Goal: Task Accomplishment & Management: Manage account settings

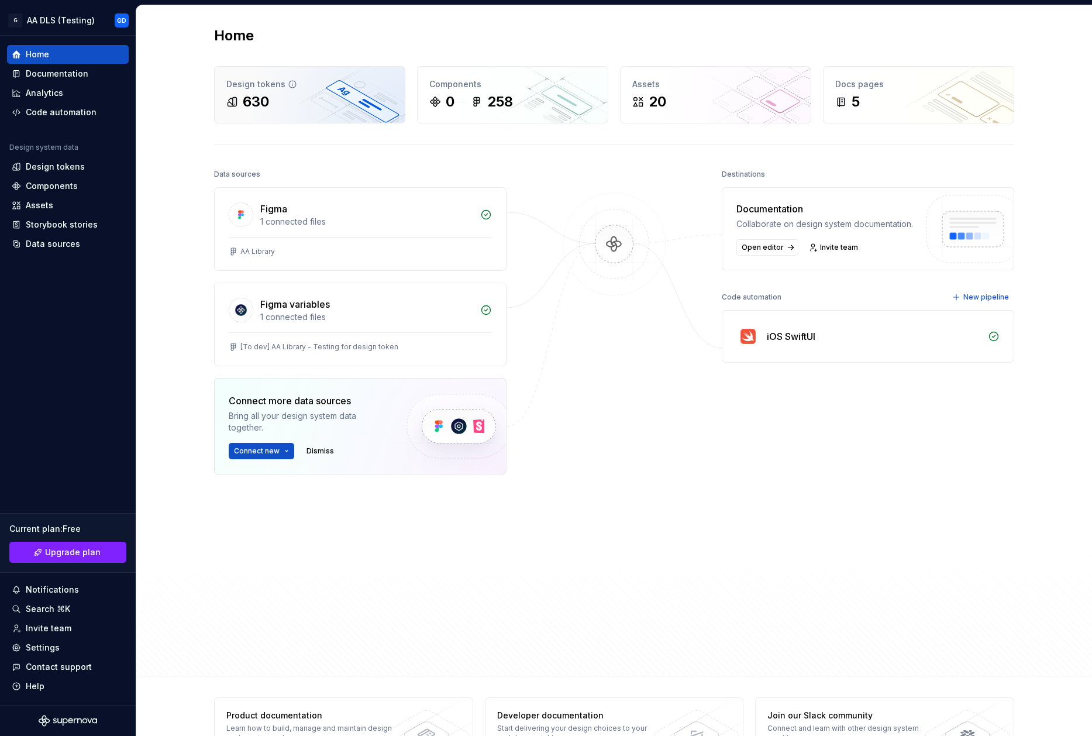
click at [319, 90] on div "Design tokens" at bounding box center [309, 84] width 167 height 12
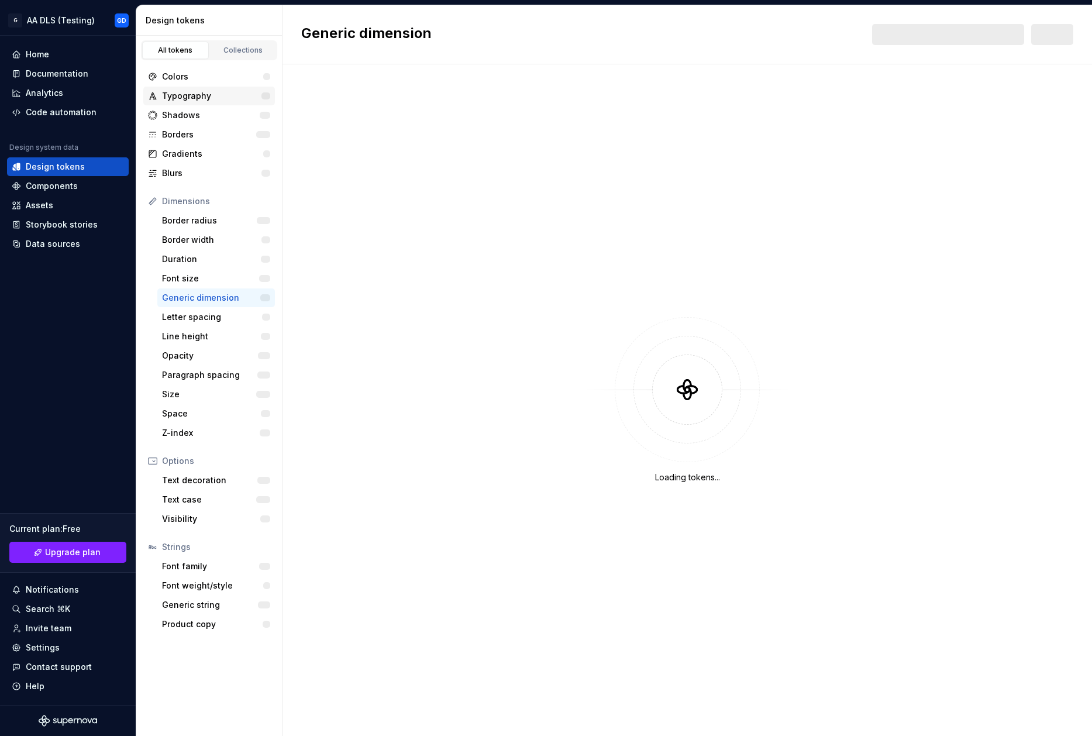
click at [203, 92] on div "Typography" at bounding box center [211, 96] width 99 height 12
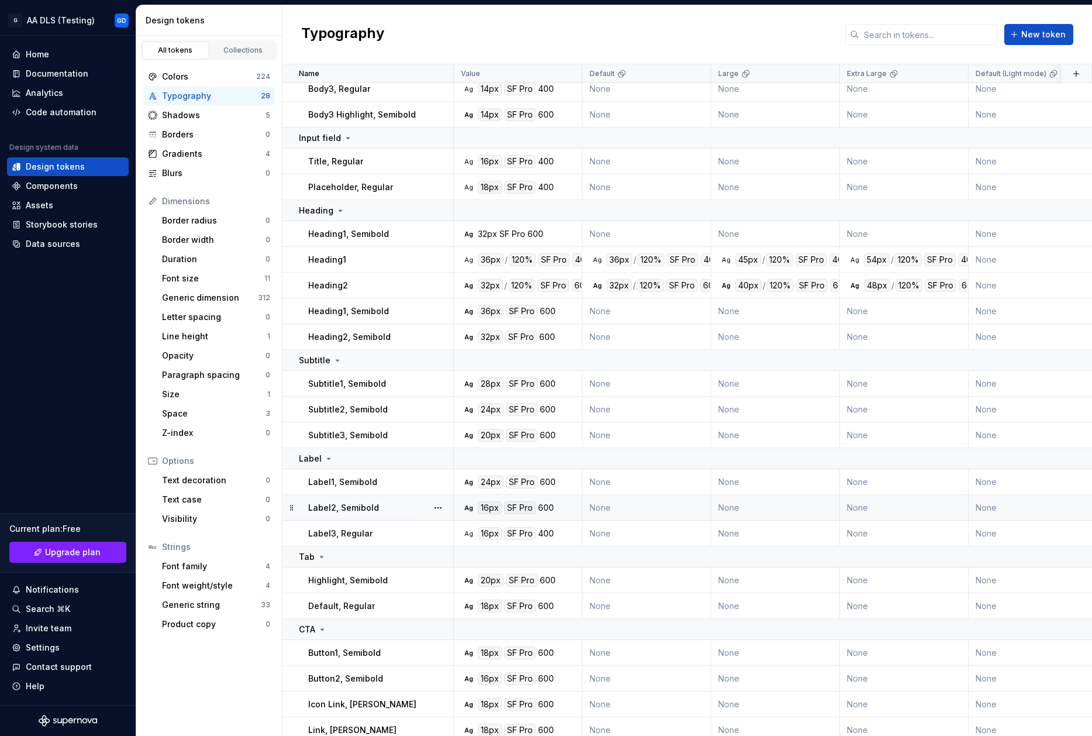
scroll to position [236, 0]
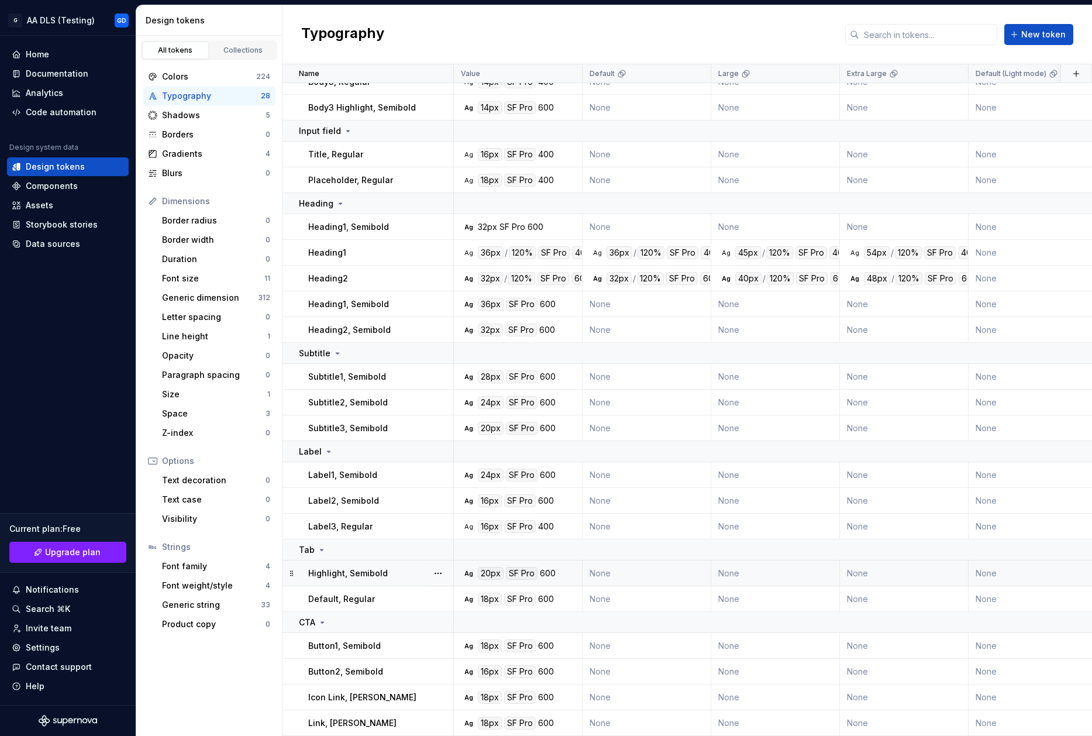
click at [382, 569] on p "Highlight, Semibold" at bounding box center [348, 574] width 80 height 12
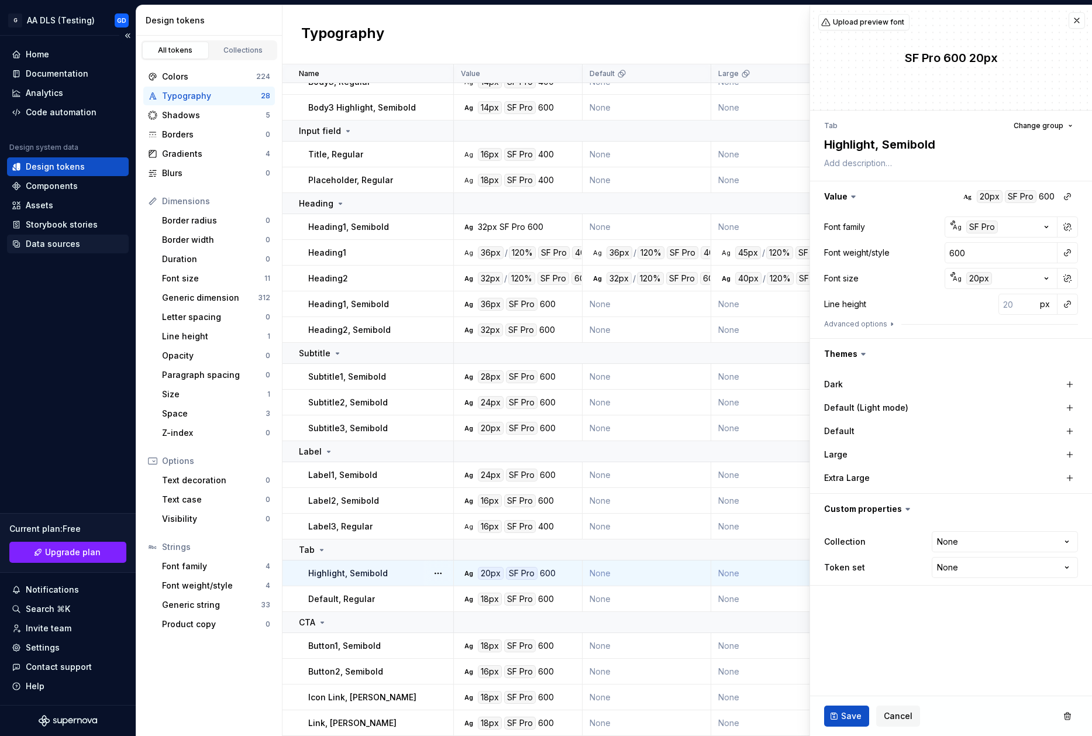
click at [57, 238] on div "Data sources" at bounding box center [53, 244] width 54 height 12
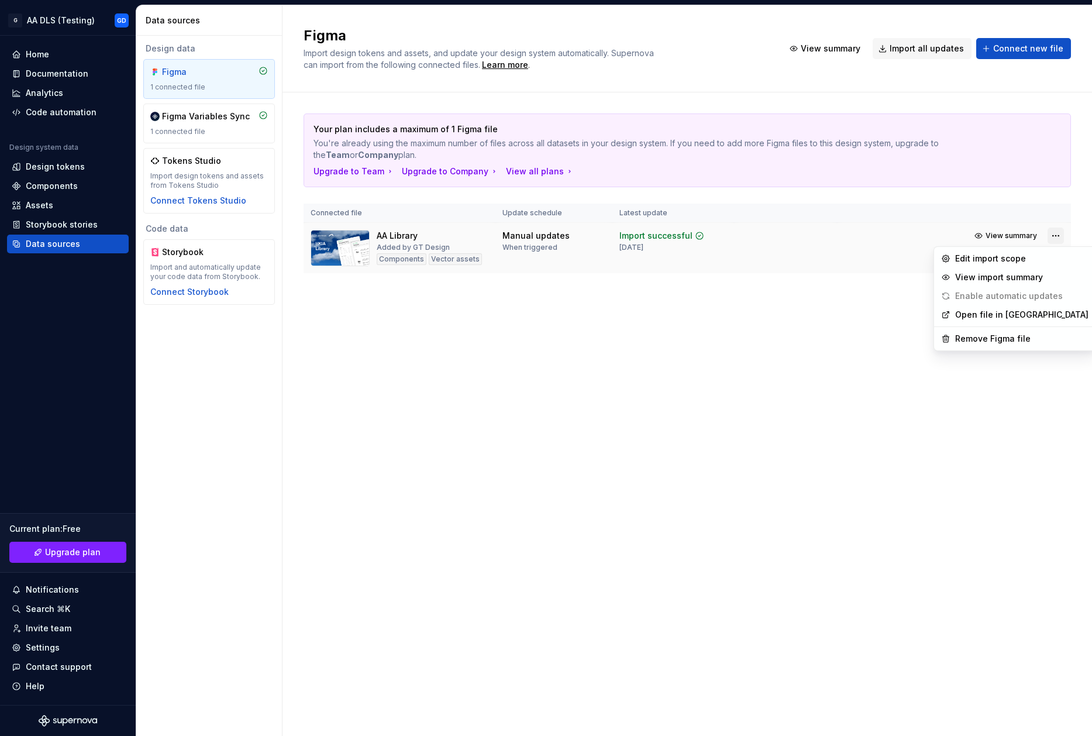
click at [1053, 236] on html "G AA DLS (Testing) GD Home Documentation Analytics Code automation Design syste…" at bounding box center [546, 368] width 1092 height 736
click at [1029, 257] on div "Edit import scope" at bounding box center [1021, 259] width 133 height 12
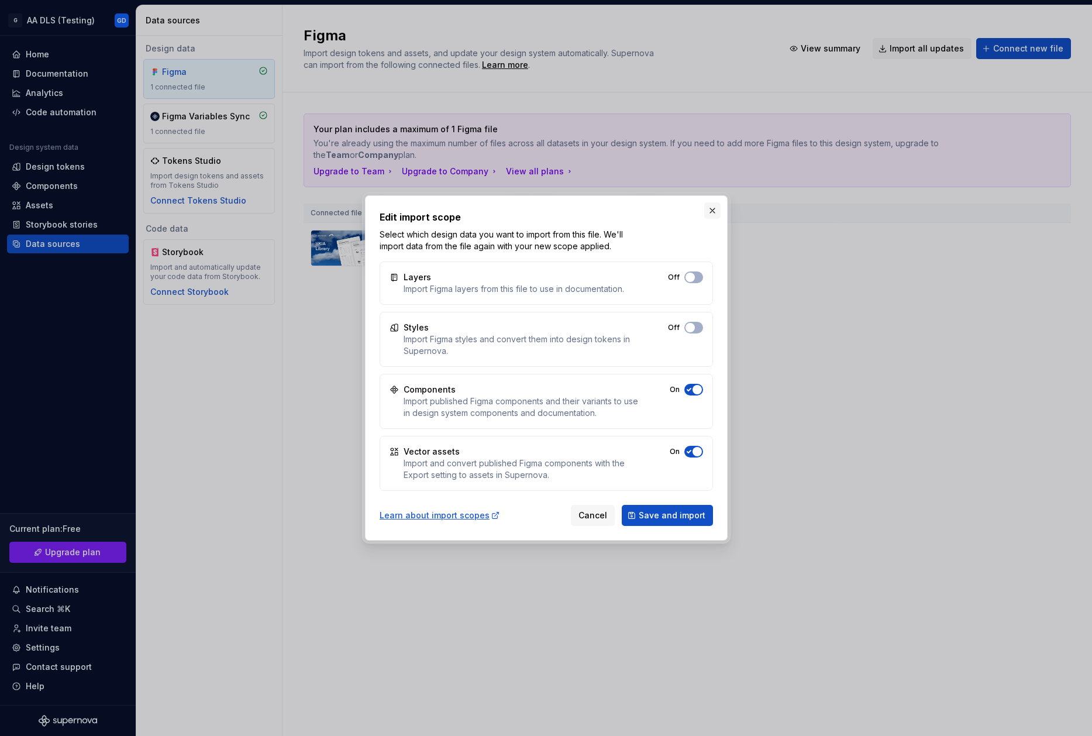
click at [713, 212] on button "button" at bounding box center [712, 210] width 16 height 16
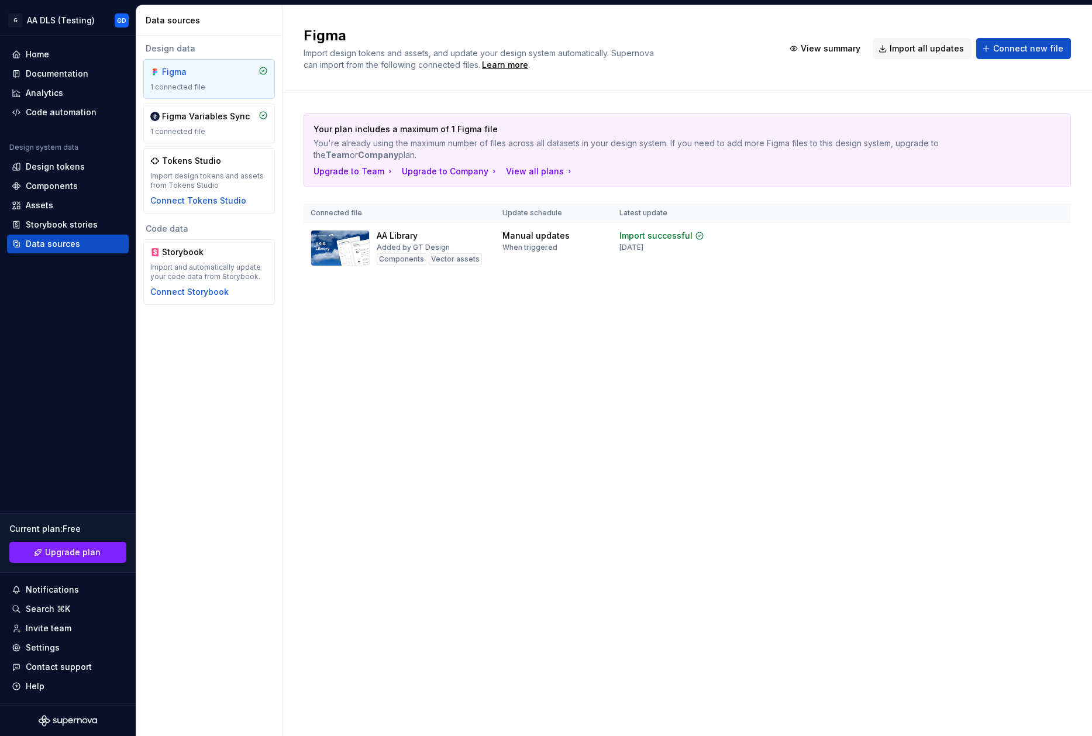
click at [443, 362] on div "Figma Import design tokens and assets, and update your design system automatica…" at bounding box center [688, 370] width 810 height 731
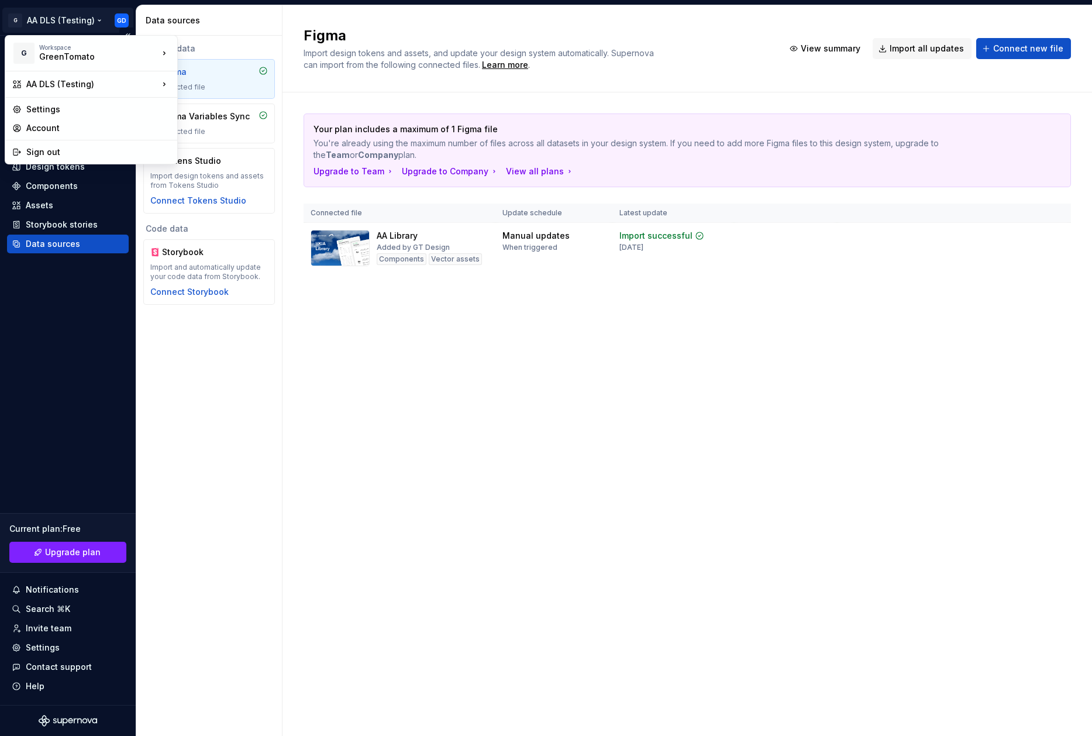
click at [119, 20] on html "G AA DLS (Testing) GD Home Documentation Analytics Code automation Design syste…" at bounding box center [546, 368] width 1092 height 736
click at [355, 311] on html "G AA DLS (Testing) GD Home Documentation Analytics Code automation Design syste…" at bounding box center [546, 368] width 1092 height 736
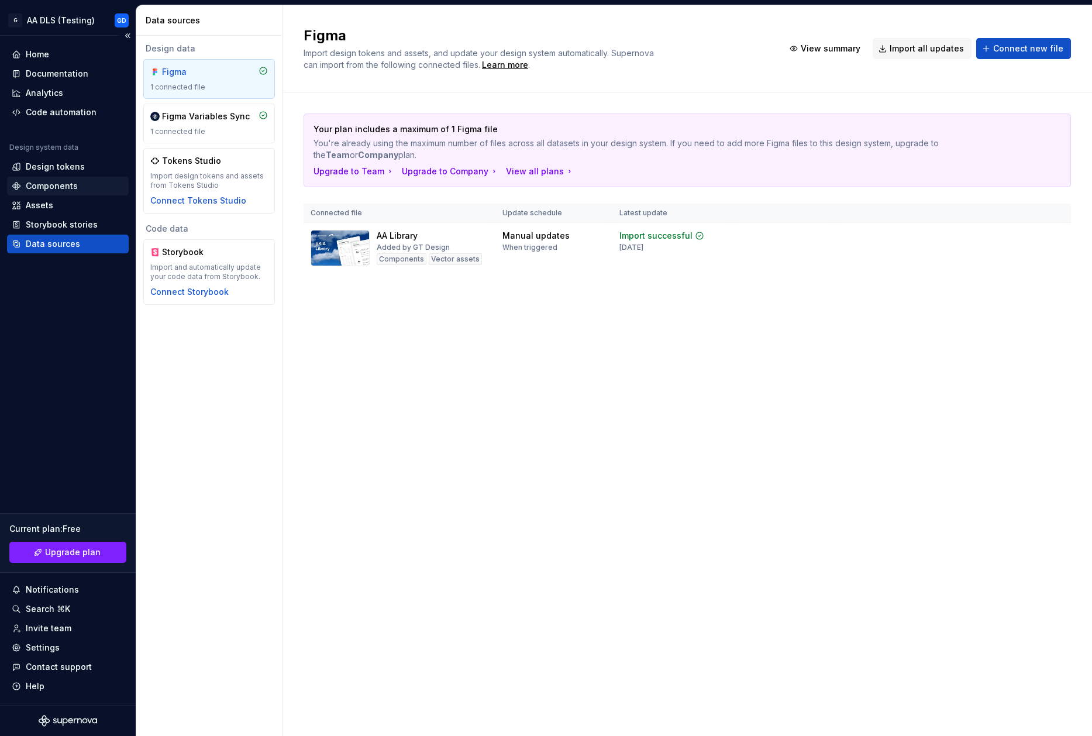
click at [54, 176] on div "Design system data Design tokens Components Assets Storybook stories Data sourc…" at bounding box center [68, 198] width 122 height 111
click at [61, 166] on div "Design tokens" at bounding box center [55, 167] width 59 height 12
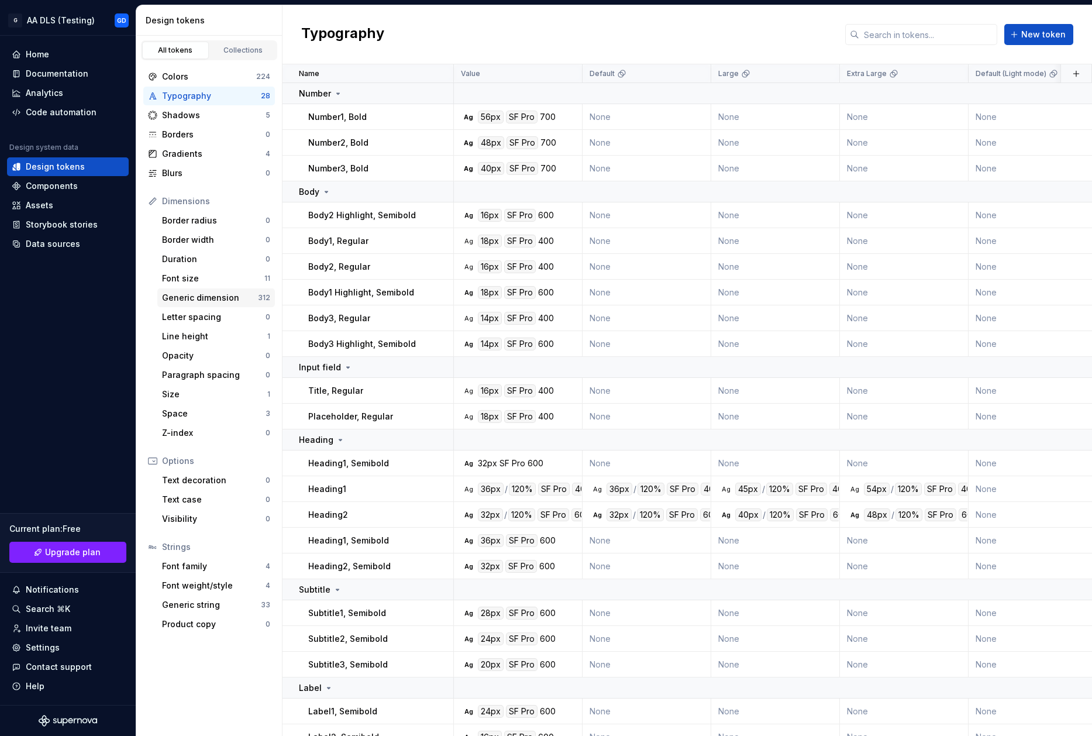
click at [216, 293] on div "Generic dimension" at bounding box center [210, 298] width 96 height 12
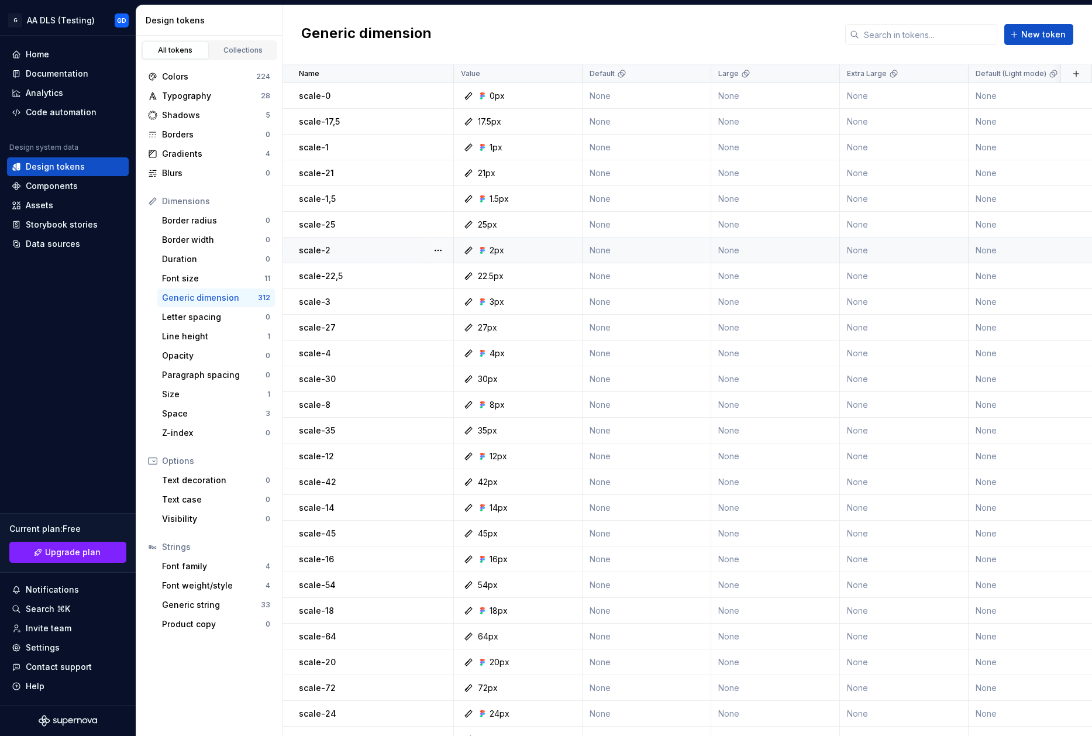
click at [408, 249] on div "scale-2" at bounding box center [376, 251] width 154 height 12
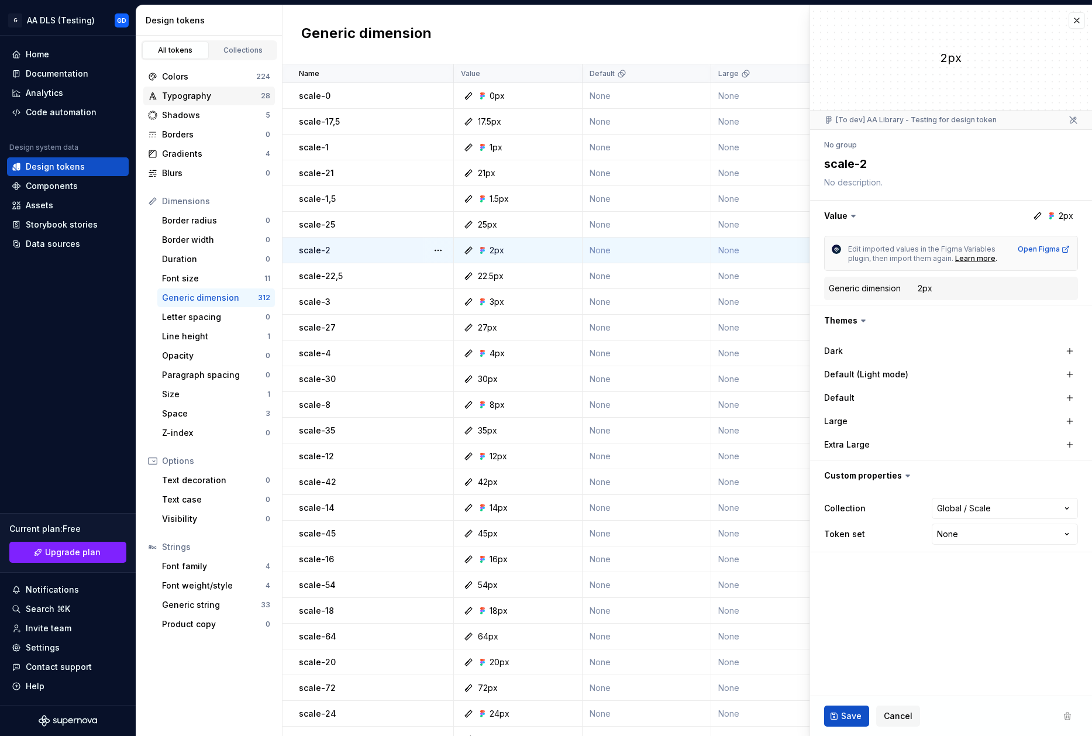
click at [178, 99] on div "Typography" at bounding box center [211, 96] width 99 height 12
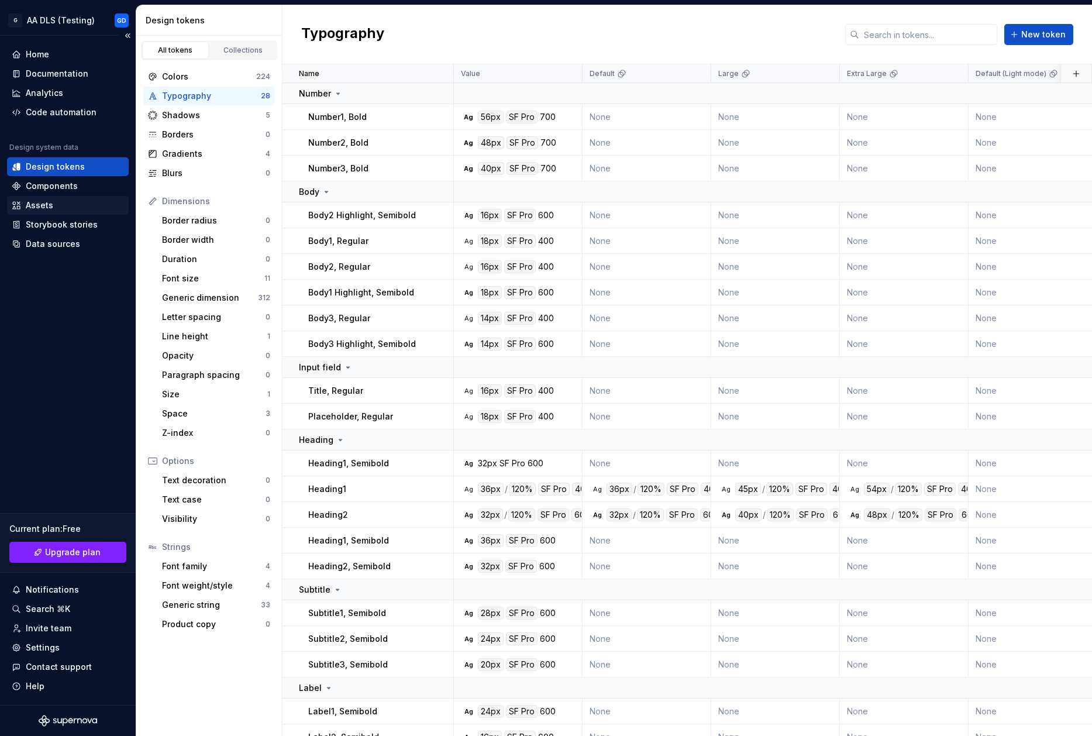
click at [68, 200] on div "Assets" at bounding box center [68, 206] width 112 height 12
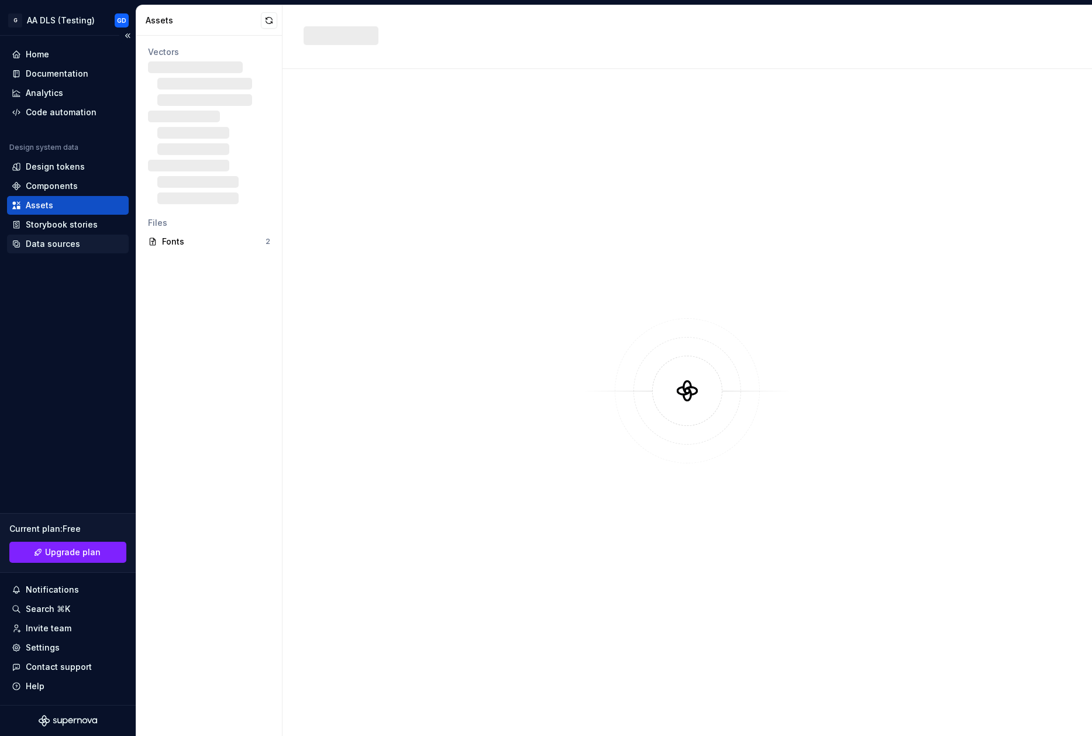
click at [29, 244] on div "Data sources" at bounding box center [53, 244] width 54 height 12
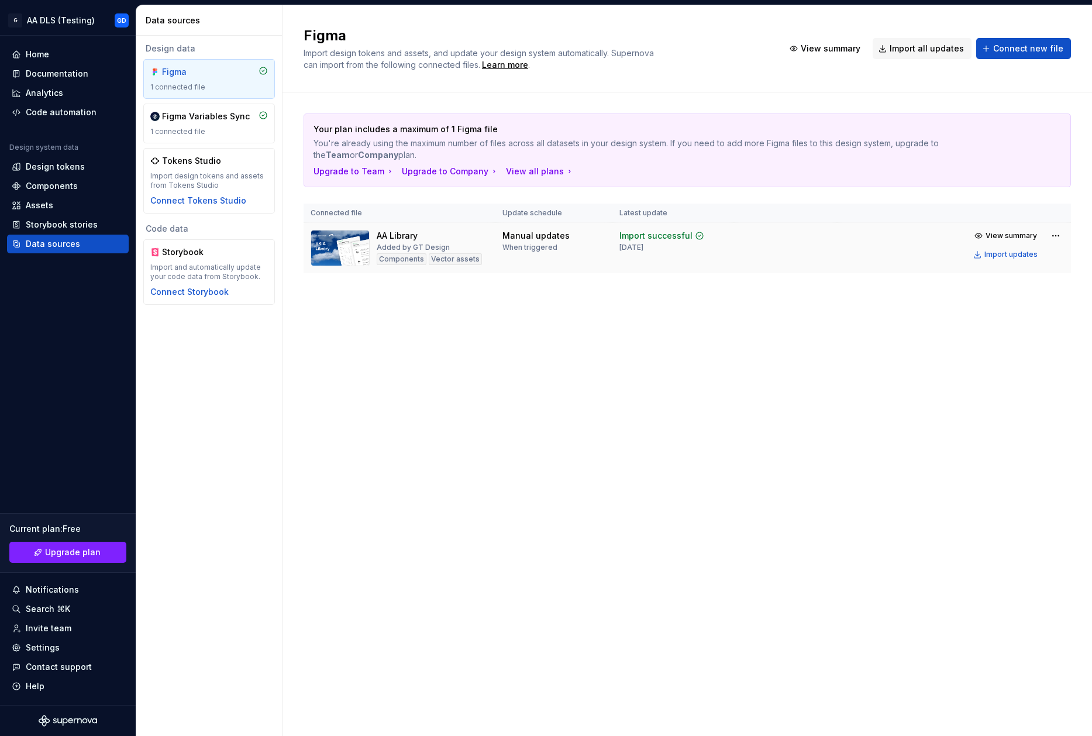
click at [923, 232] on td "View summary Import updates" at bounding box center [954, 245] width 234 height 44
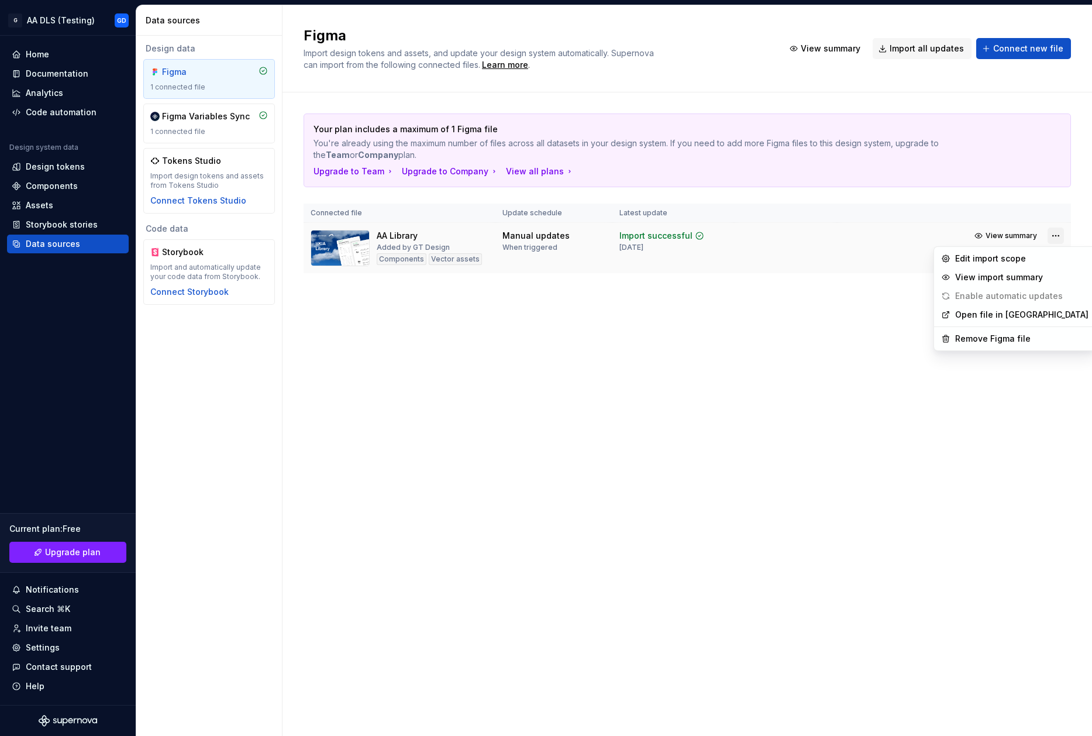
click at [1053, 235] on html "G AA DLS (Testing) GD Home Documentation Analytics Code automation Design syste…" at bounding box center [546, 368] width 1092 height 736
click at [998, 256] on div "Edit import scope" at bounding box center [1021, 259] width 133 height 12
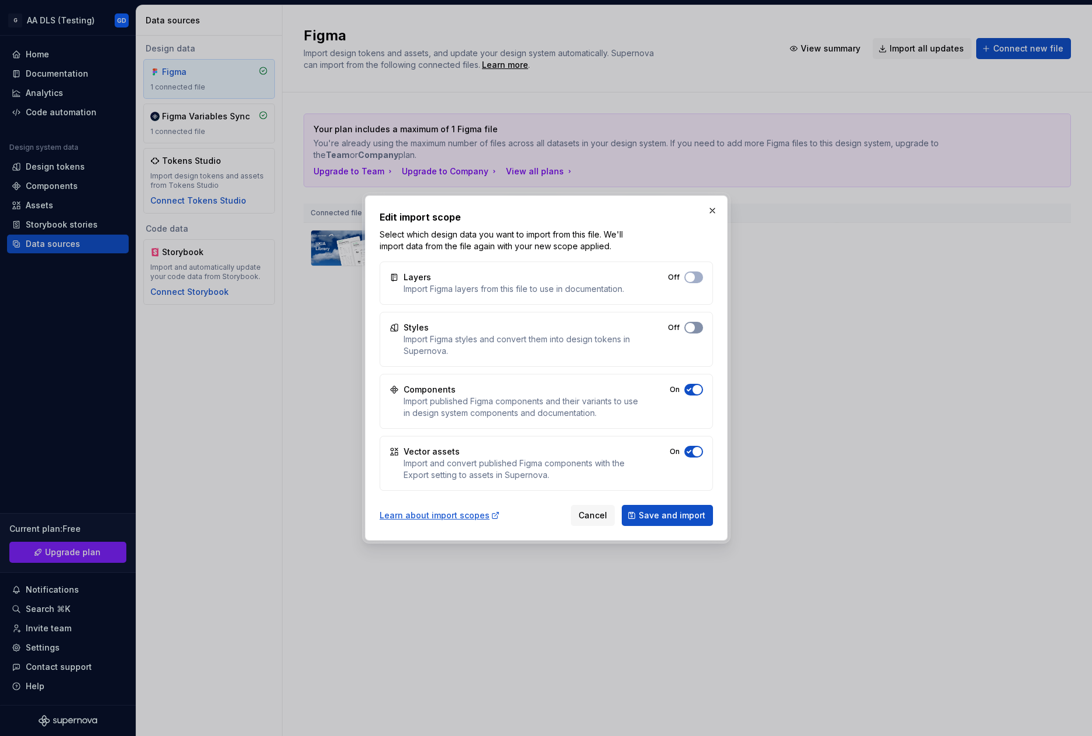
click at [696, 326] on button "Off" at bounding box center [694, 328] width 19 height 12
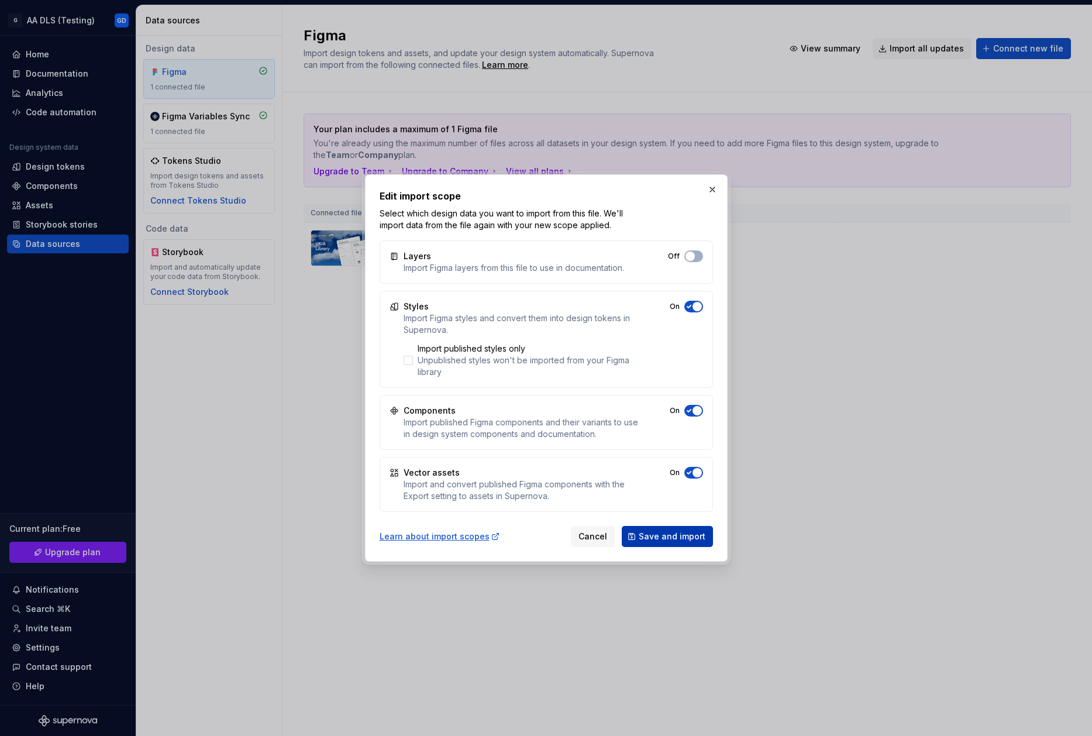
click at [663, 537] on span "Save and import" at bounding box center [672, 537] width 67 height 12
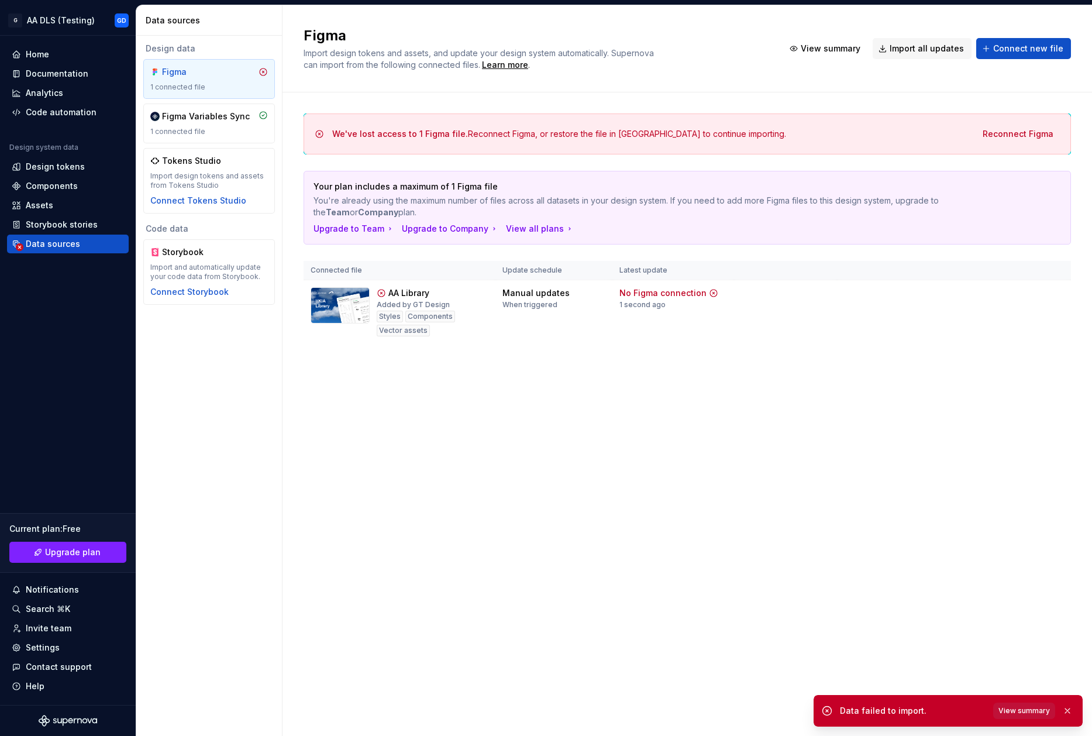
click at [1036, 712] on span "View summary" at bounding box center [1024, 710] width 51 height 9
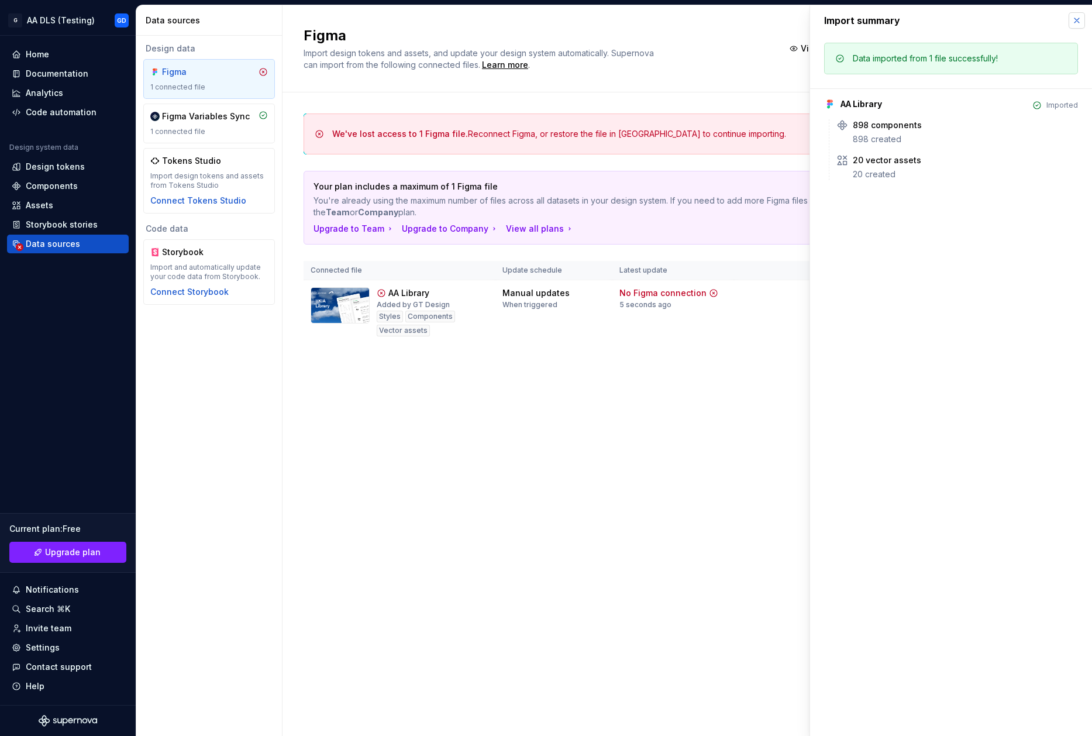
click at [1077, 24] on button "button" at bounding box center [1077, 20] width 16 height 16
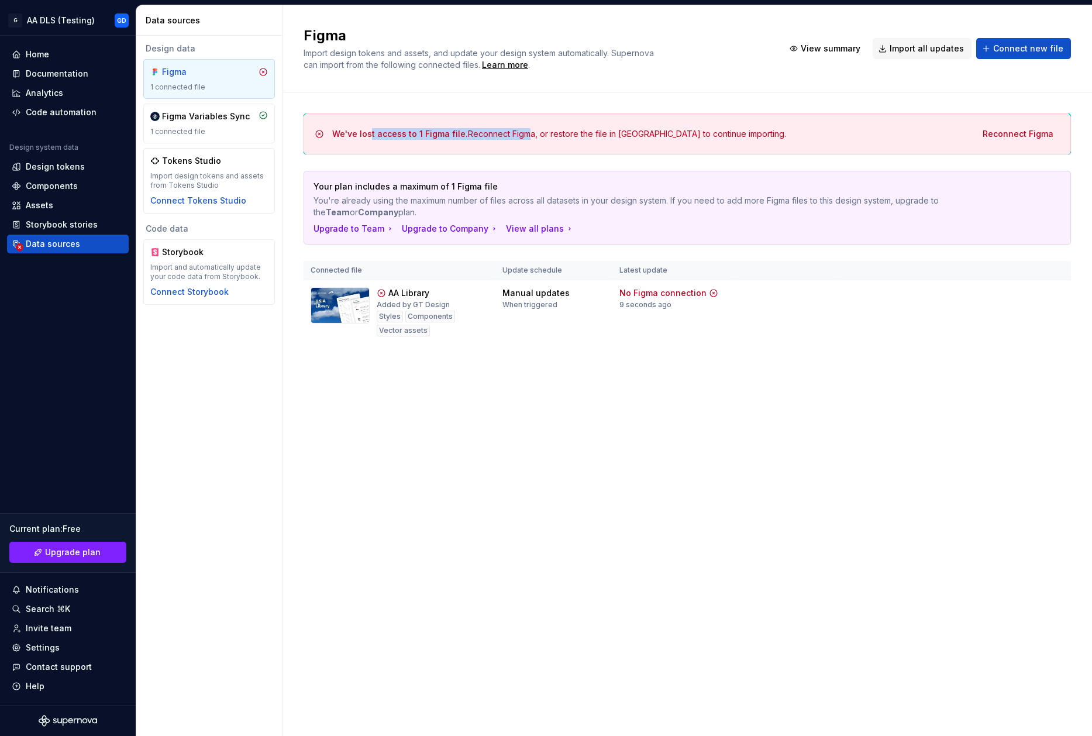
drag, startPoint x: 370, startPoint y: 132, endPoint x: 520, endPoint y: 139, distance: 149.9
click at [520, 139] on div "We've lost access to 1 Figma file. Reconnect Figma, or restore the file in [GEO…" at bounding box center [559, 134] width 454 height 12
click at [639, 137] on div "We've lost access to 1 Figma file. Reconnect Figma, or restore the file in [GEO…" at bounding box center [559, 134] width 454 height 12
click at [1029, 132] on span "Reconnect Figma" at bounding box center [1018, 134] width 71 height 12
drag, startPoint x: 903, startPoint y: 348, endPoint x: 40, endPoint y: 197, distance: 875.5
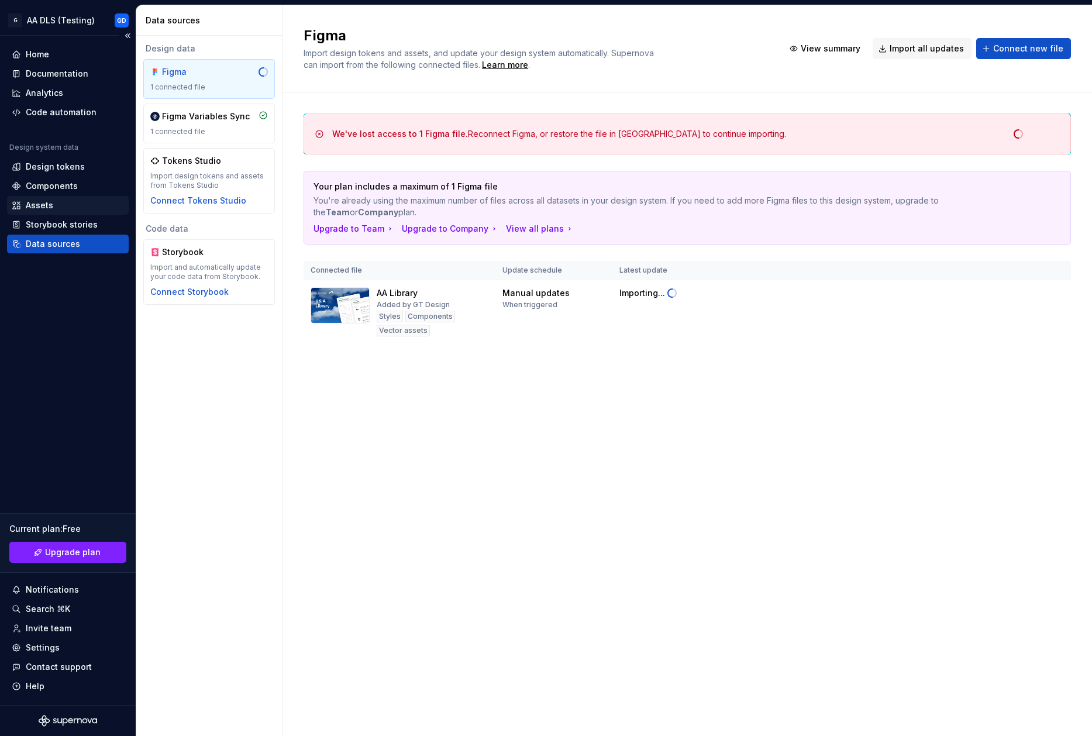
click at [40, 197] on div "Assets" at bounding box center [68, 205] width 122 height 19
drag, startPoint x: 40, startPoint y: 197, endPoint x: 43, endPoint y: 204, distance: 7.6
click at [43, 204] on div "Assets" at bounding box center [39, 206] width 27 height 12
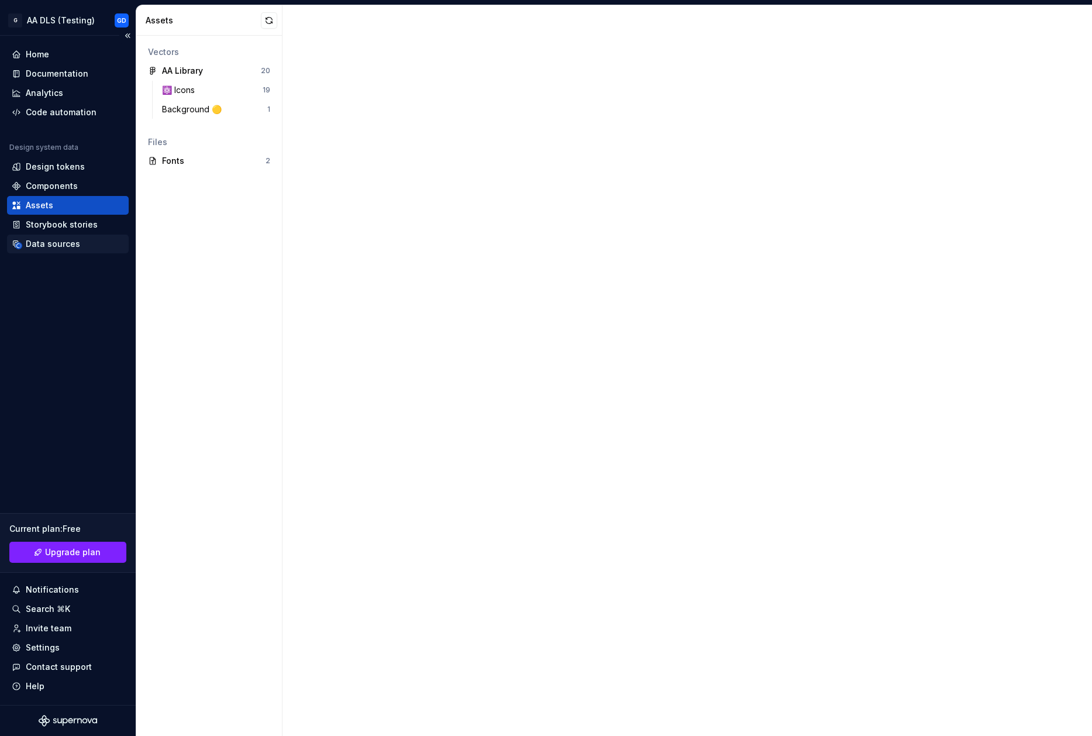
drag, startPoint x: 43, startPoint y: 204, endPoint x: 53, endPoint y: 235, distance: 33.0
click at [53, 235] on div "Data sources" at bounding box center [68, 244] width 122 height 19
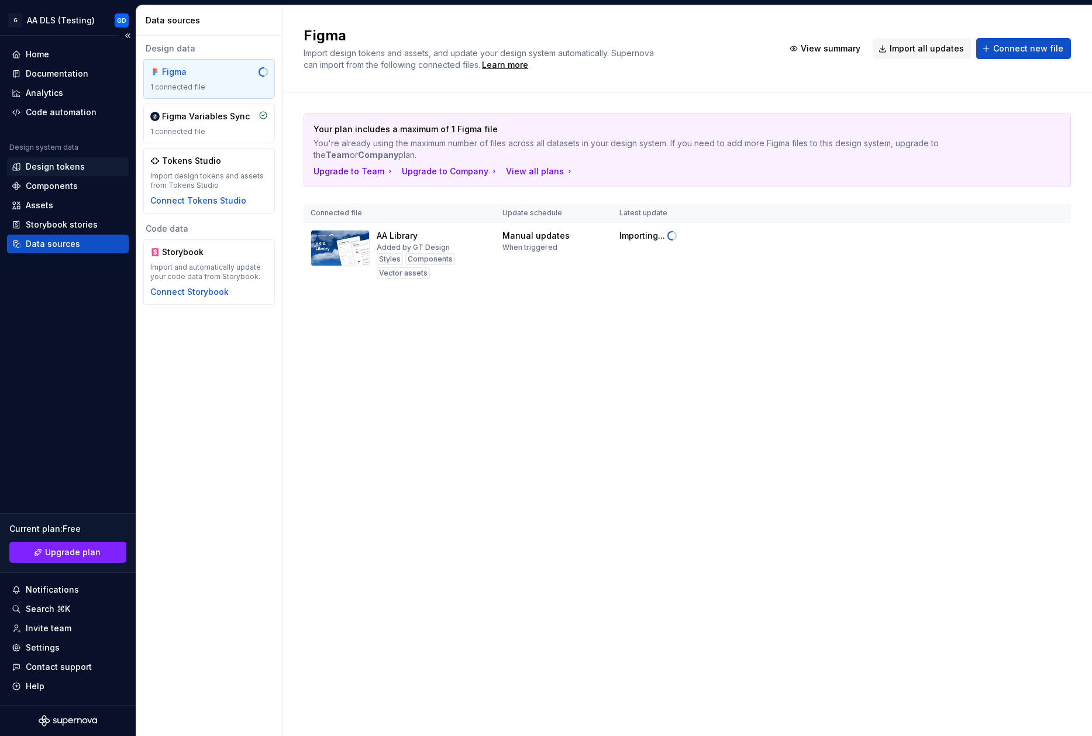
drag, startPoint x: 53, startPoint y: 235, endPoint x: 47, endPoint y: 161, distance: 73.9
click at [47, 161] on div "Design tokens" at bounding box center [55, 167] width 59 height 12
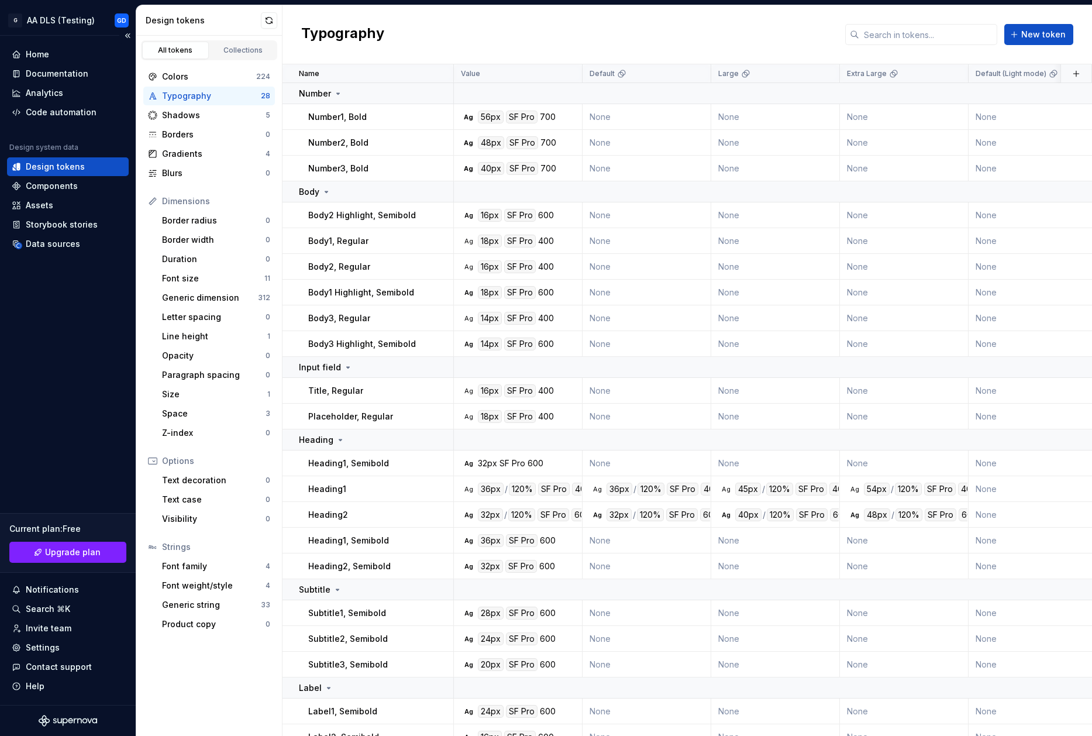
click at [63, 247] on div "Data sources" at bounding box center [53, 244] width 54 height 12
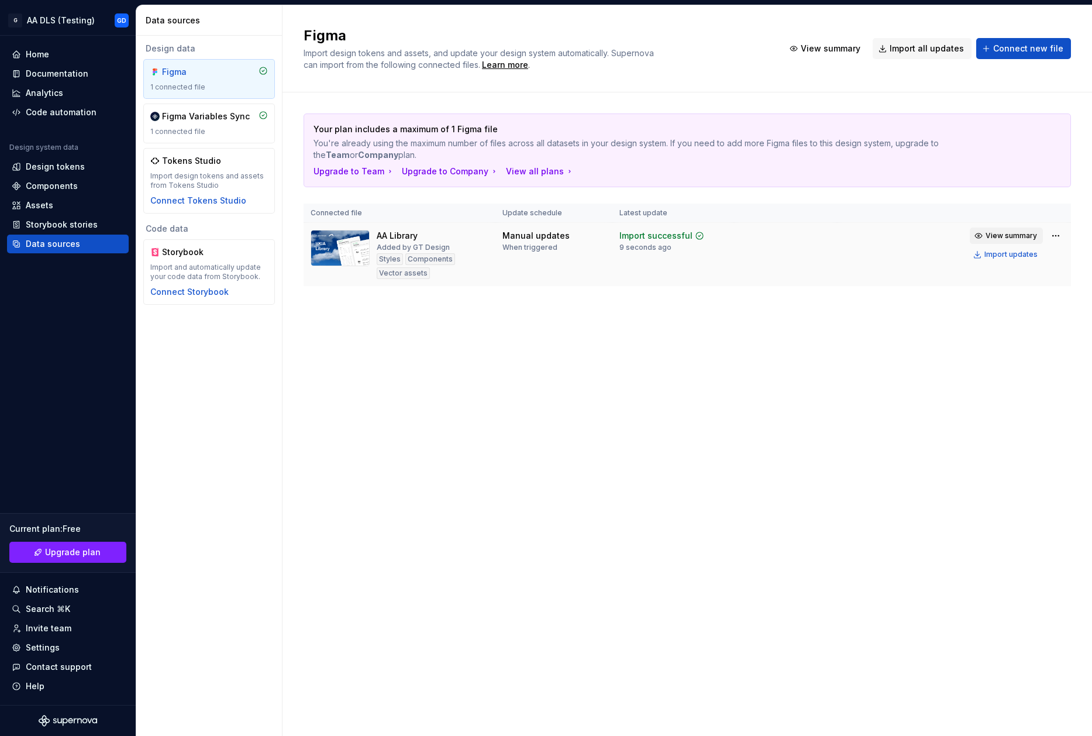
click at [1008, 233] on span "View summary" at bounding box center [1011, 235] width 51 height 9
click at [1064, 236] on html "G AA DLS (Testing) GD Home Documentation Analytics Code automation Design syste…" at bounding box center [546, 368] width 1092 height 736
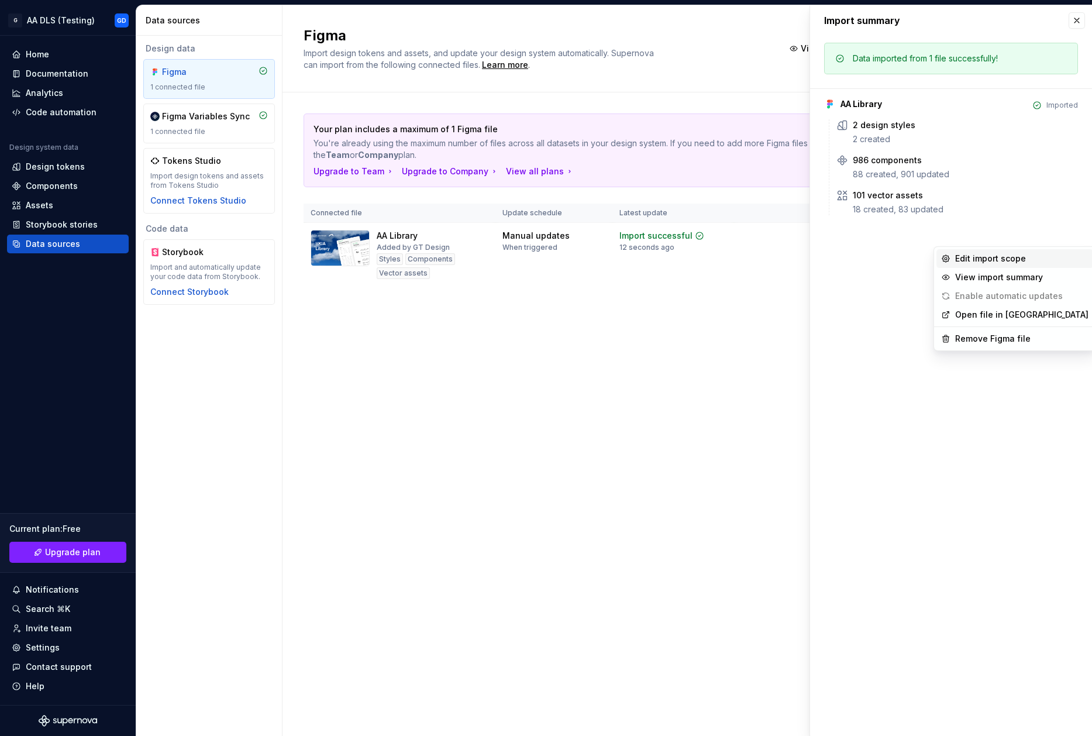
click at [991, 258] on div "Edit import scope" at bounding box center [1021, 259] width 133 height 12
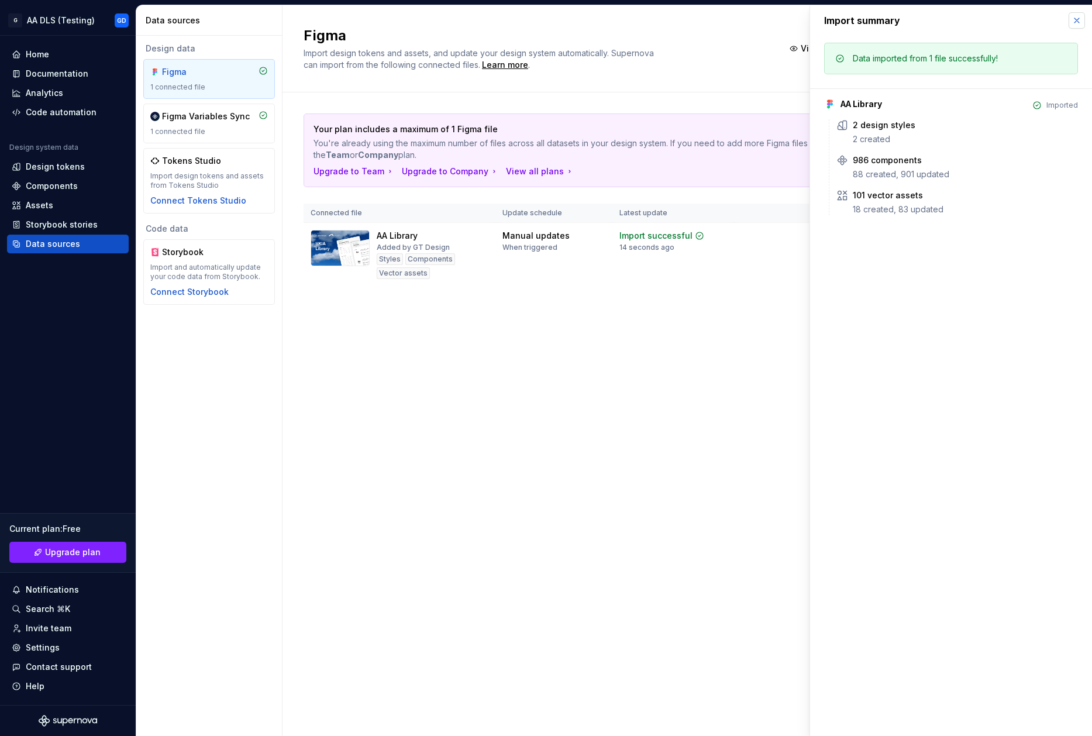
click at [1074, 25] on button "button" at bounding box center [1077, 20] width 16 height 16
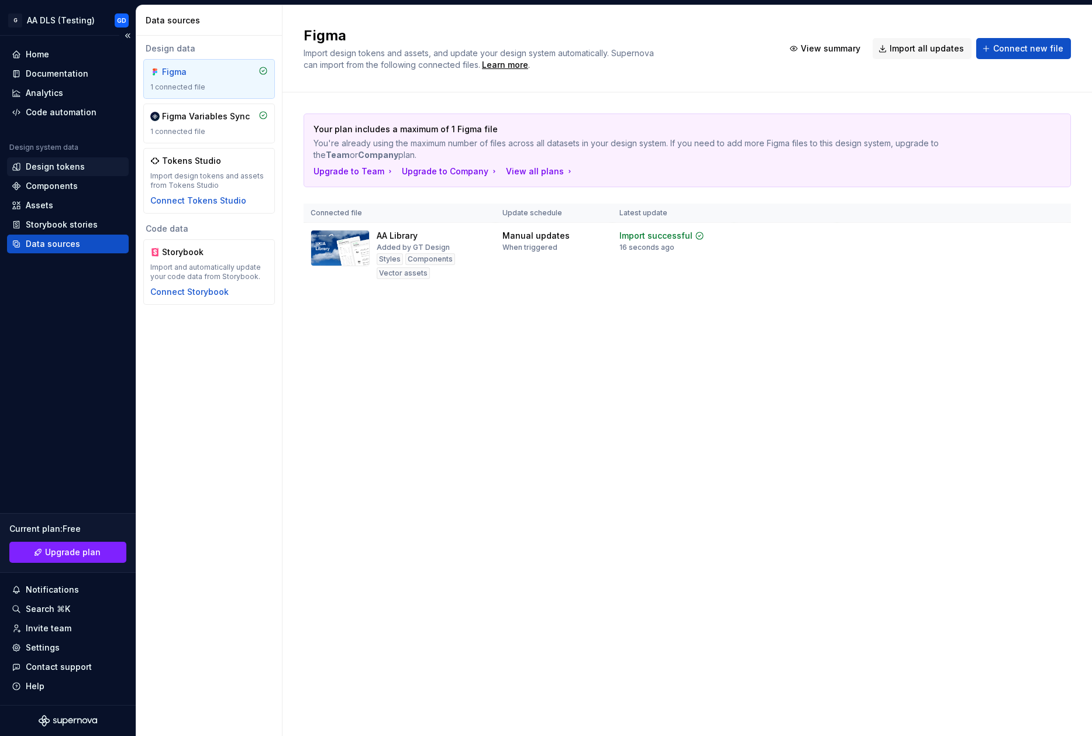
click at [56, 168] on div "Design tokens" at bounding box center [55, 167] width 59 height 12
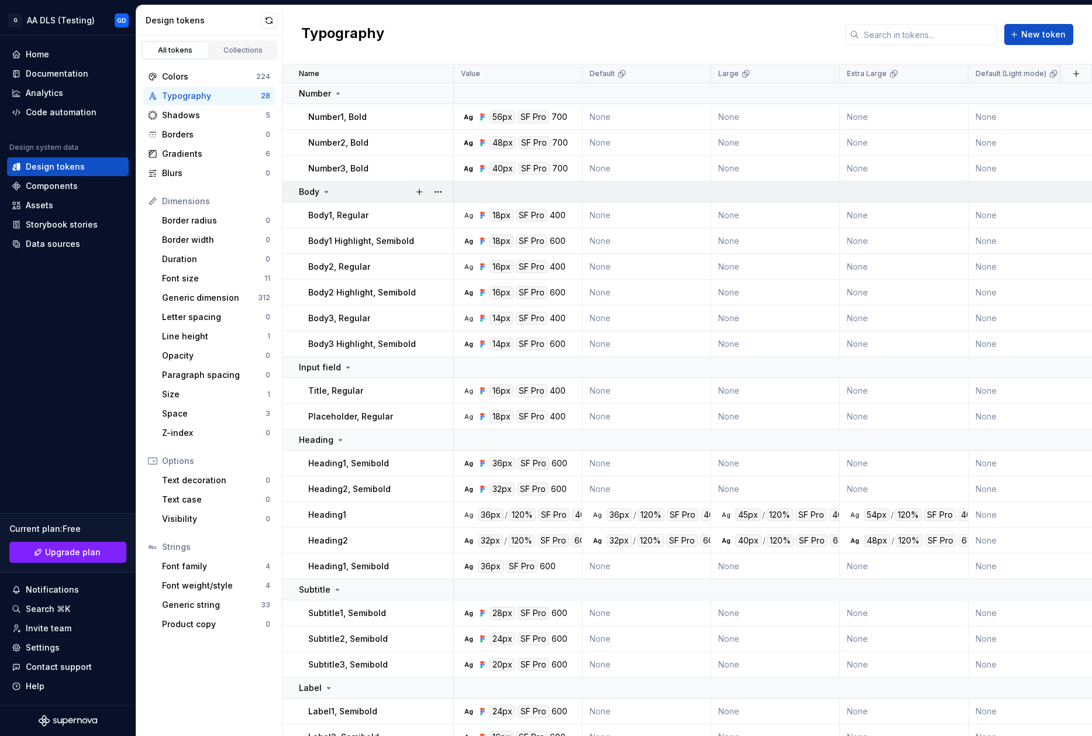
click at [324, 190] on icon at bounding box center [326, 191] width 9 height 9
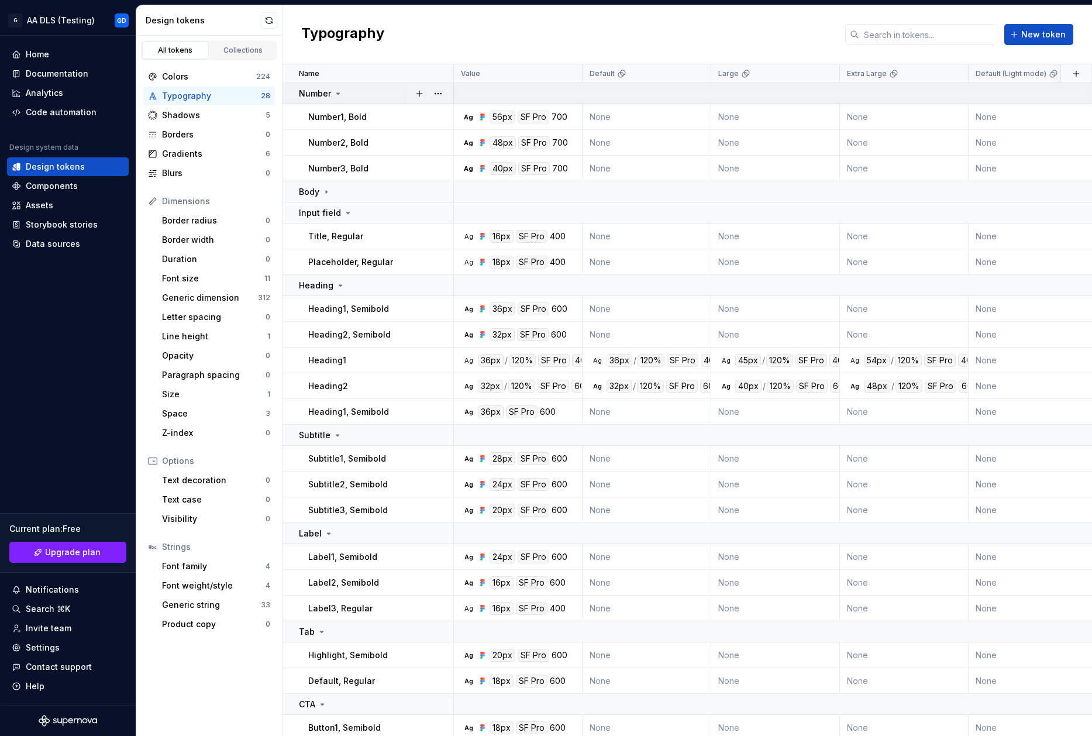
click at [332, 92] on div "Number" at bounding box center [321, 94] width 44 height 12
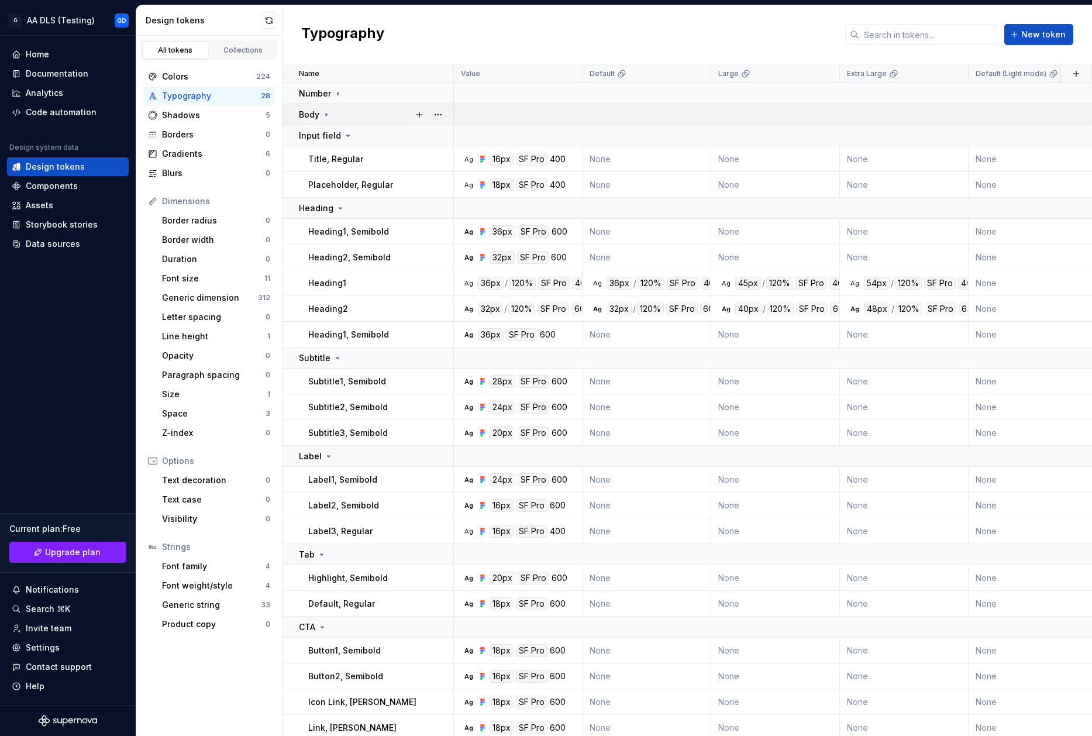
click at [332, 122] on td "Body" at bounding box center [368, 114] width 171 height 21
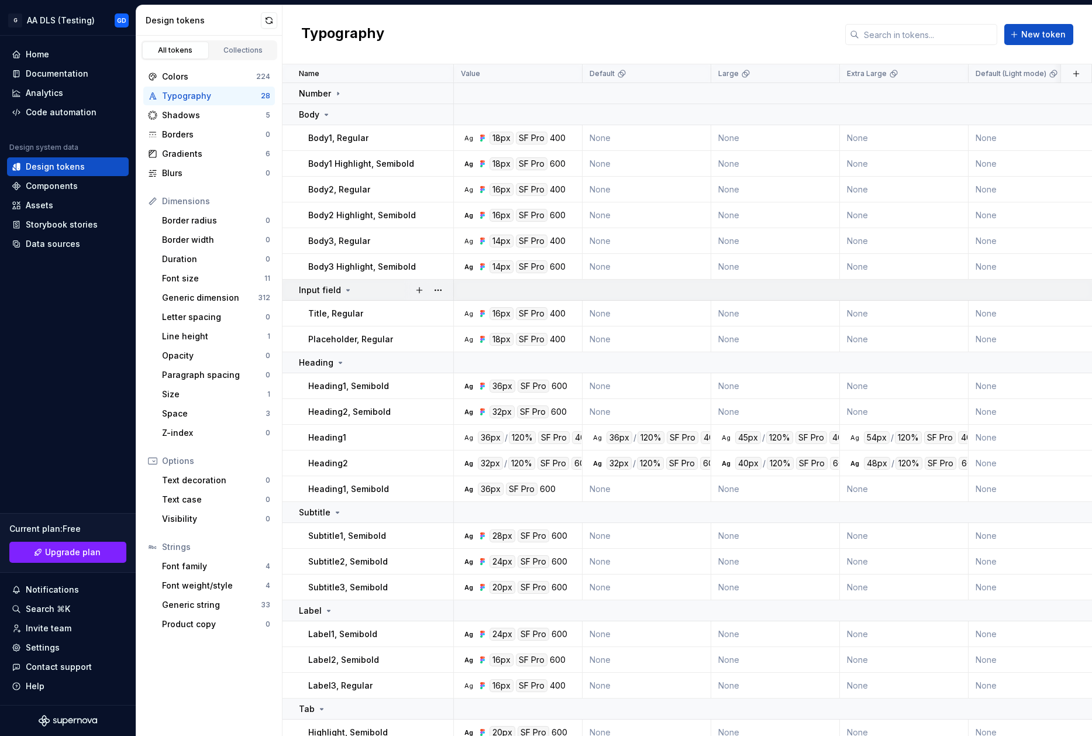
click at [348, 286] on icon at bounding box center [347, 290] width 9 height 9
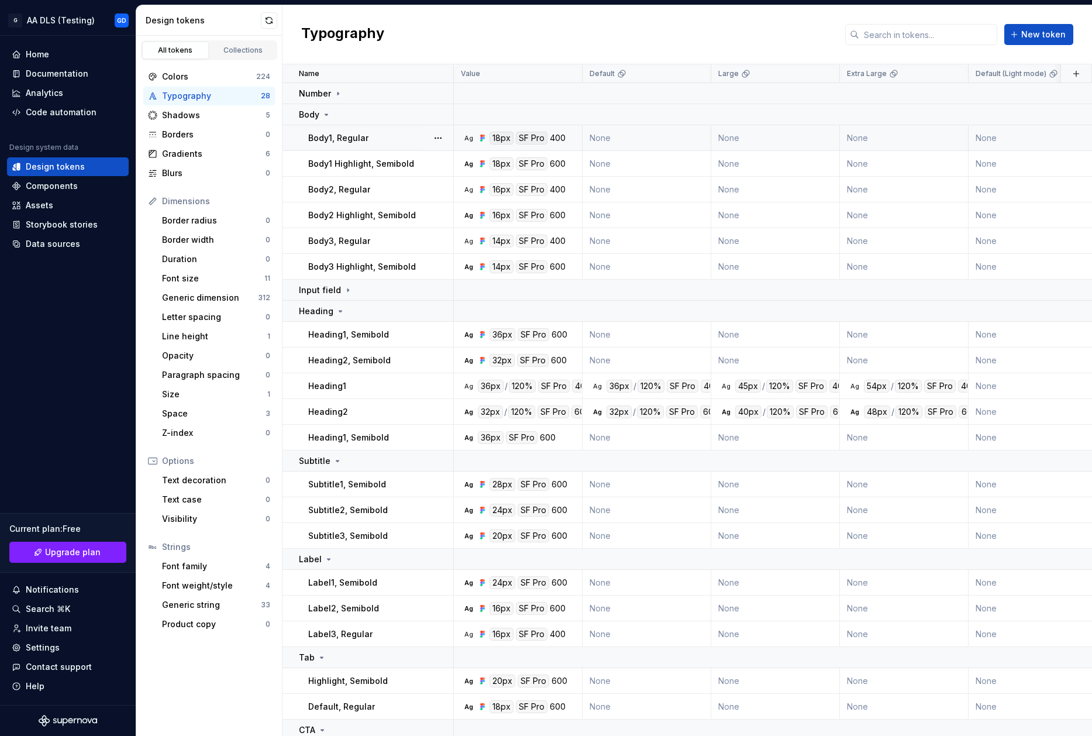
click at [425, 142] on div at bounding box center [438, 137] width 30 height 25
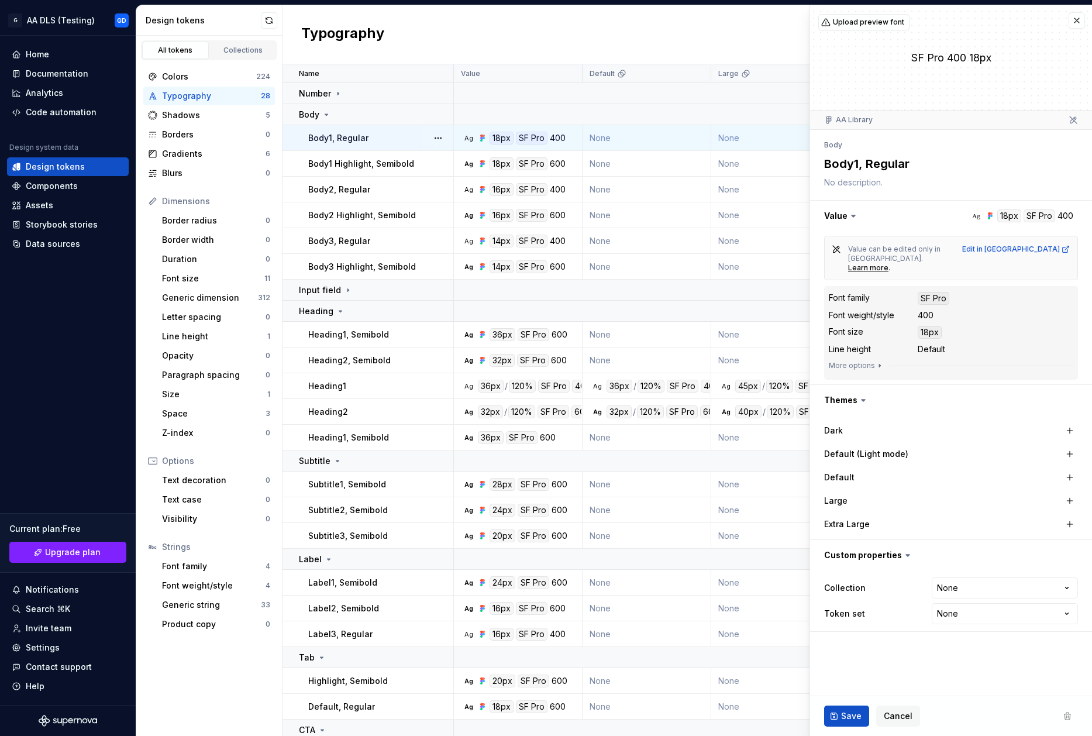
click at [931, 292] on div "SF Pro" at bounding box center [934, 298] width 32 height 13
click at [930, 309] on div "400" at bounding box center [926, 315] width 16 height 12
drag, startPoint x: 941, startPoint y: 299, endPoint x: 890, endPoint y: 299, distance: 50.3
click at [890, 308] on div "Font weight/style 400" at bounding box center [951, 315] width 245 height 14
click at [215, 584] on div "Font weight/style" at bounding box center [214, 586] width 104 height 12
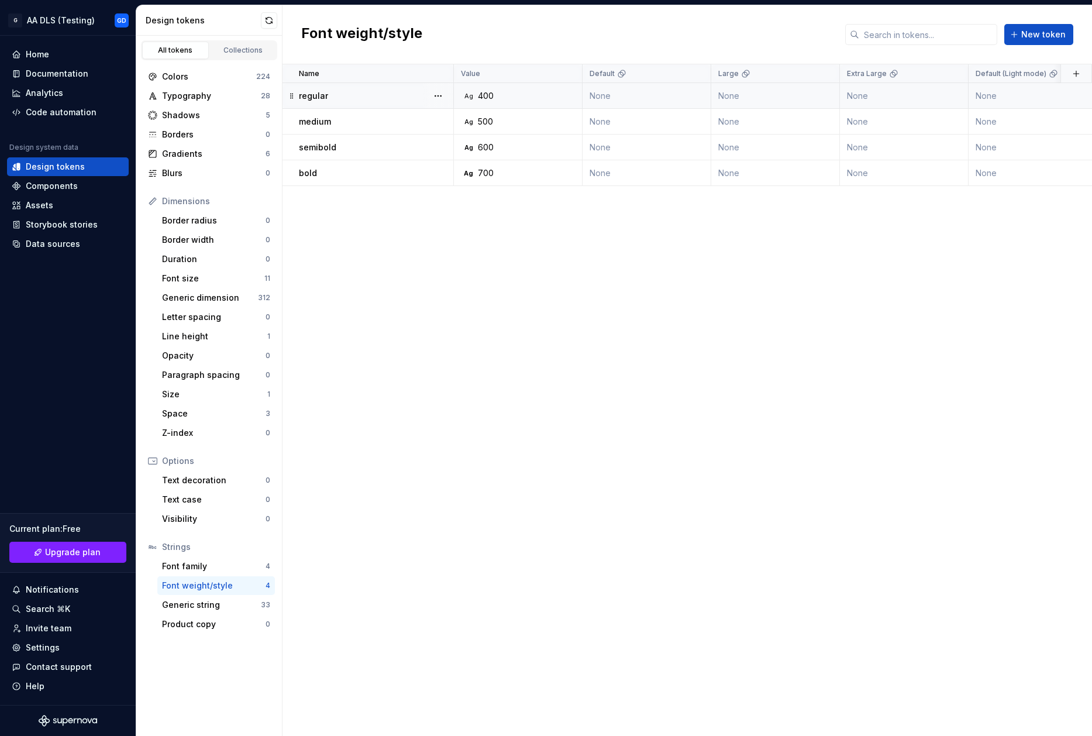
click at [484, 96] on div "400" at bounding box center [486, 96] width 16 height 12
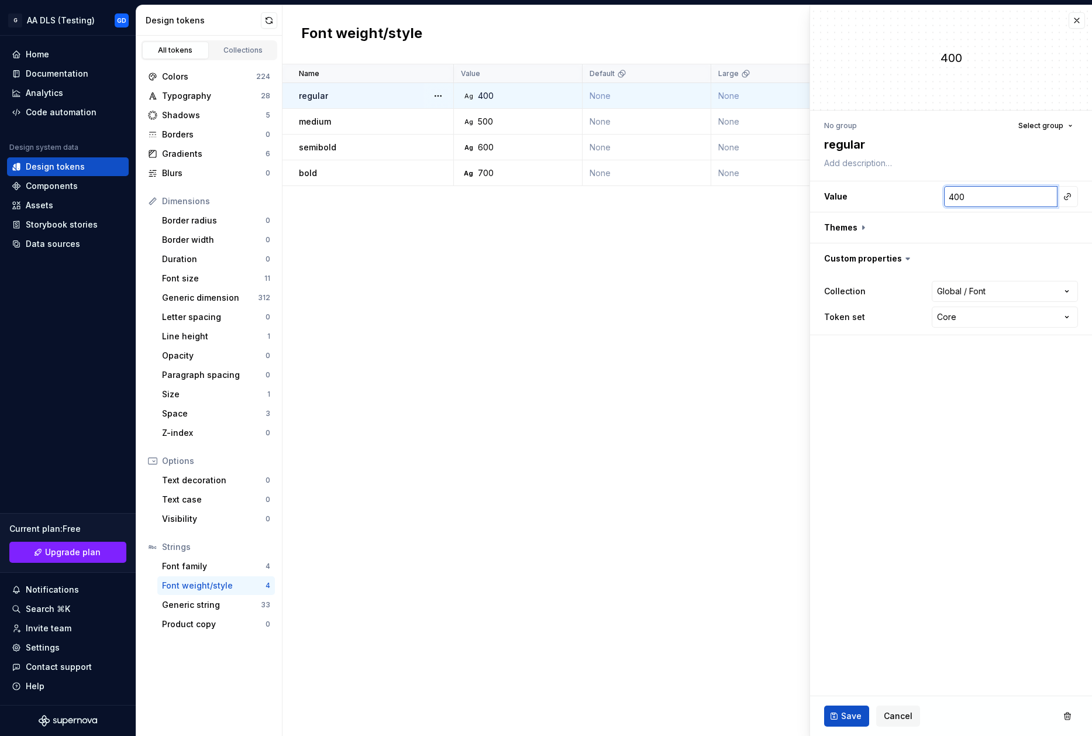
click at [1008, 190] on input "400" at bounding box center [1001, 196] width 114 height 21
type textarea "*"
type input "r400"
type textarea "*"
type input "r"
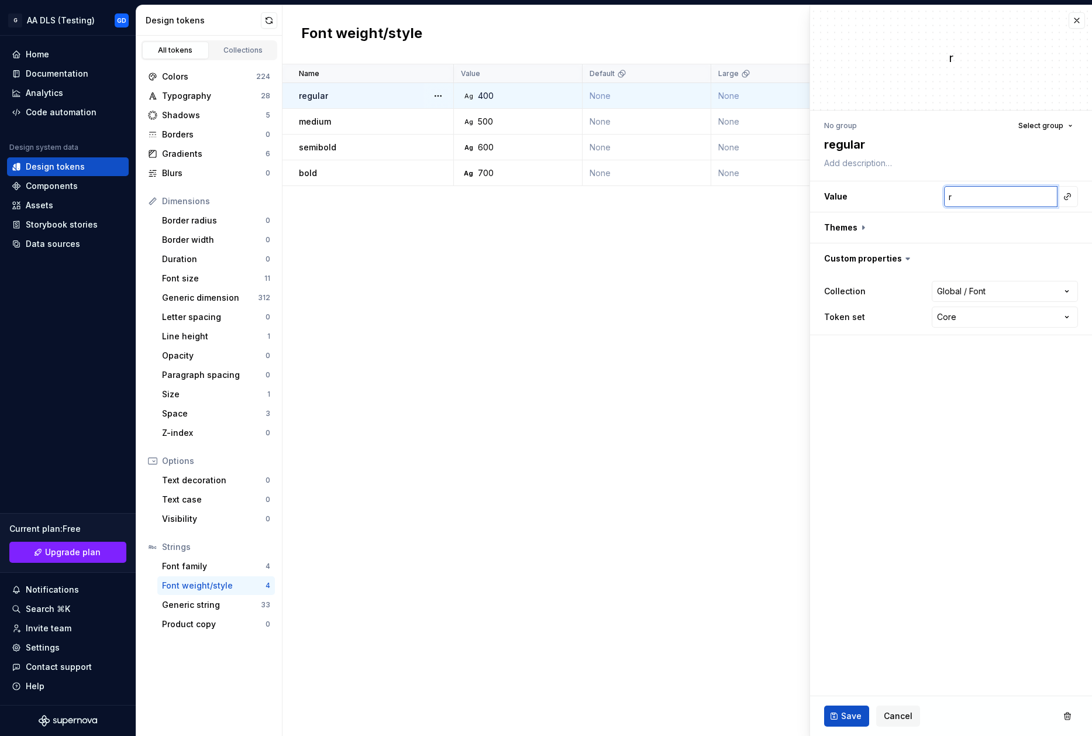
type textarea "*"
type input "re"
type textarea "*"
type input "reg"
type textarea "*"
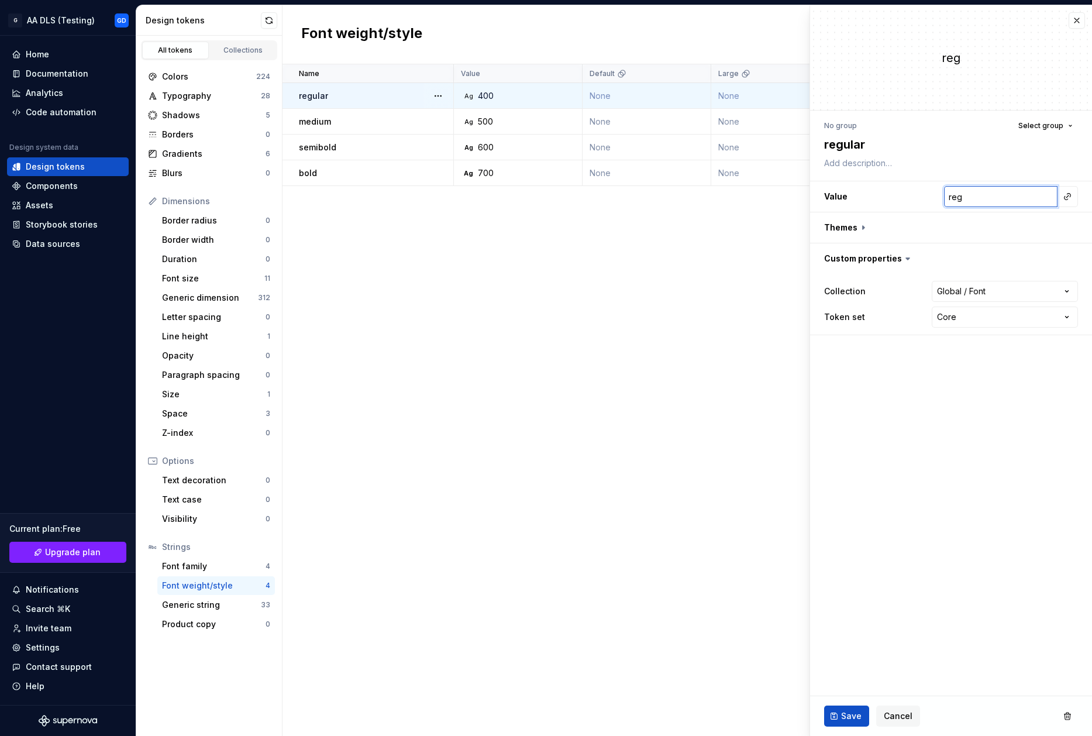
type input "reg7"
type textarea "*"
type input "reg"
type textarea "*"
type input "regu"
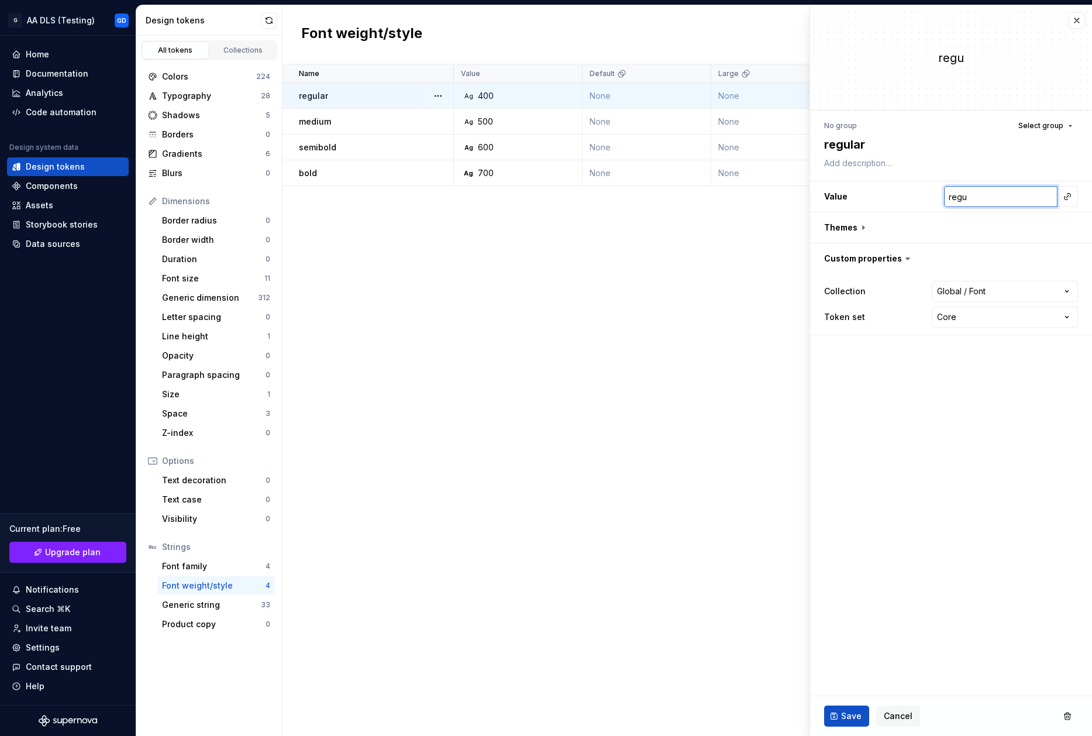
type textarea "*"
type input "regul"
type textarea "*"
type input "regula"
type textarea "*"
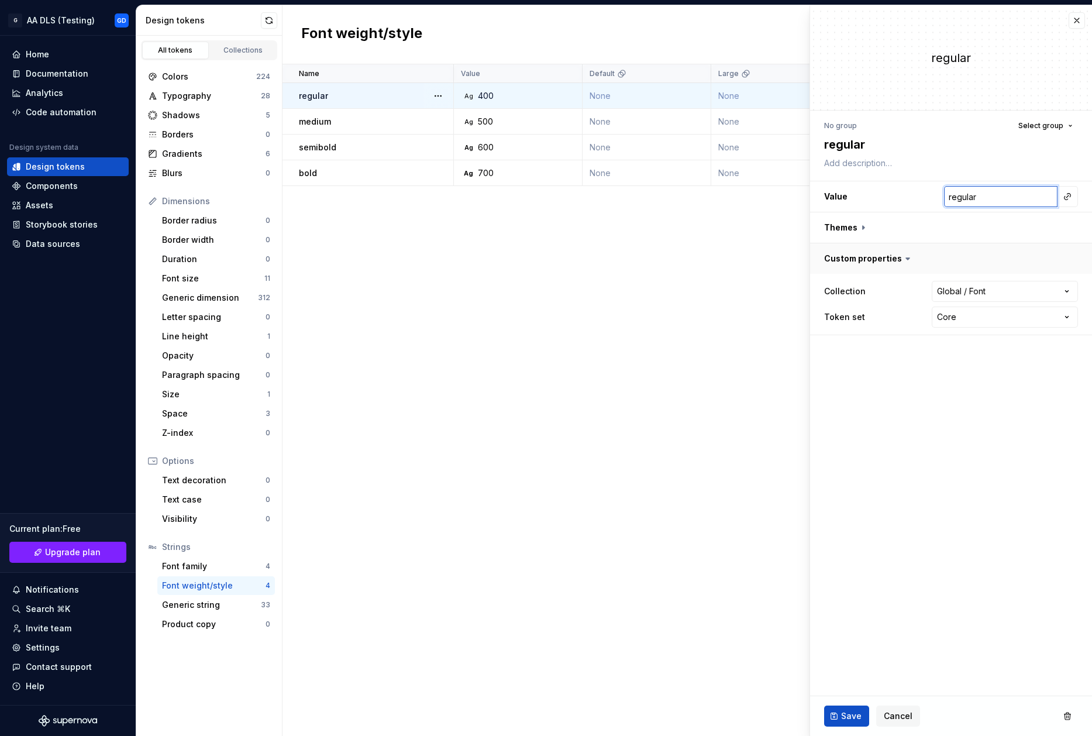
type input "Regular"
click at [852, 711] on span "Save" at bounding box center [851, 716] width 20 height 12
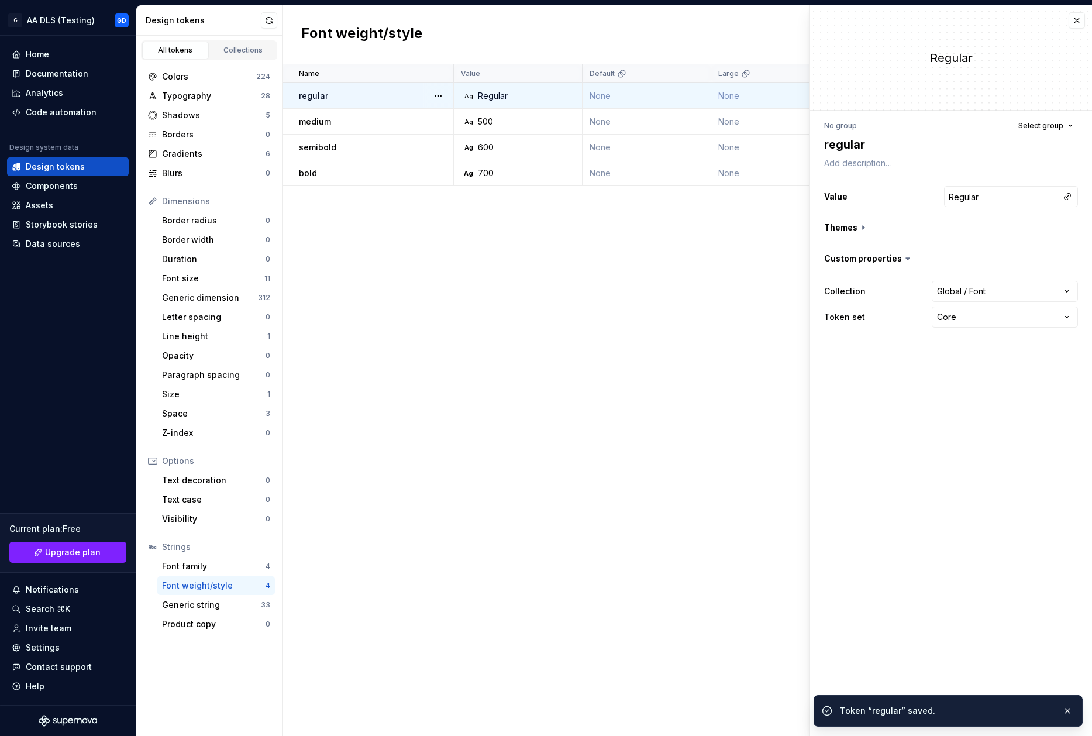
click at [473, 248] on div "Name Value Default Large Extra Large Default (Light mode) Collection Dark Token…" at bounding box center [688, 400] width 810 height 672
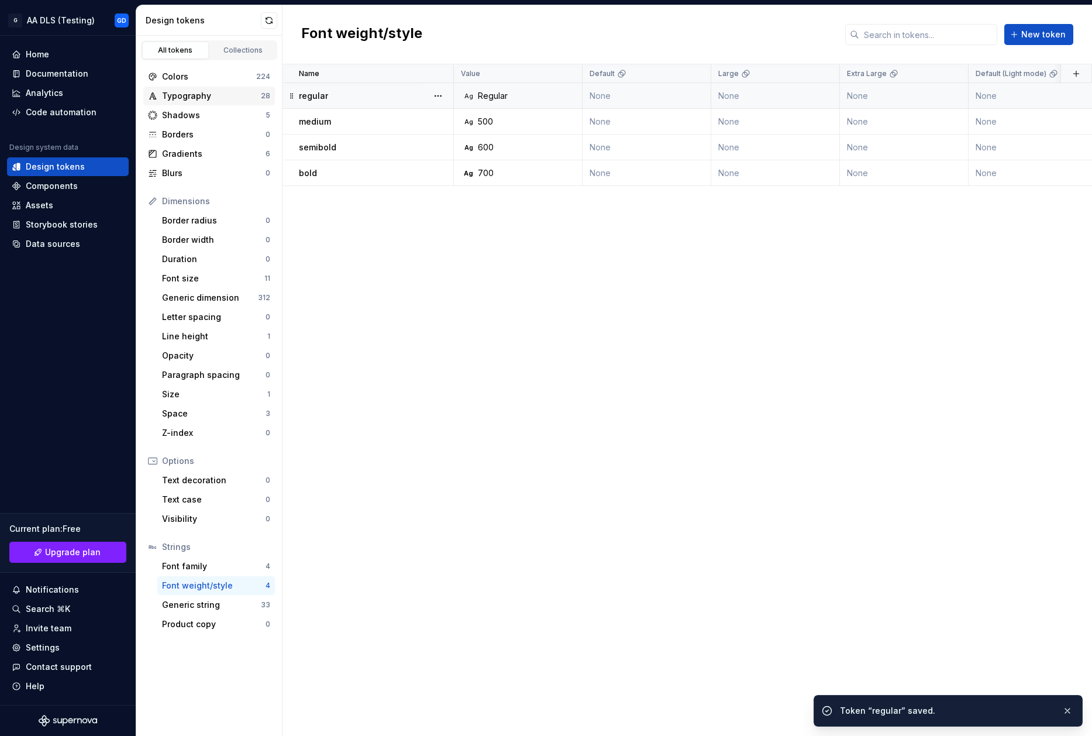
click at [218, 101] on div "Typography" at bounding box center [211, 96] width 99 height 12
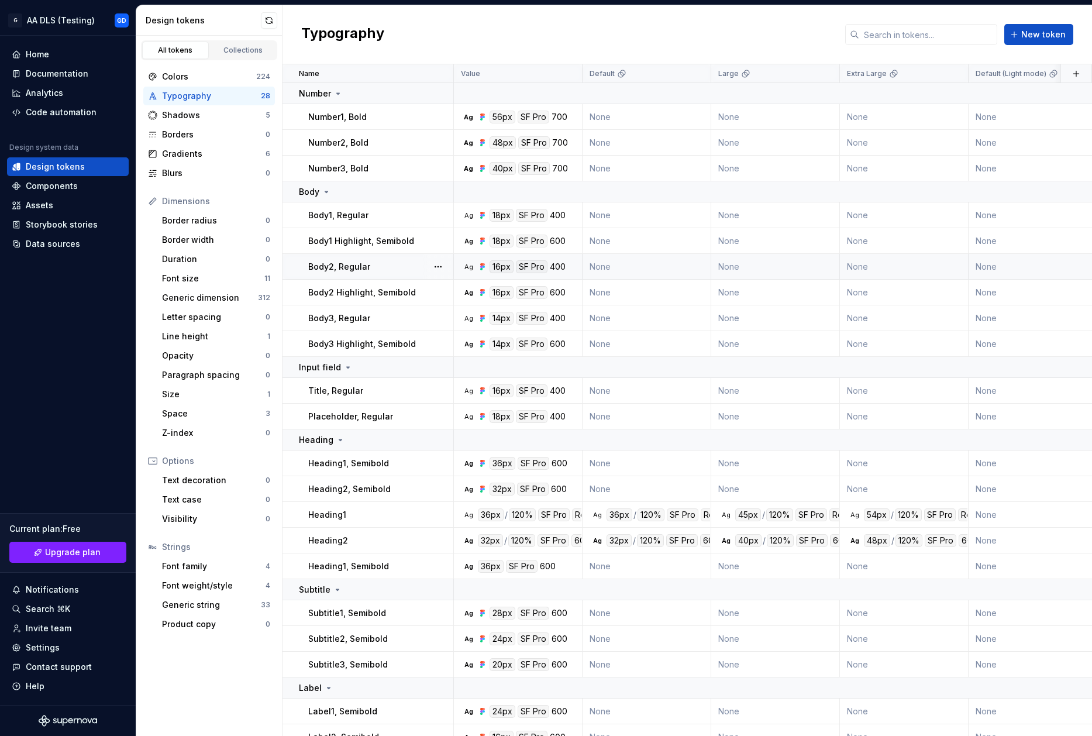
click at [419, 263] on div "Body2, Regular" at bounding box center [380, 267] width 145 height 12
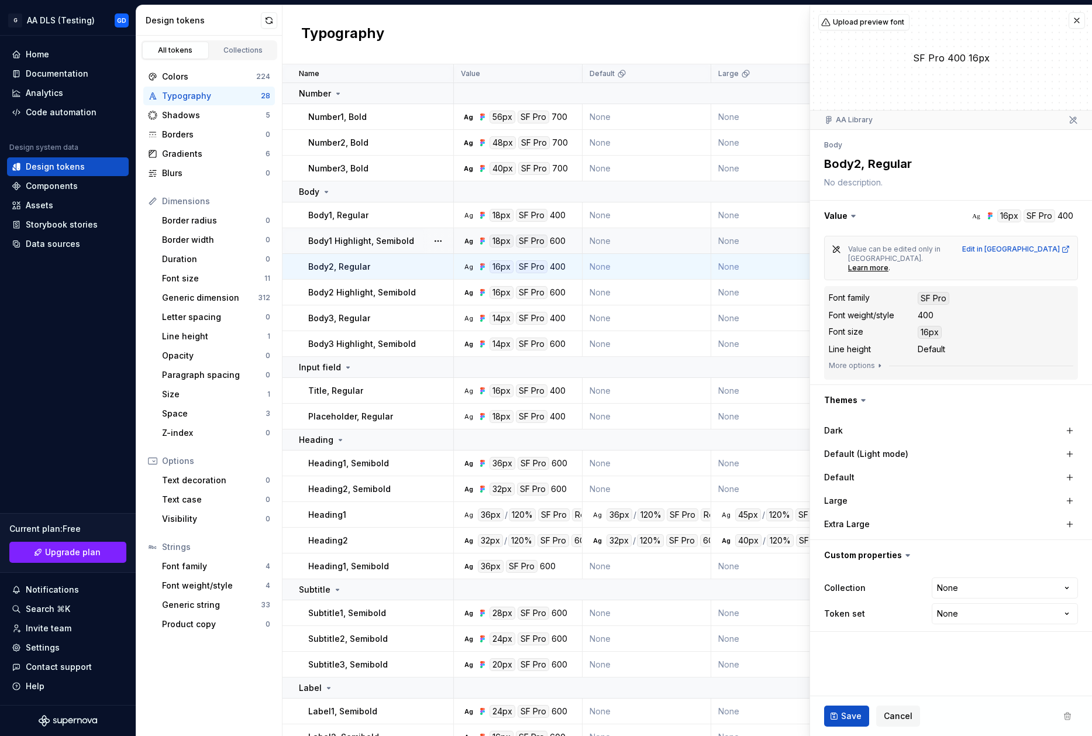
click at [920, 309] on div "400" at bounding box center [926, 315] width 16 height 12
click at [935, 305] on dl "Font family SF Pro Font weight/style 400 Font size 16px Line height Default" at bounding box center [951, 324] width 245 height 66
click at [992, 215] on button "button" at bounding box center [951, 216] width 282 height 30
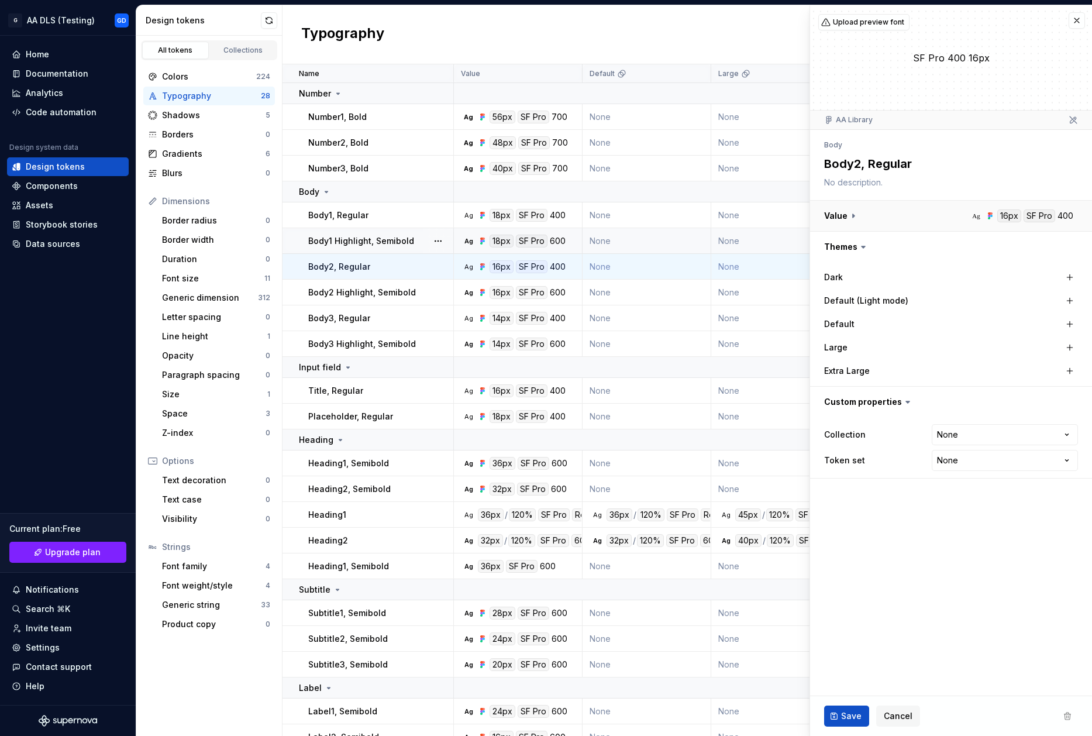
click at [992, 215] on button "button" at bounding box center [951, 216] width 282 height 30
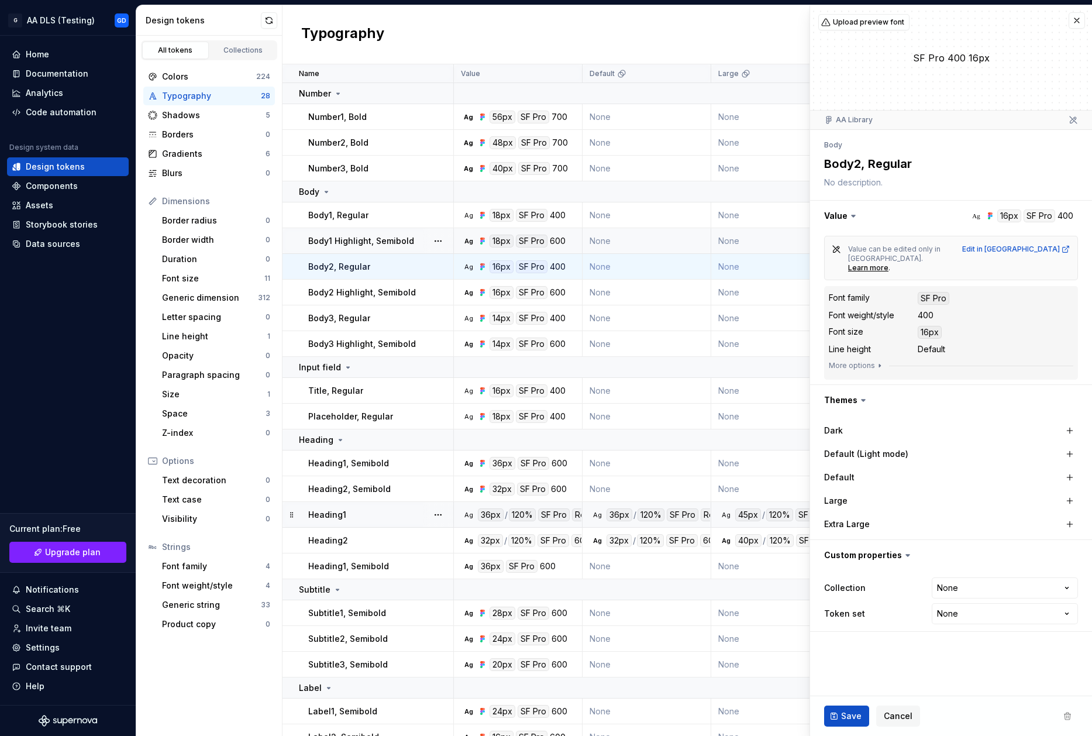
click at [405, 509] on div "Heading1" at bounding box center [380, 515] width 145 height 12
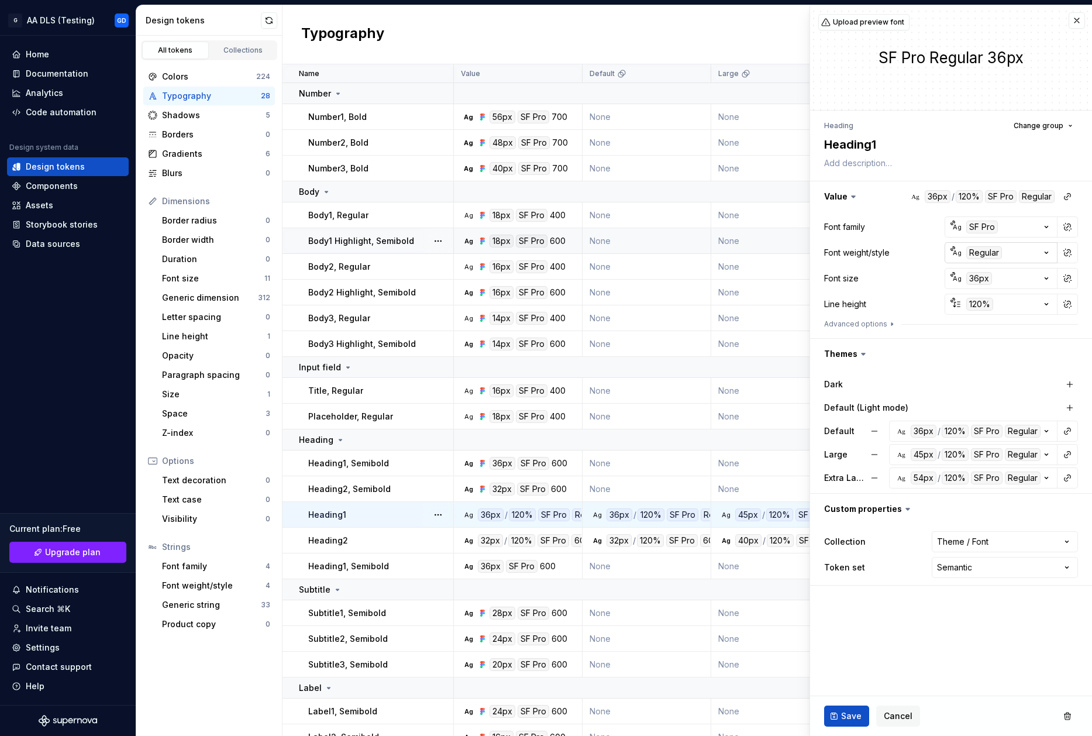
click at [990, 255] on div "Regular" at bounding box center [985, 252] width 36 height 13
click at [990, 255] on html "G AA DLS (Testing) GD Home Documentation Analytics Code automation Design syste…" at bounding box center [546, 368] width 1092 height 736
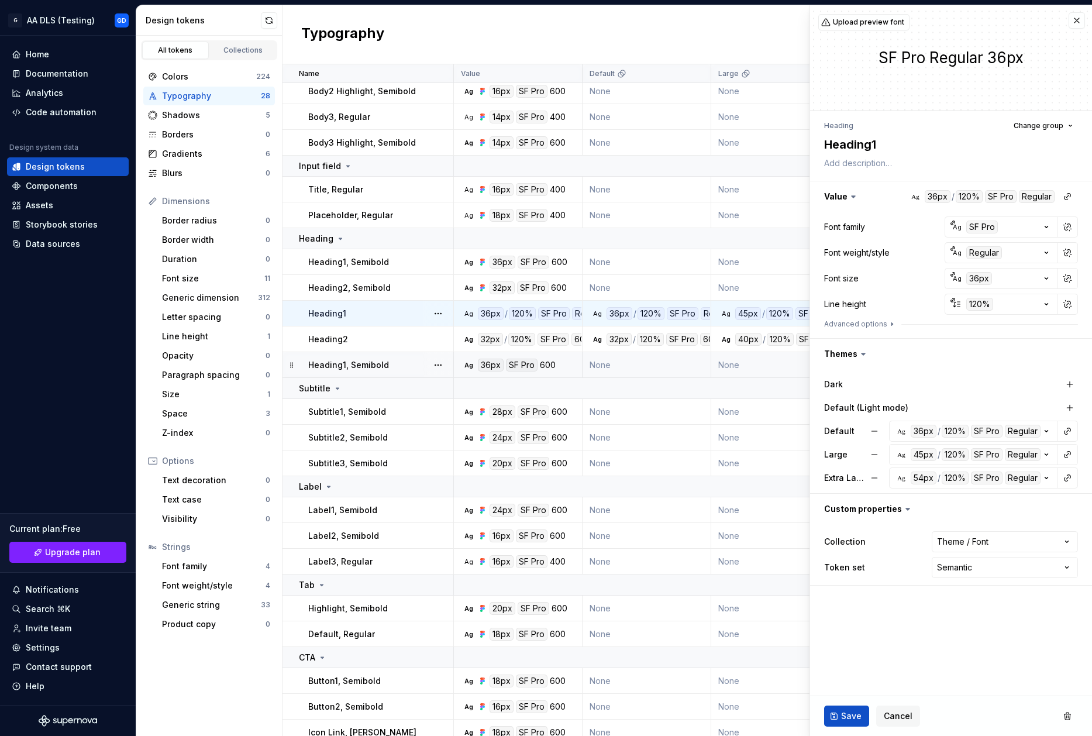
scroll to position [205, 0]
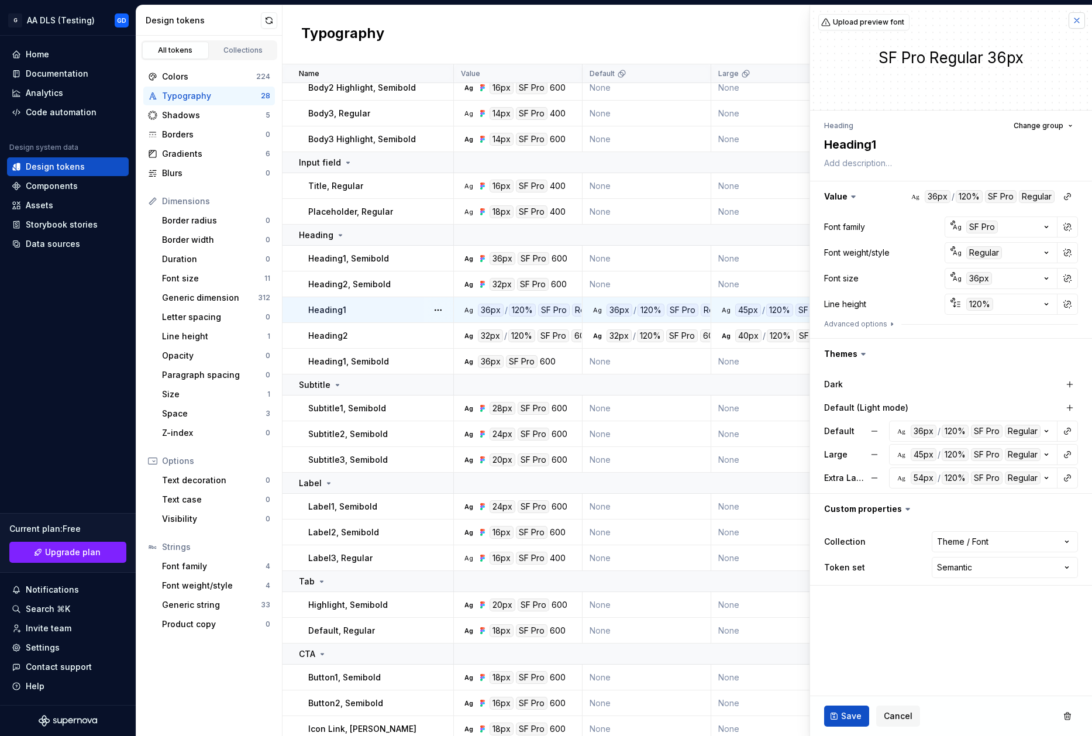
click at [1077, 19] on button "button" at bounding box center [1077, 20] width 16 height 16
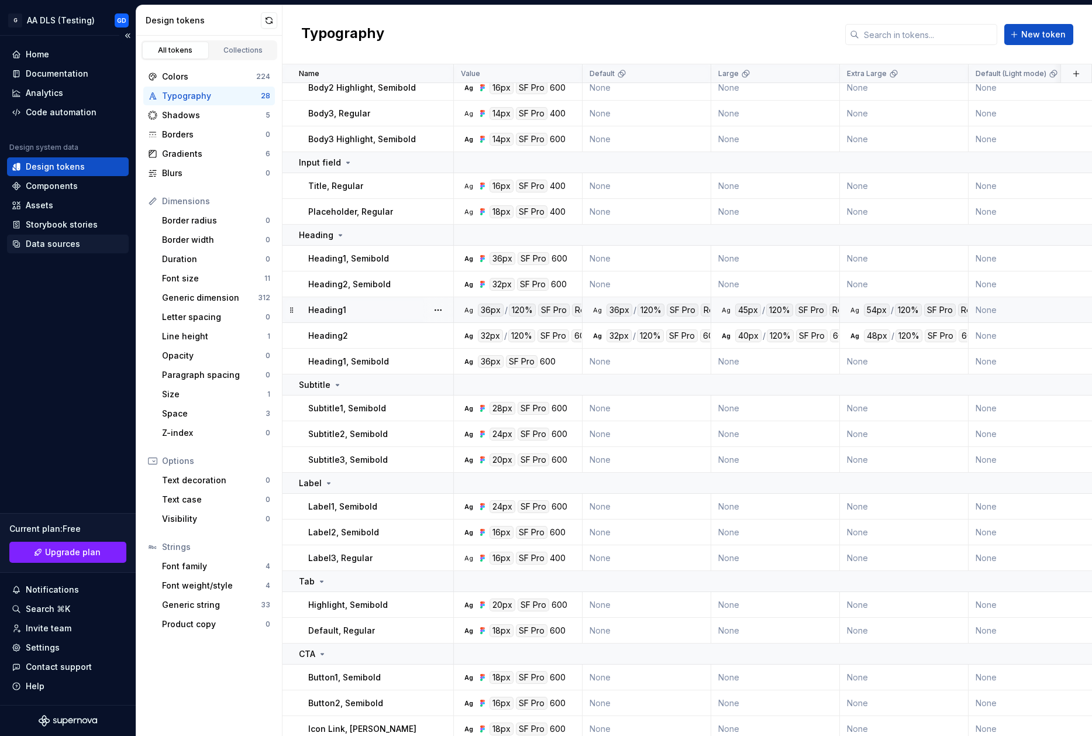
click at [66, 245] on div "Data sources" at bounding box center [53, 244] width 54 height 12
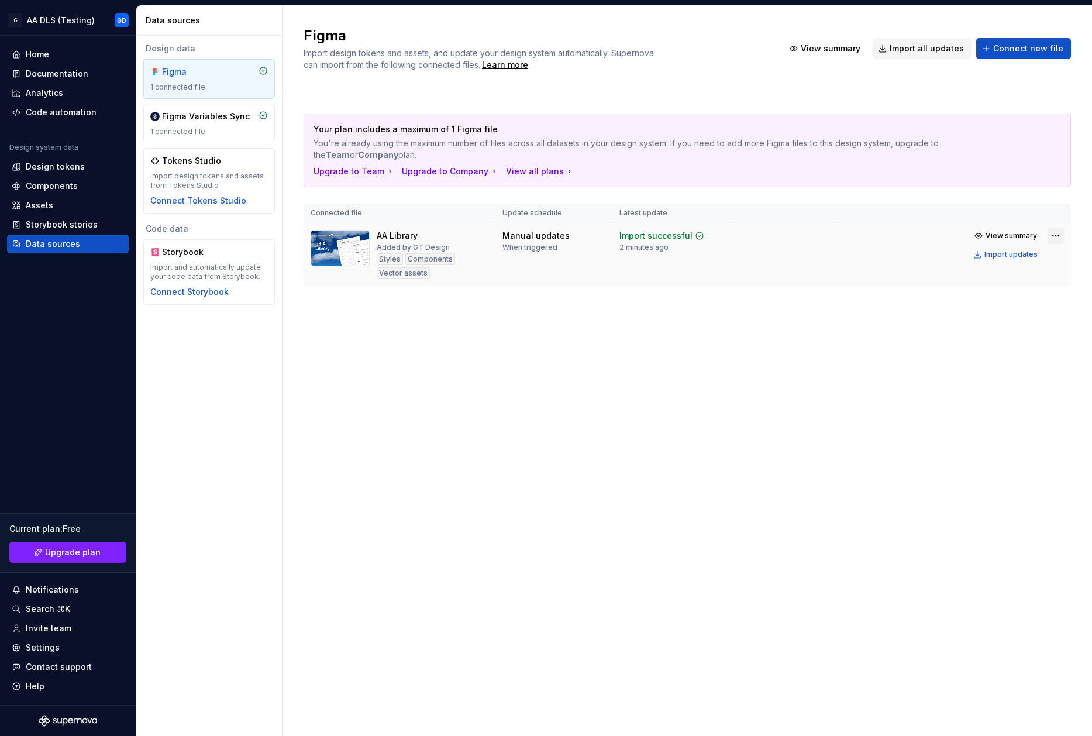
click at [1054, 236] on html "G AA DLS (Testing) GD Home Documentation Analytics Code automation Design syste…" at bounding box center [546, 368] width 1092 height 736
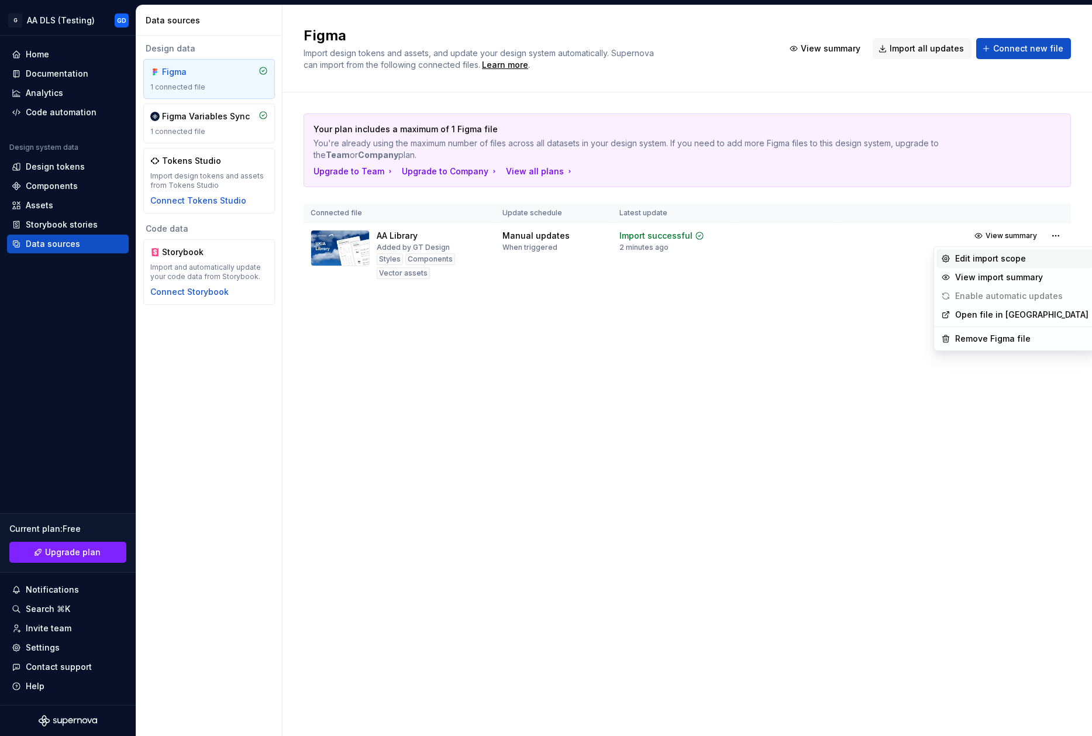
click at [1012, 258] on div "Edit import scope" at bounding box center [1021, 259] width 133 height 12
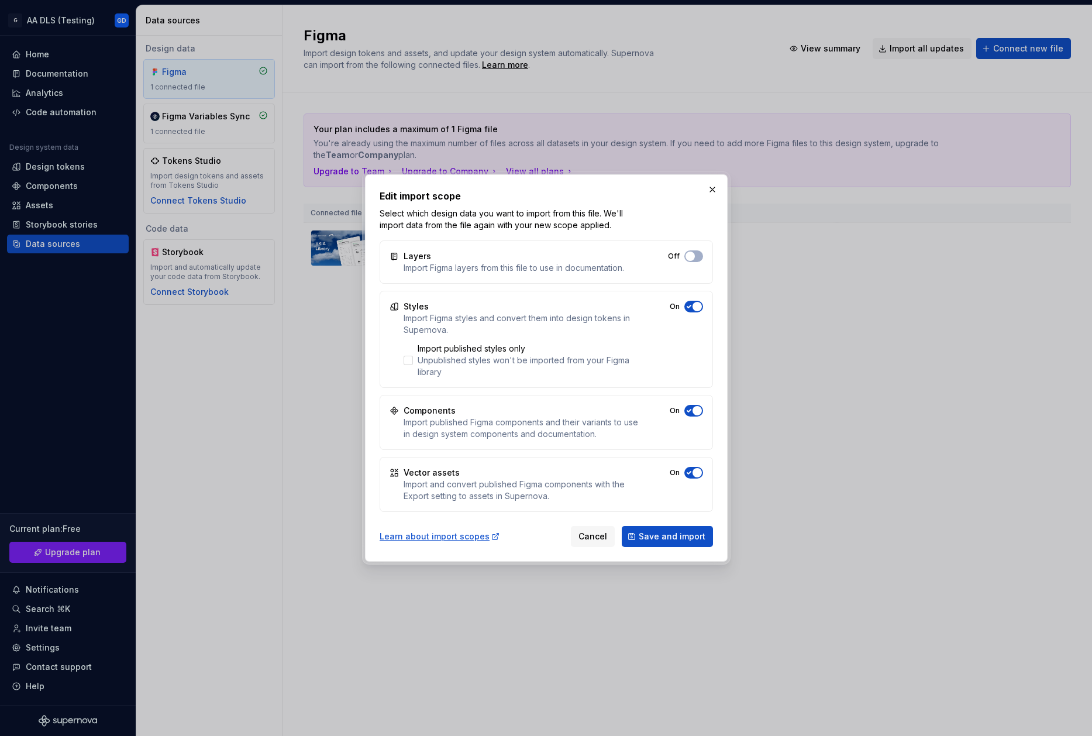
click at [696, 307] on span "button" at bounding box center [697, 306] width 9 height 9
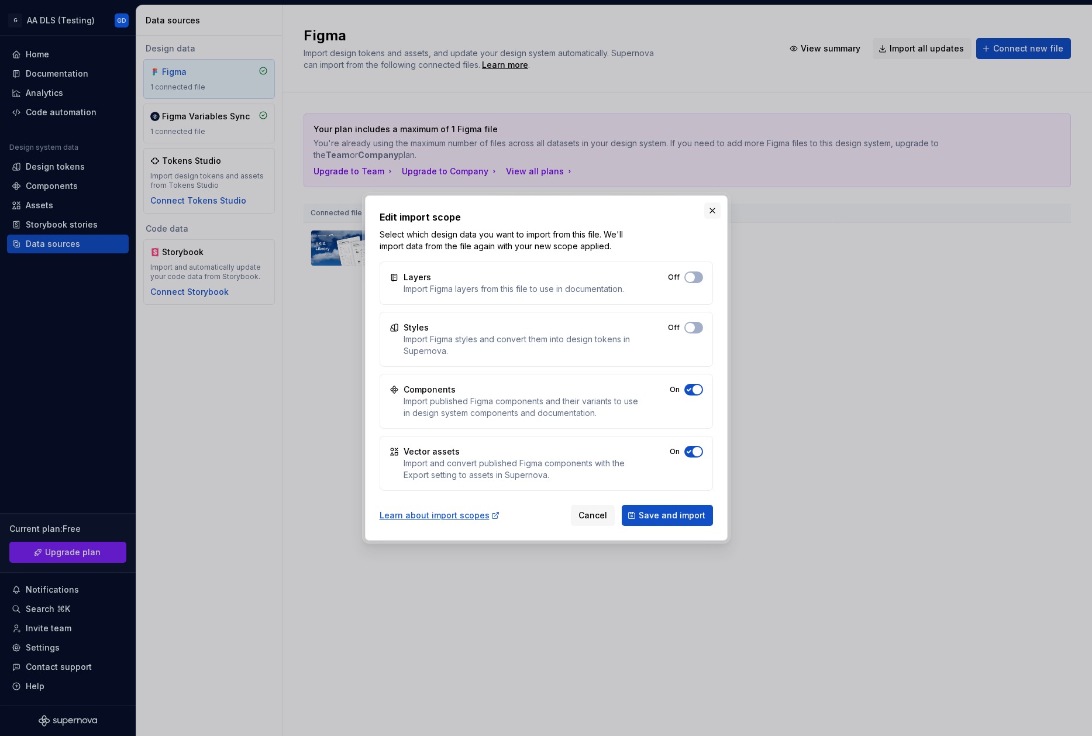
click at [713, 211] on button "button" at bounding box center [712, 210] width 16 height 16
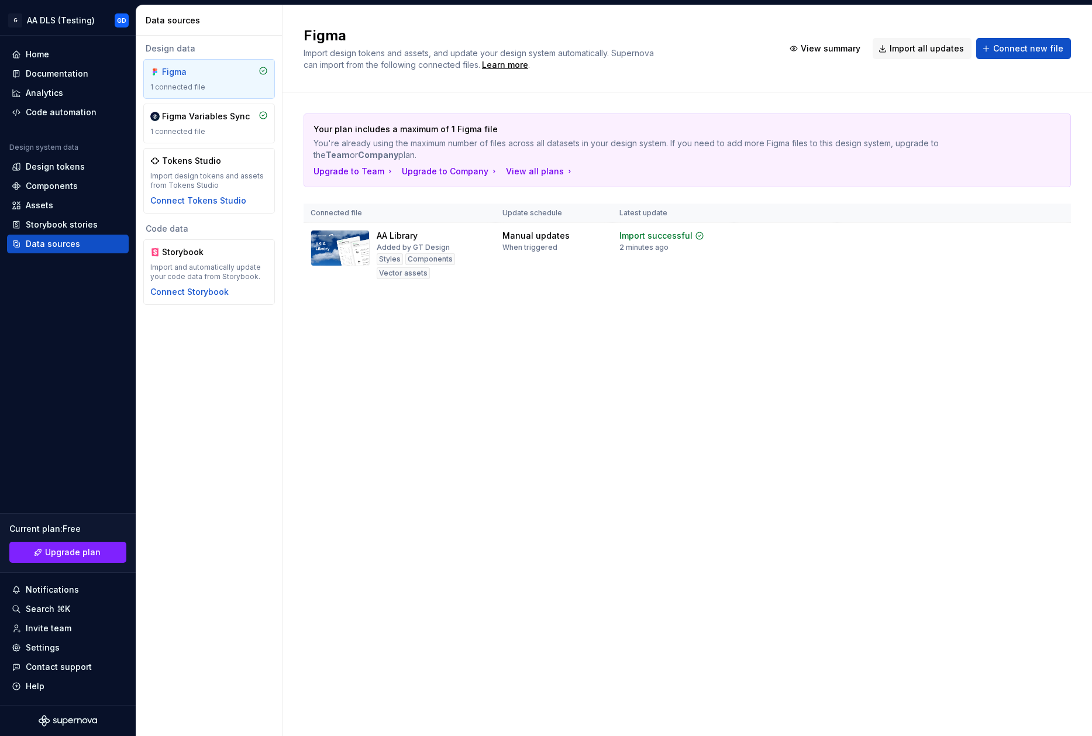
click at [694, 321] on div "Your plan includes a maximum of 1 Figma file You're already using the maximum n…" at bounding box center [688, 211] width 768 height 238
click at [58, 165] on div "Design tokens" at bounding box center [55, 167] width 59 height 12
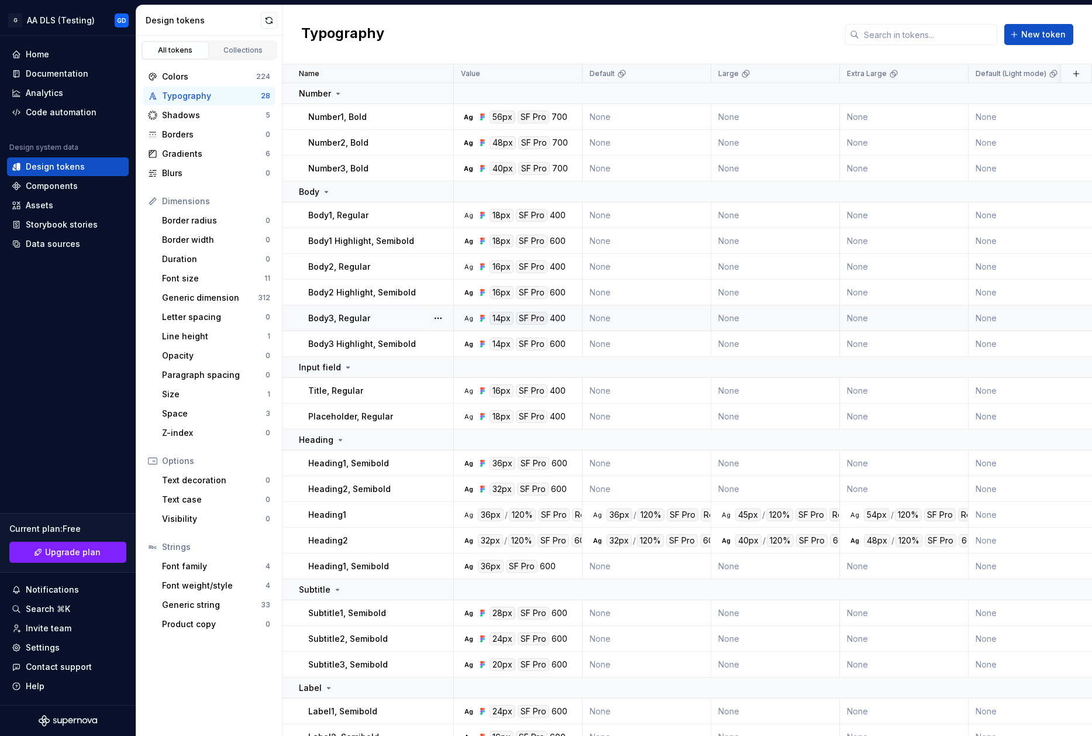
click at [481, 317] on icon at bounding box center [481, 318] width 2 height 2
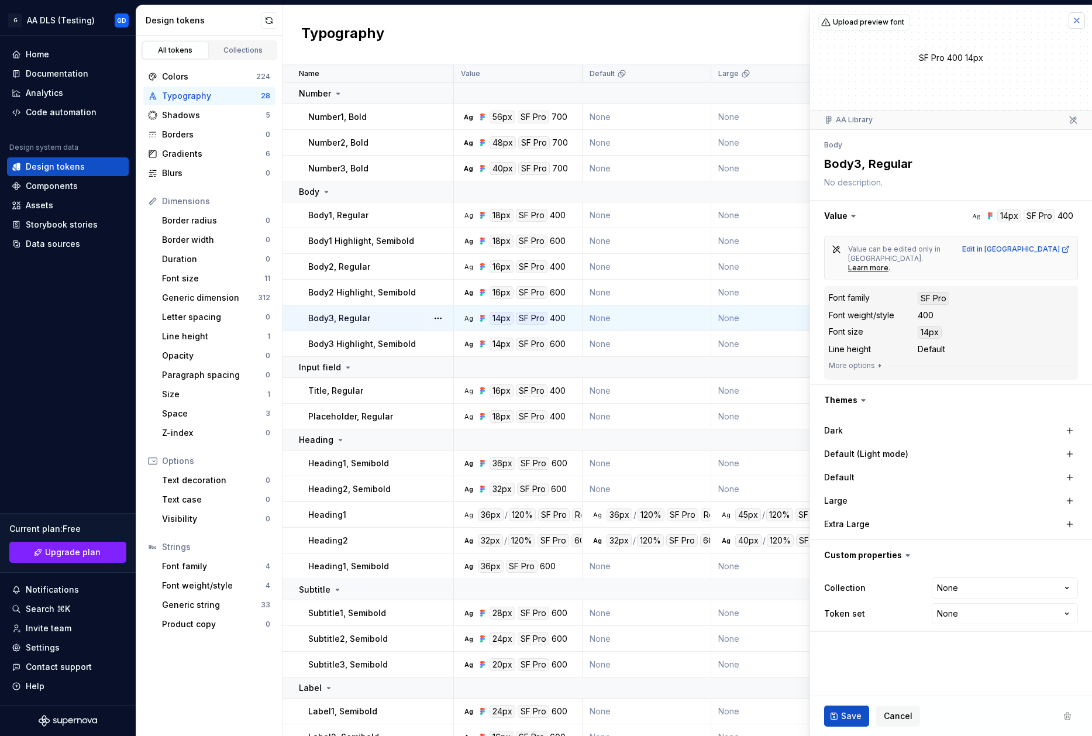
click at [1076, 25] on button "button" at bounding box center [1077, 20] width 16 height 16
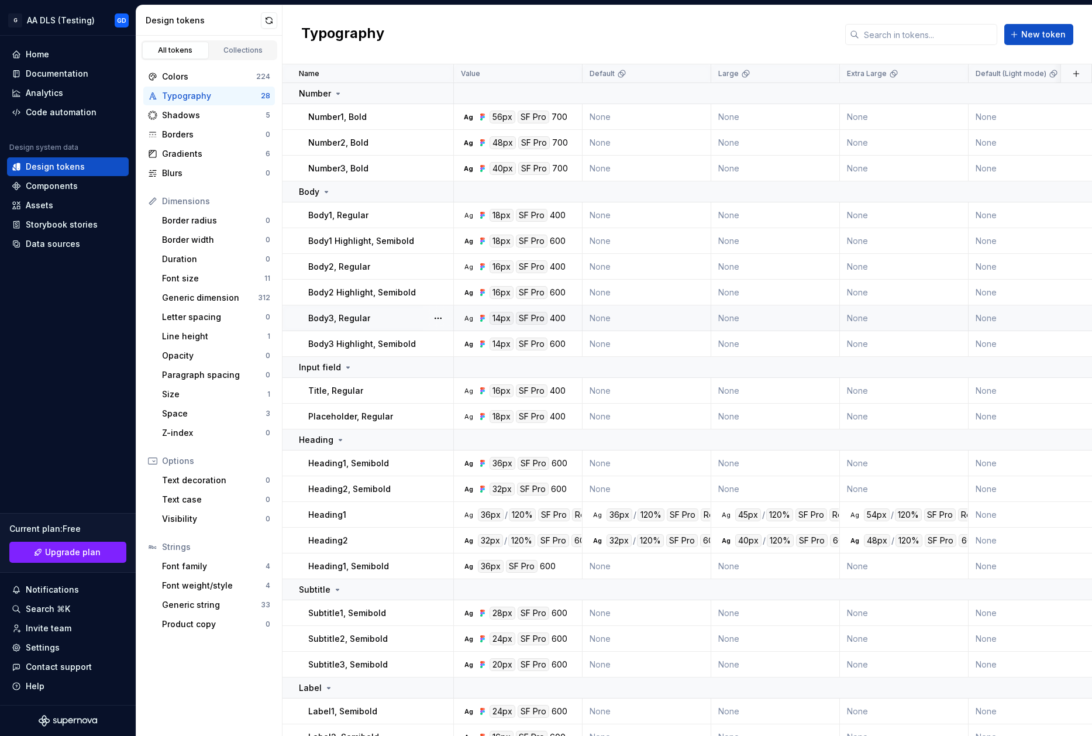
click at [393, 308] on td "Body3, Regular" at bounding box center [368, 318] width 171 height 26
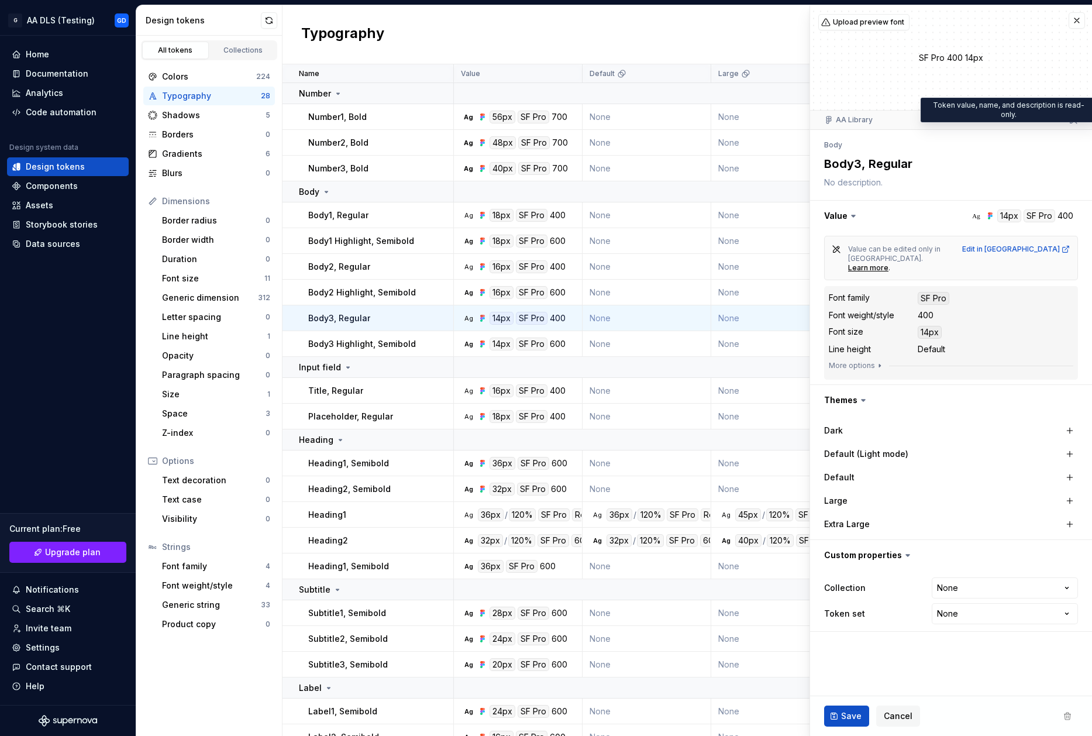
click at [1075, 121] on icon at bounding box center [1073, 119] width 7 height 7
click at [867, 21] on span "Upload preview font" at bounding box center [868, 22] width 71 height 9
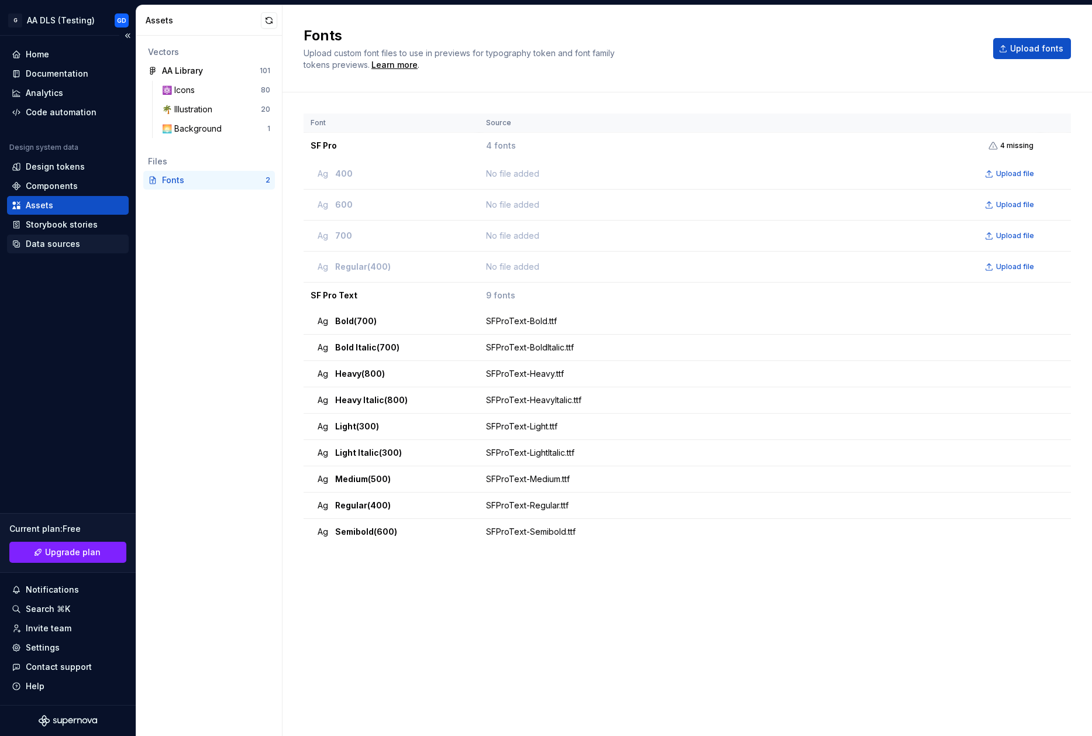
click at [68, 242] on div "Data sources" at bounding box center [53, 244] width 54 height 12
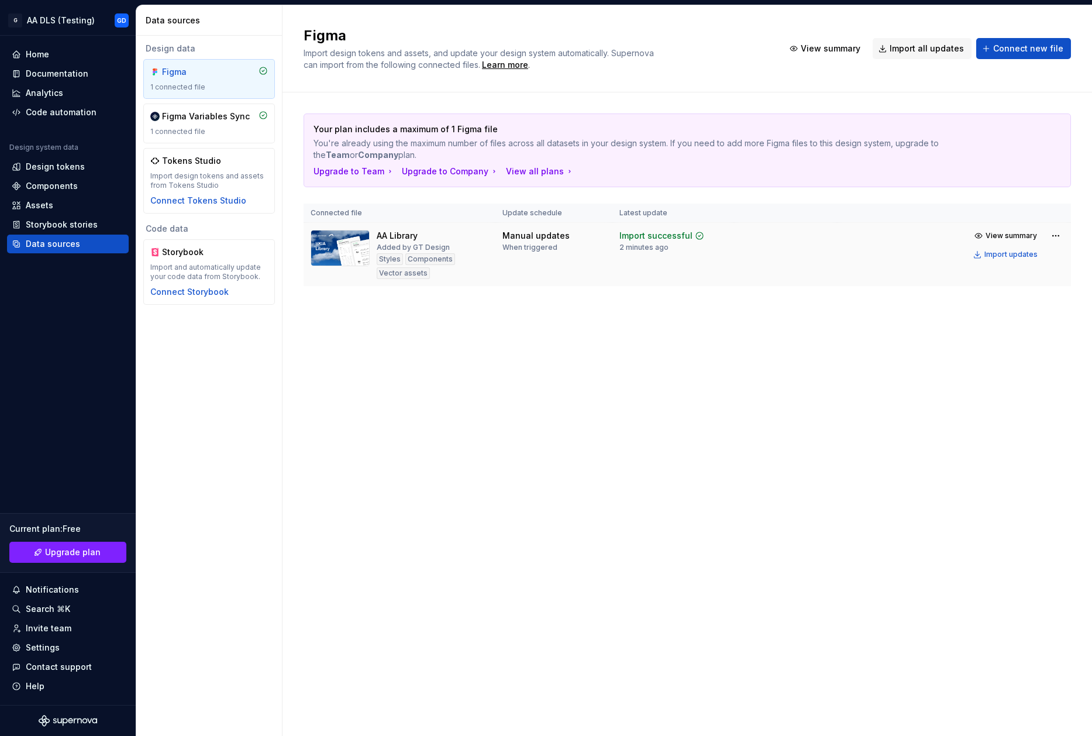
click at [1066, 236] on td "View summary Import updates" at bounding box center [954, 245] width 234 height 44
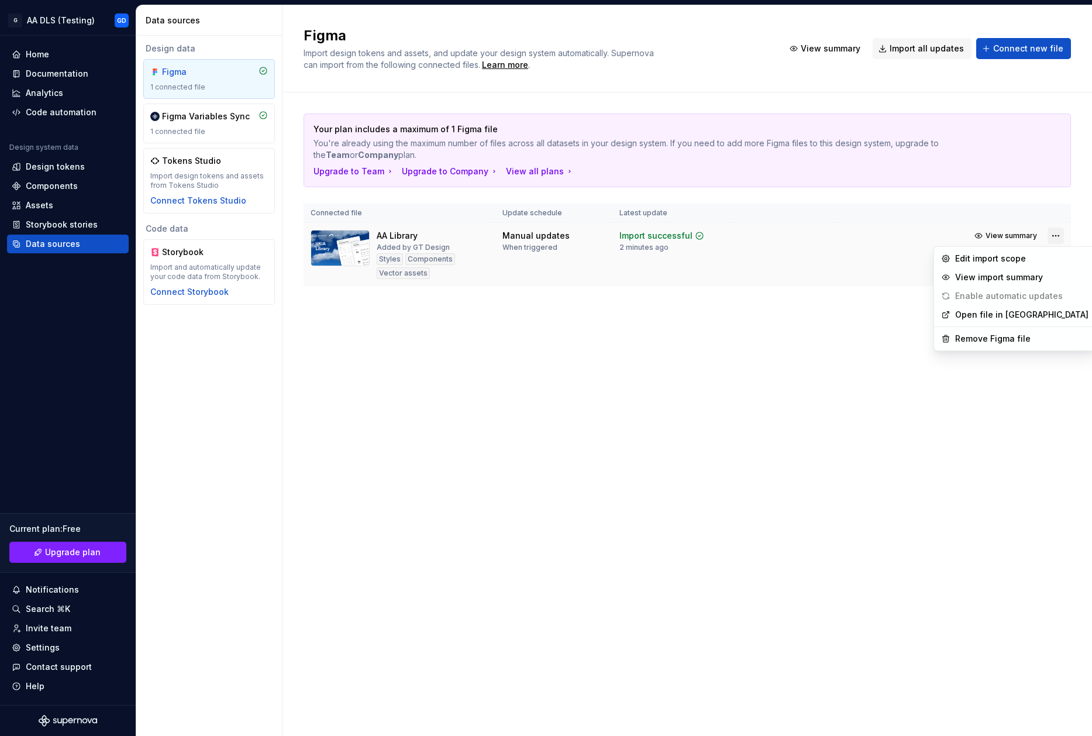
click at [1054, 233] on html "G AA DLS (Testing) GD Home Documentation Analytics Code automation Design syste…" at bounding box center [546, 368] width 1092 height 736
click at [1007, 339] on div "Remove Figma file" at bounding box center [1021, 339] width 133 height 12
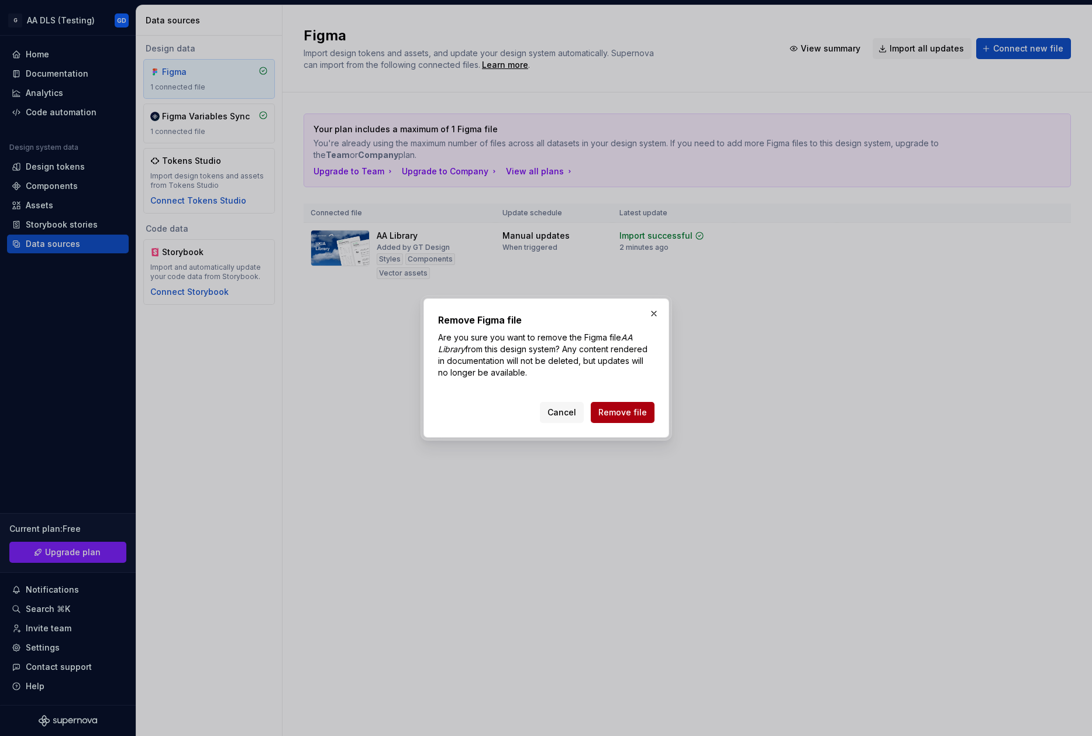
click at [638, 411] on span "Remove file" at bounding box center [623, 413] width 49 height 12
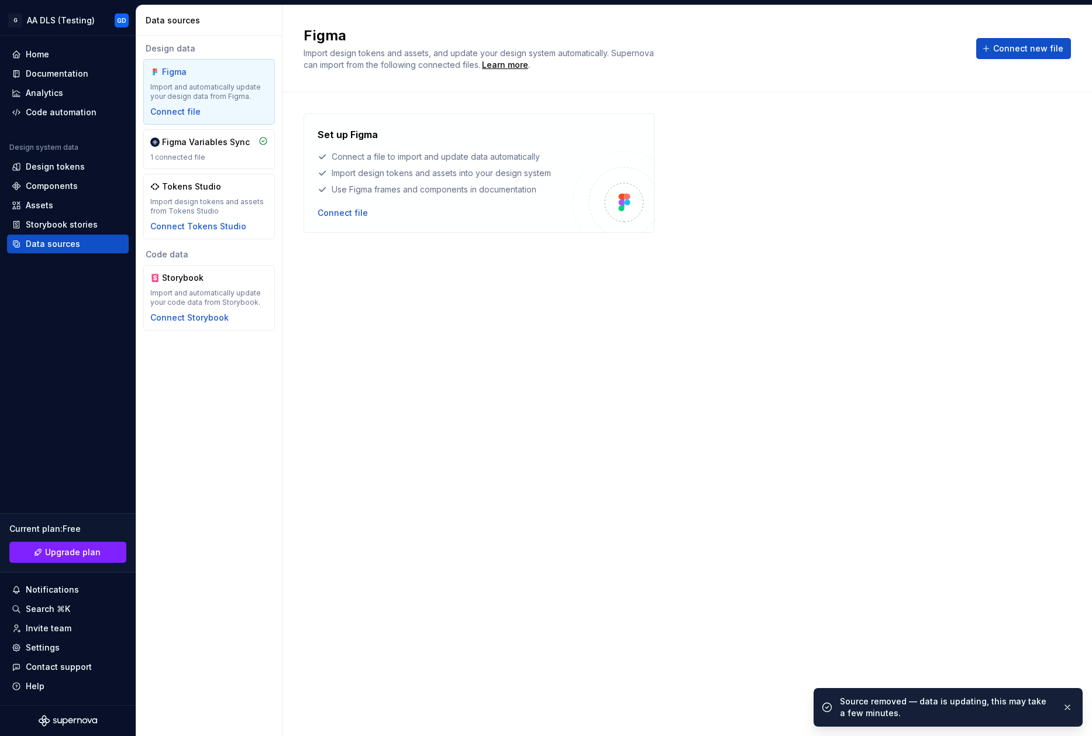
click at [516, 335] on div "Set up Figma Connect a file to import and update data automatically Import desi…" at bounding box center [688, 403] width 768 height 578
click at [64, 171] on div "Design tokens" at bounding box center [55, 167] width 59 height 12
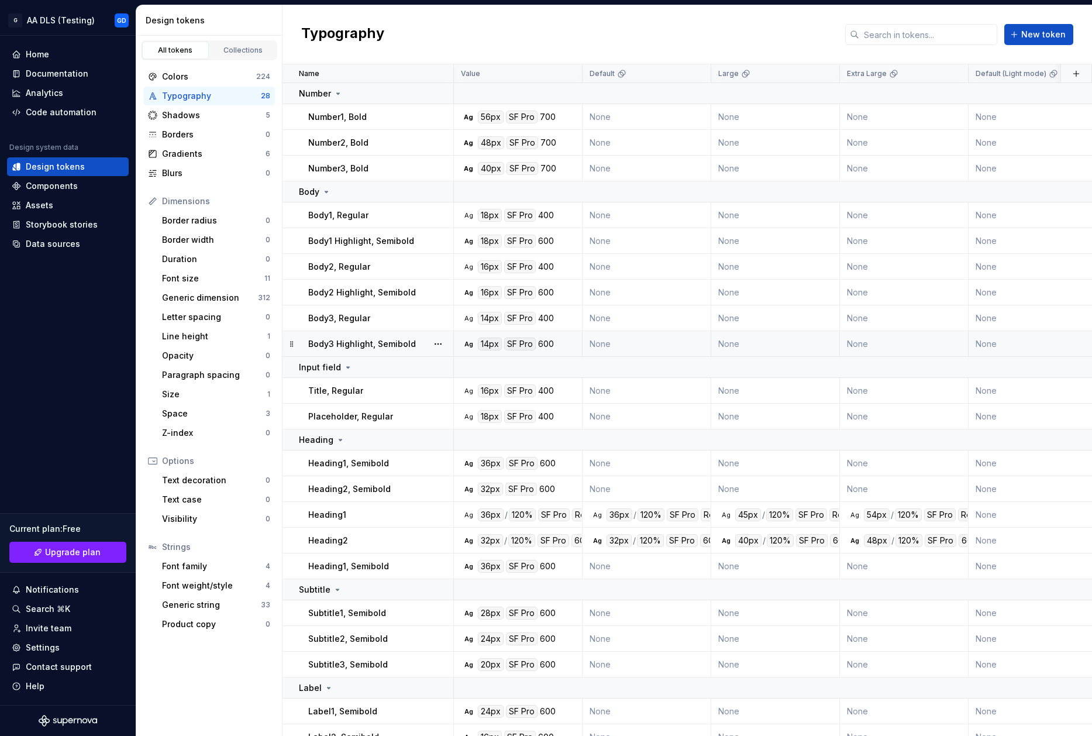
click at [427, 347] on div at bounding box center [438, 343] width 30 height 25
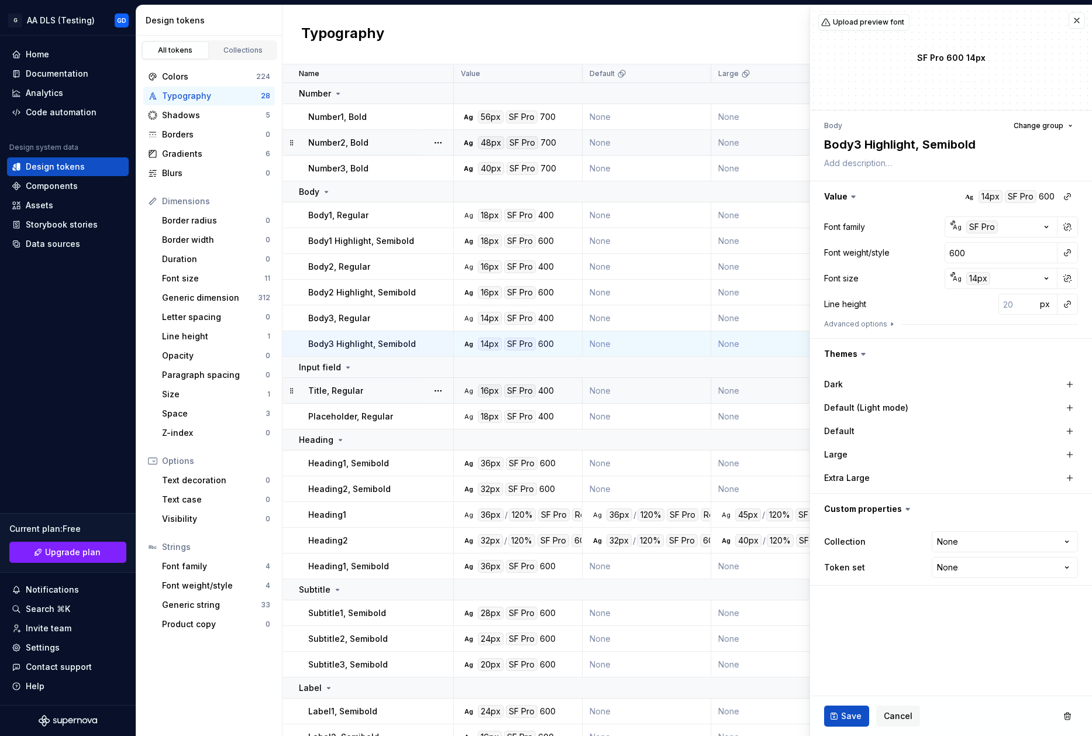
click at [385, 391] on div "Title, Regular" at bounding box center [380, 391] width 145 height 12
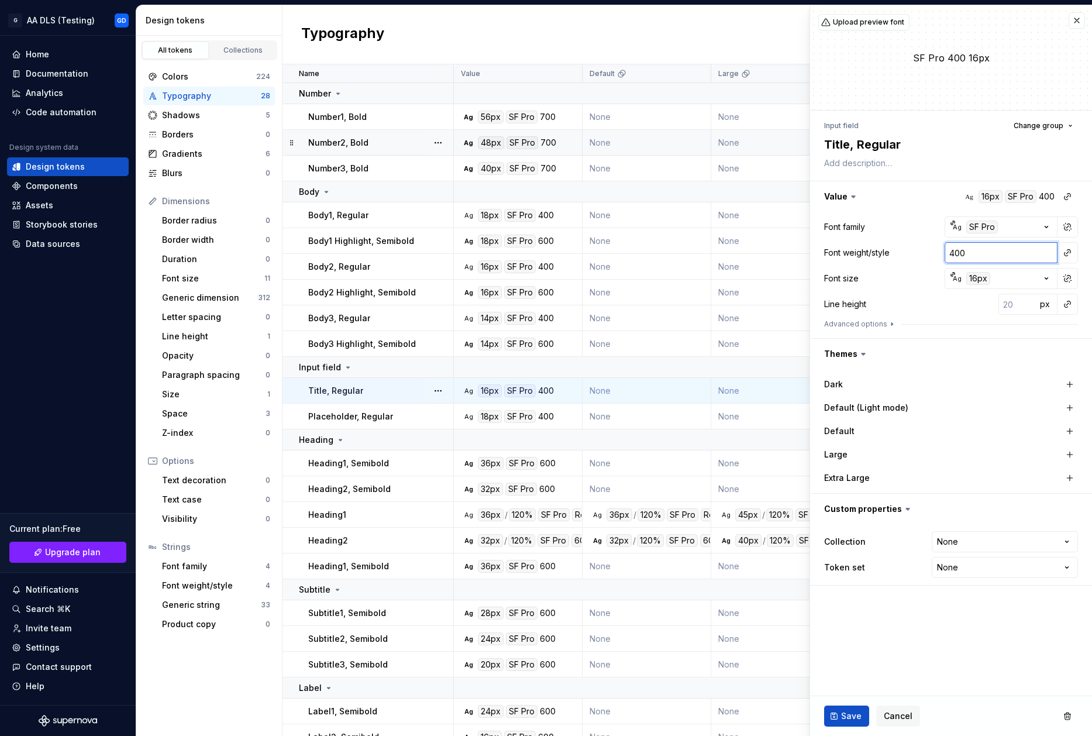
click at [1045, 250] on input "400" at bounding box center [1001, 252] width 113 height 21
click at [1068, 253] on button "button" at bounding box center [1068, 253] width 16 height 16
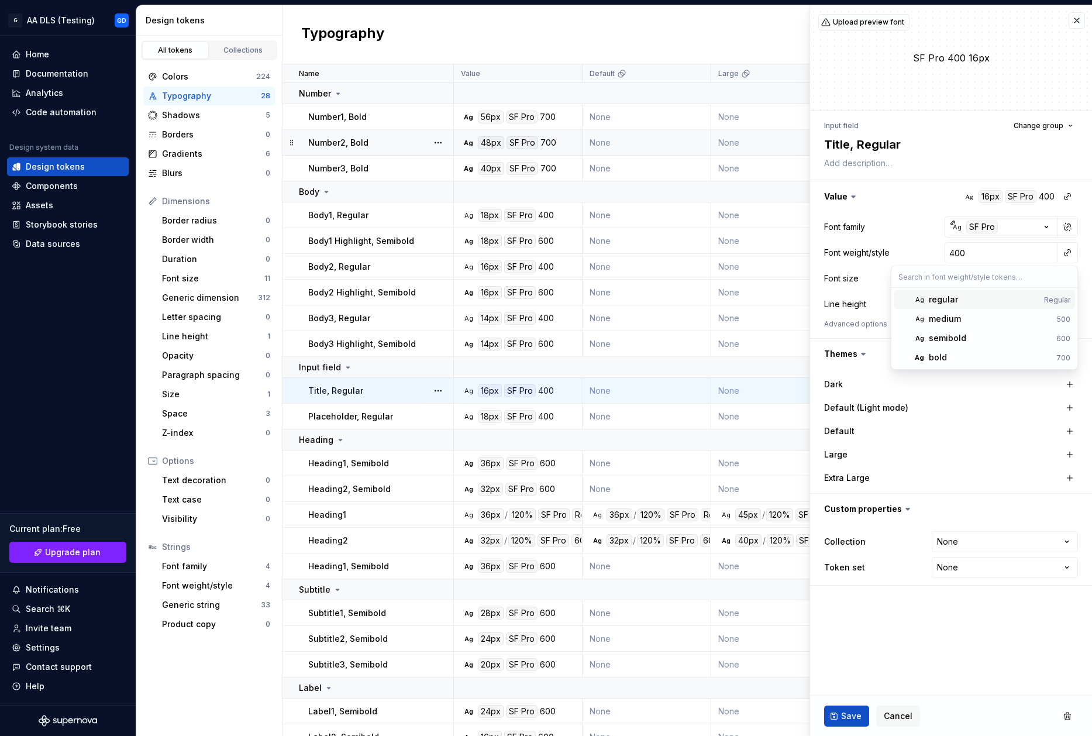
click at [961, 294] on div "regular" at bounding box center [984, 300] width 111 height 12
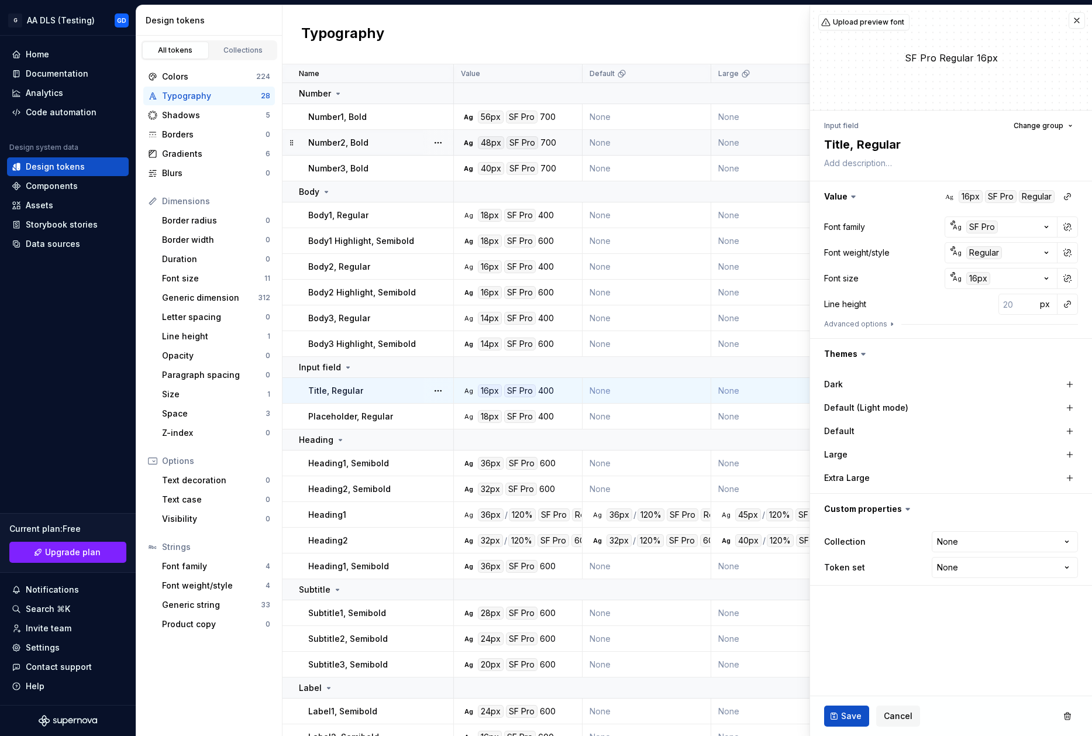
click at [921, 320] on div "Advanced options" at bounding box center [951, 323] width 254 height 9
click at [852, 718] on span "Save" at bounding box center [851, 716] width 20 height 12
type textarea "*"
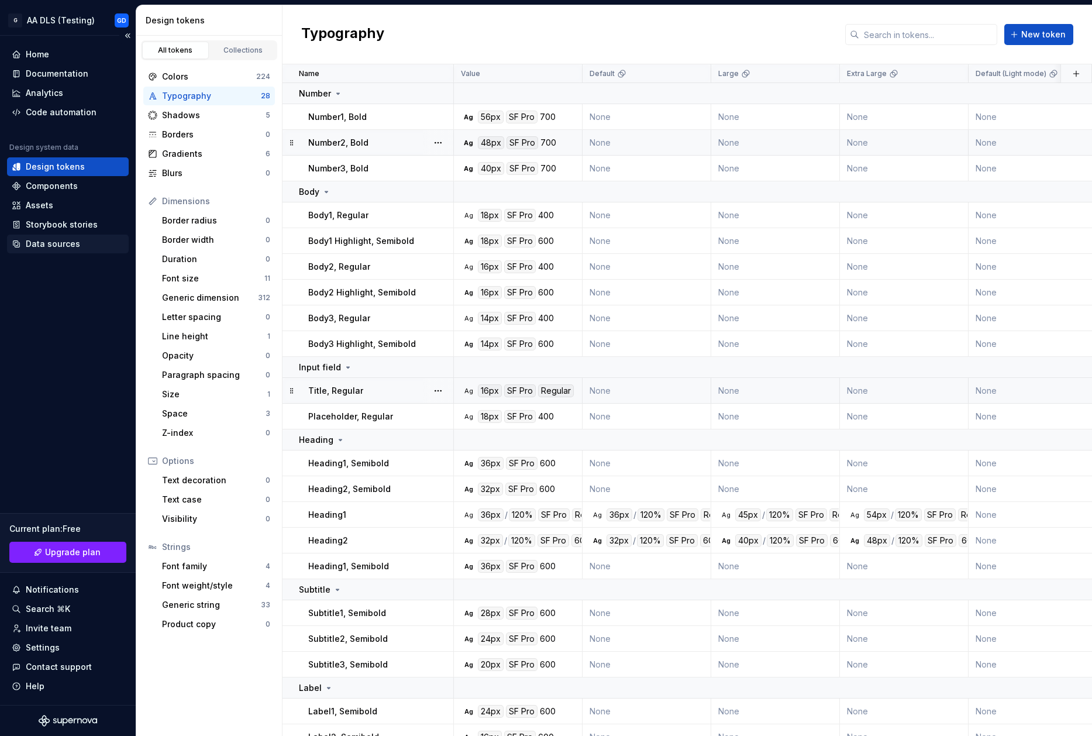
click at [59, 238] on div "Data sources" at bounding box center [53, 244] width 54 height 12
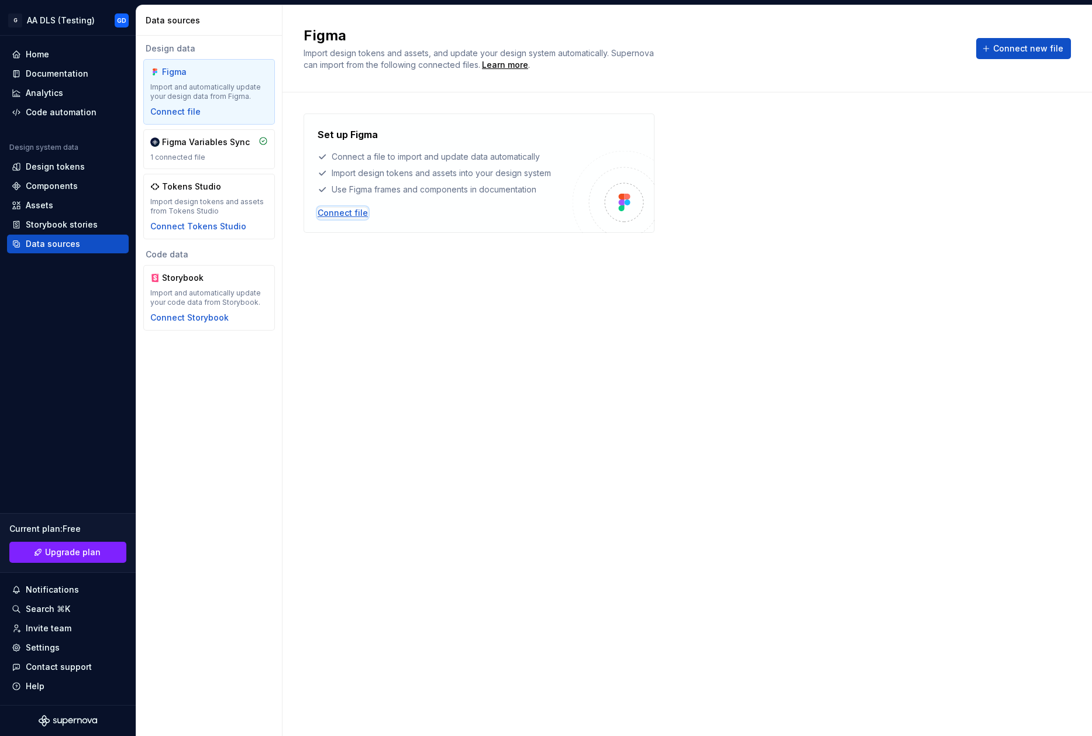
click at [342, 214] on div "Connect file" at bounding box center [343, 213] width 50 height 12
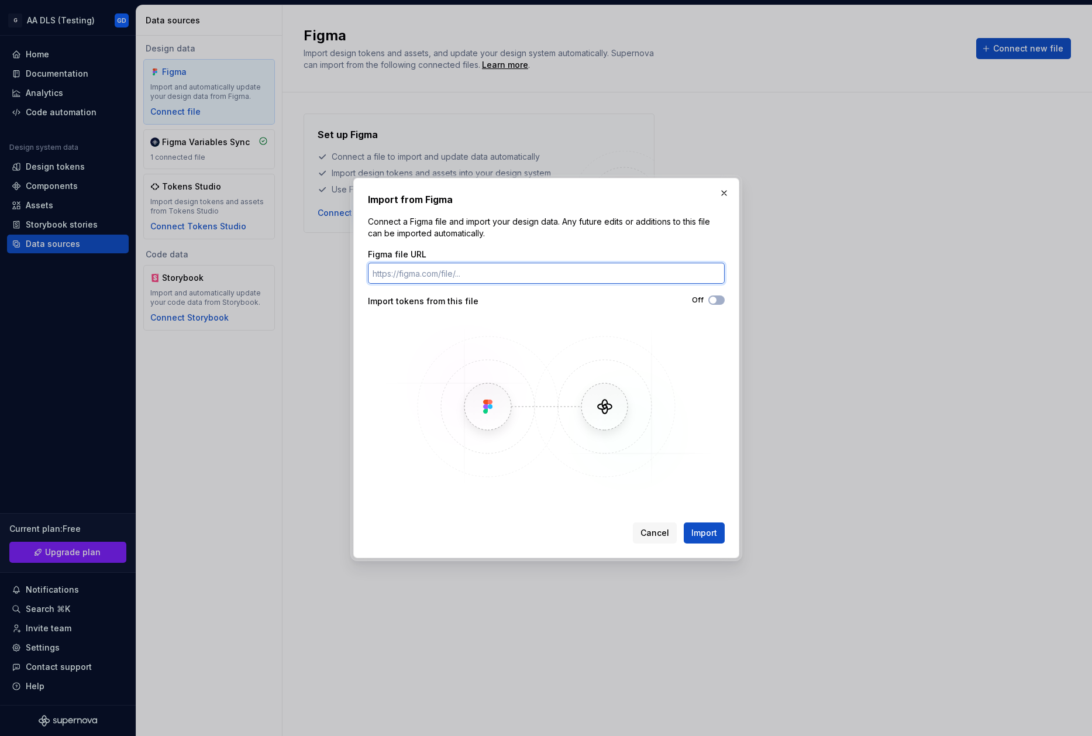
paste input "[URL][DOMAIN_NAME]"
type input "[URL][DOMAIN_NAME]"
click at [715, 302] on span "button" at bounding box center [713, 300] width 7 height 7
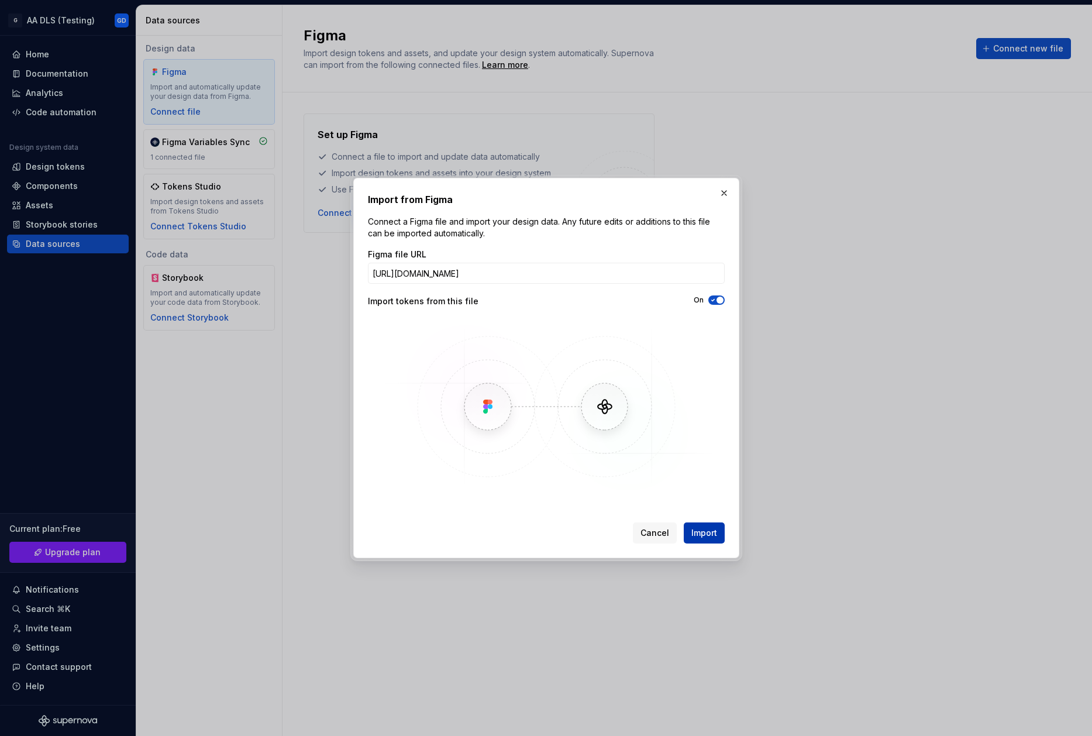
click at [693, 529] on span "Import" at bounding box center [705, 533] width 26 height 12
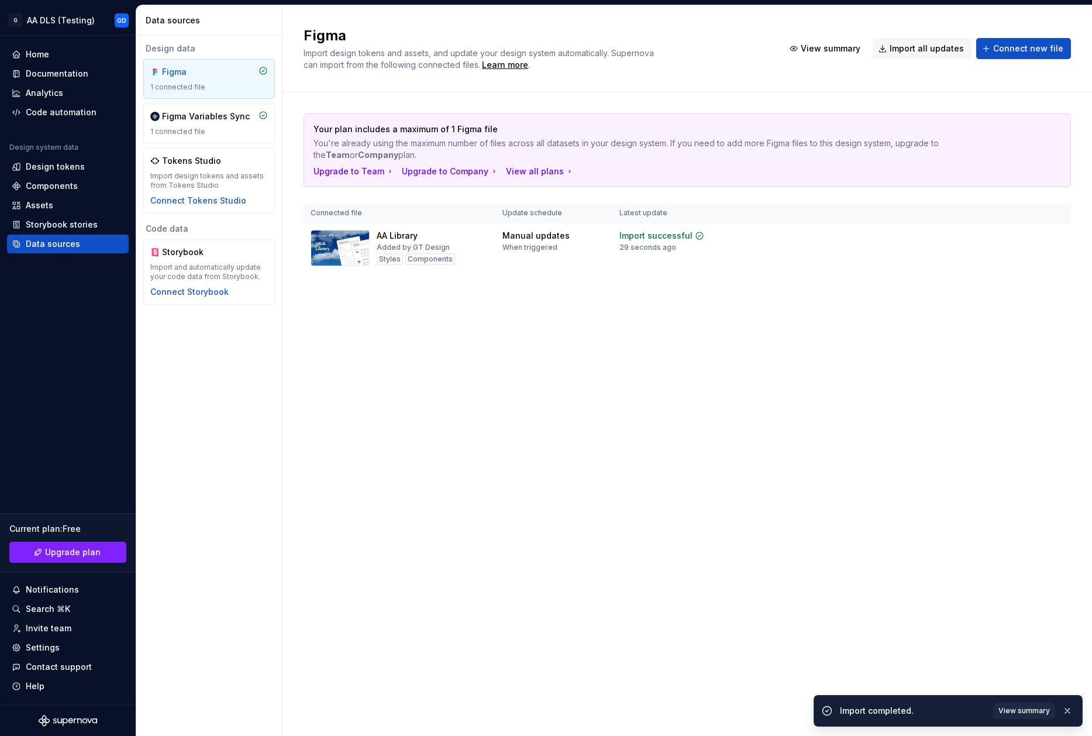
click at [542, 409] on div "Figma Import design tokens and assets, and update your design system automatica…" at bounding box center [688, 370] width 810 height 731
click at [71, 164] on div "Design tokens" at bounding box center [55, 167] width 59 height 12
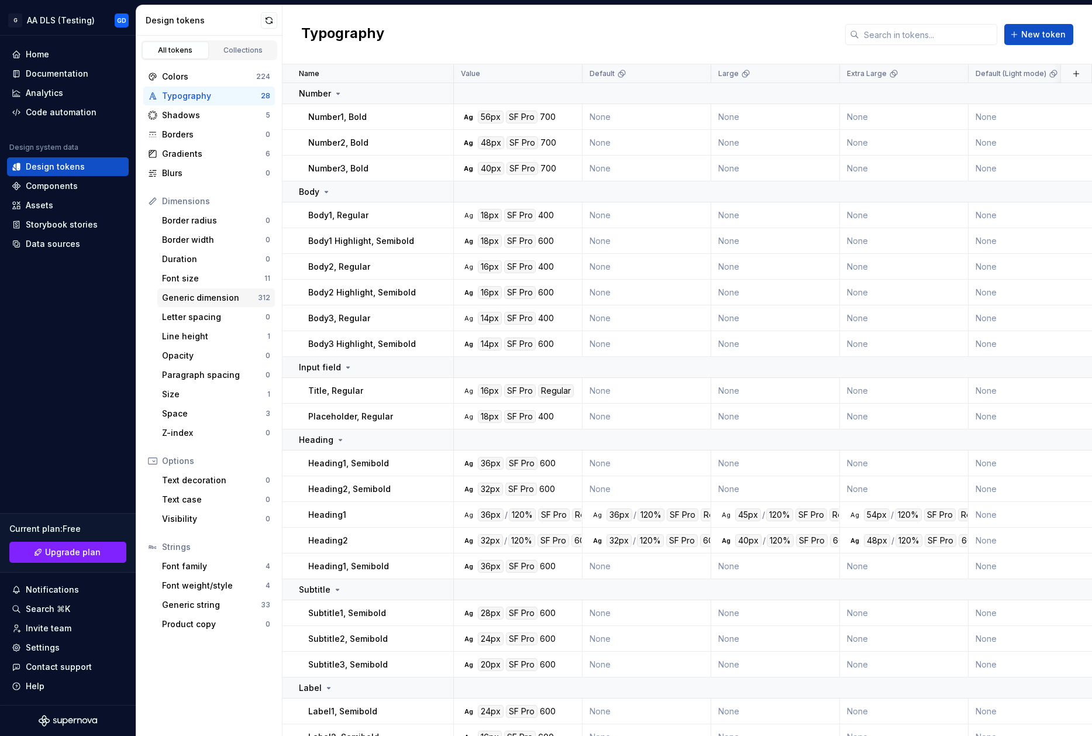
click at [221, 293] on div "Generic dimension" at bounding box center [210, 298] width 96 height 12
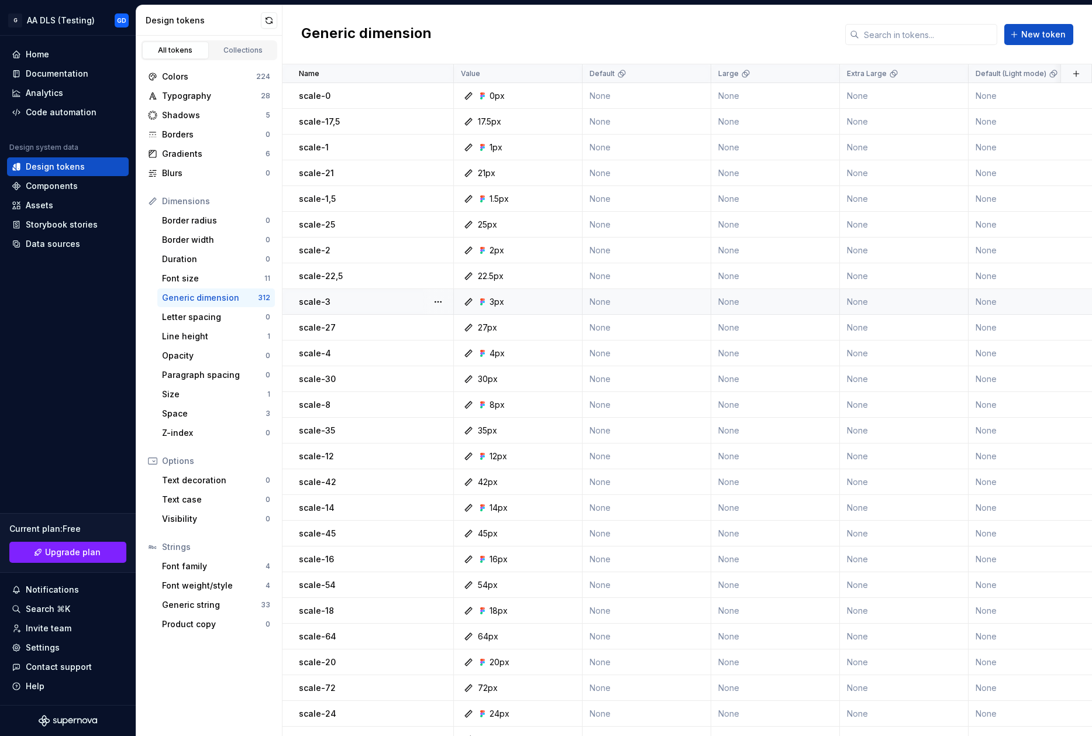
click at [483, 302] on icon at bounding box center [482, 301] width 9 height 9
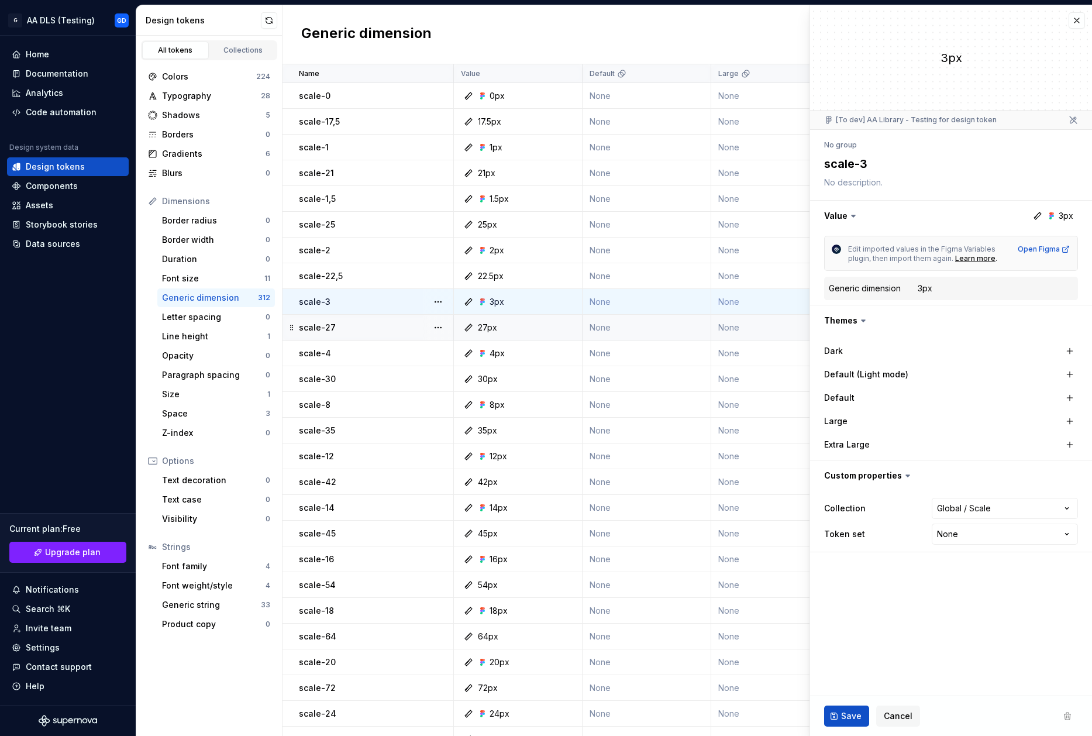
click at [529, 321] on td "27px" at bounding box center [518, 328] width 129 height 26
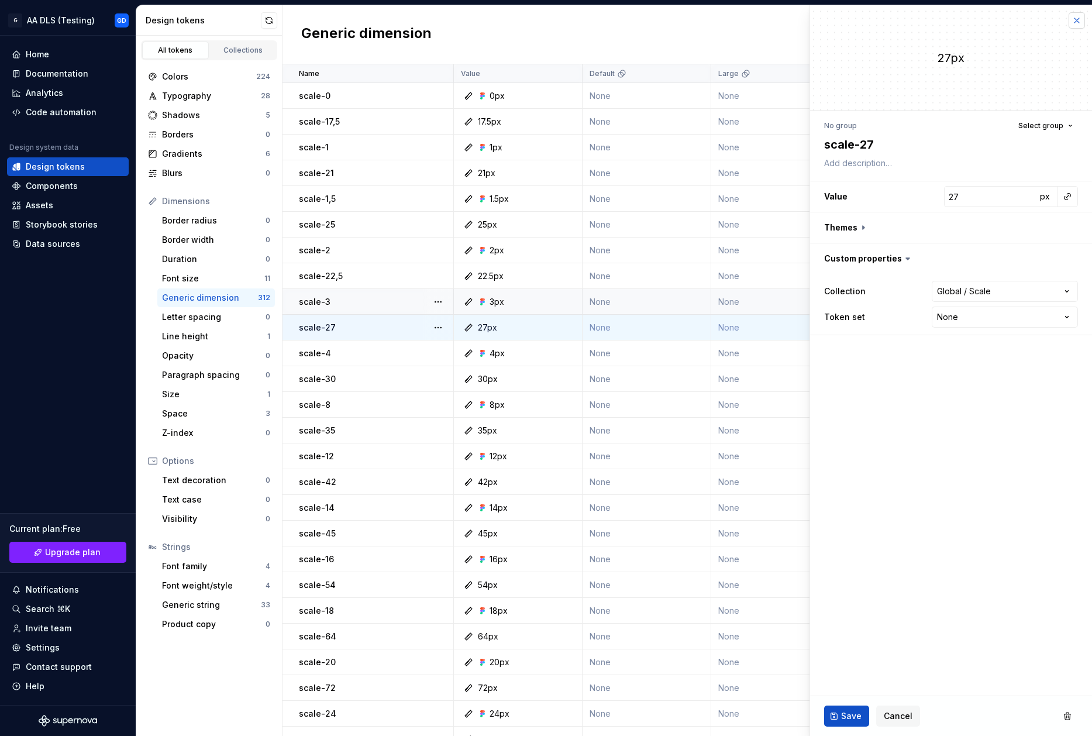
click at [1074, 22] on button "button" at bounding box center [1077, 20] width 16 height 16
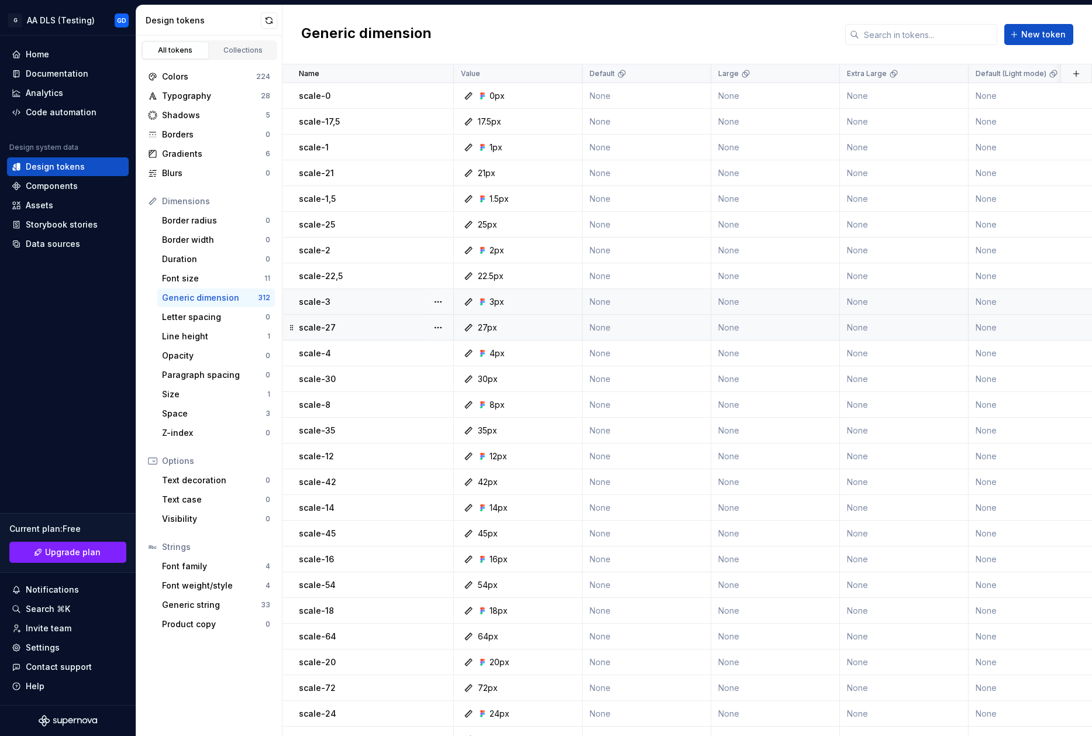
click at [321, 75] on div "Name" at bounding box center [372, 73] width 147 height 9
click at [356, 71] on div "Name" at bounding box center [372, 73] width 147 height 9
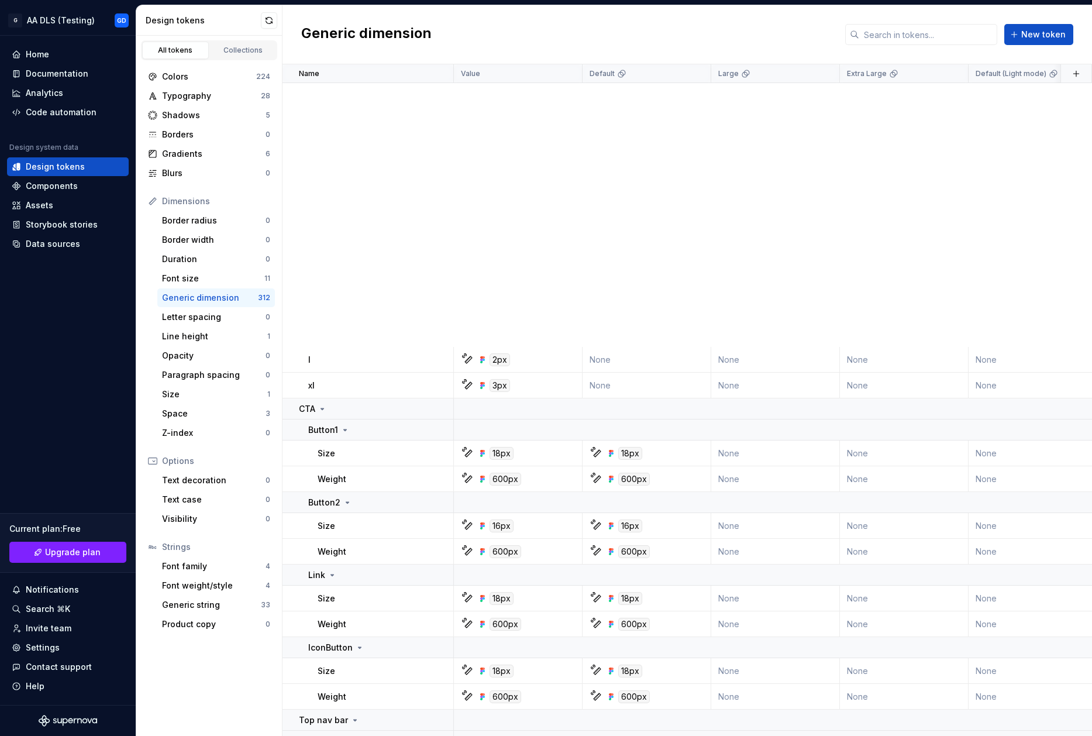
scroll to position [3071, 0]
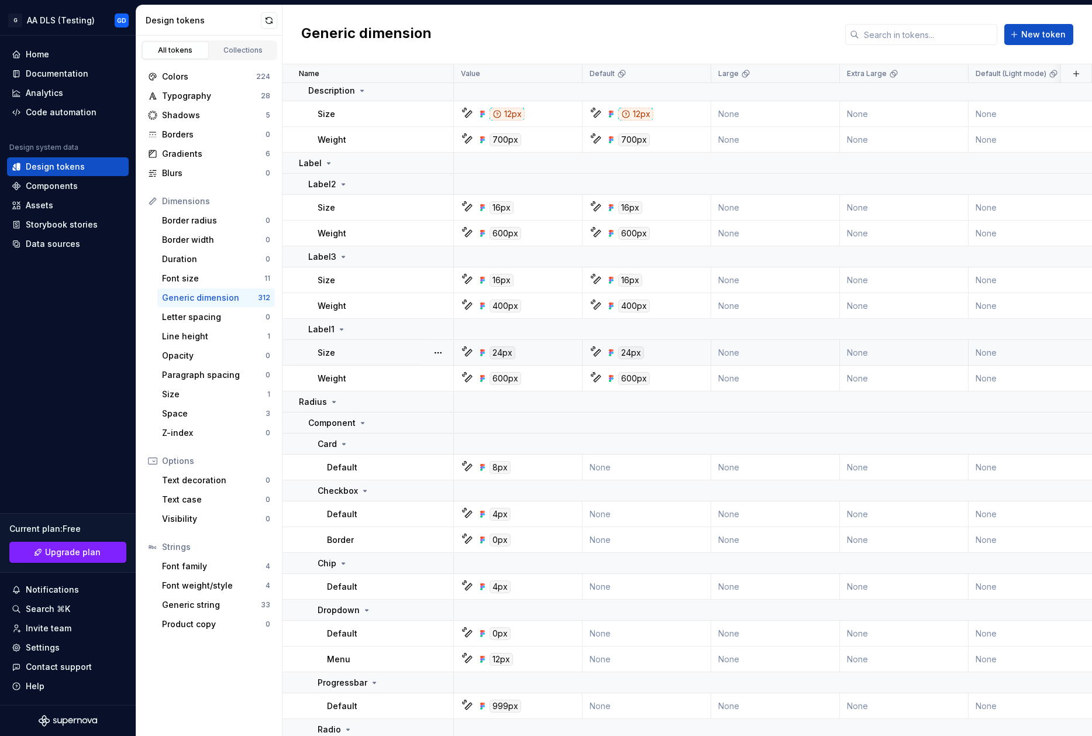
click at [482, 354] on icon at bounding box center [481, 355] width 2 height 2
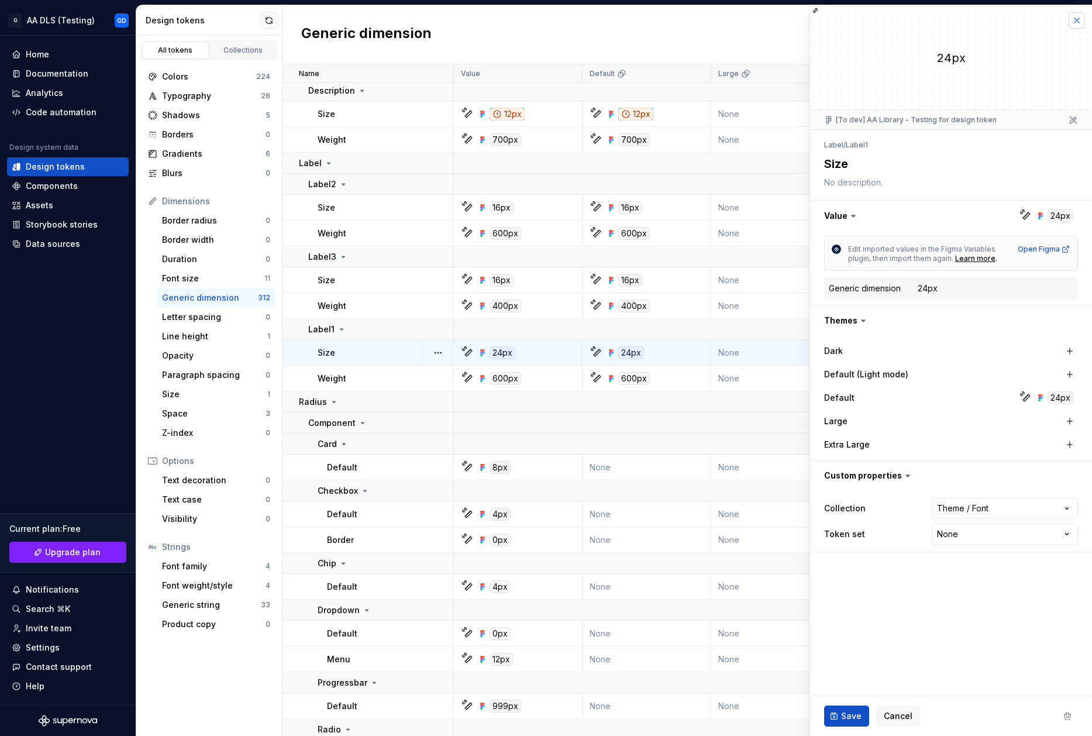
click at [1074, 20] on button "button" at bounding box center [1077, 20] width 16 height 16
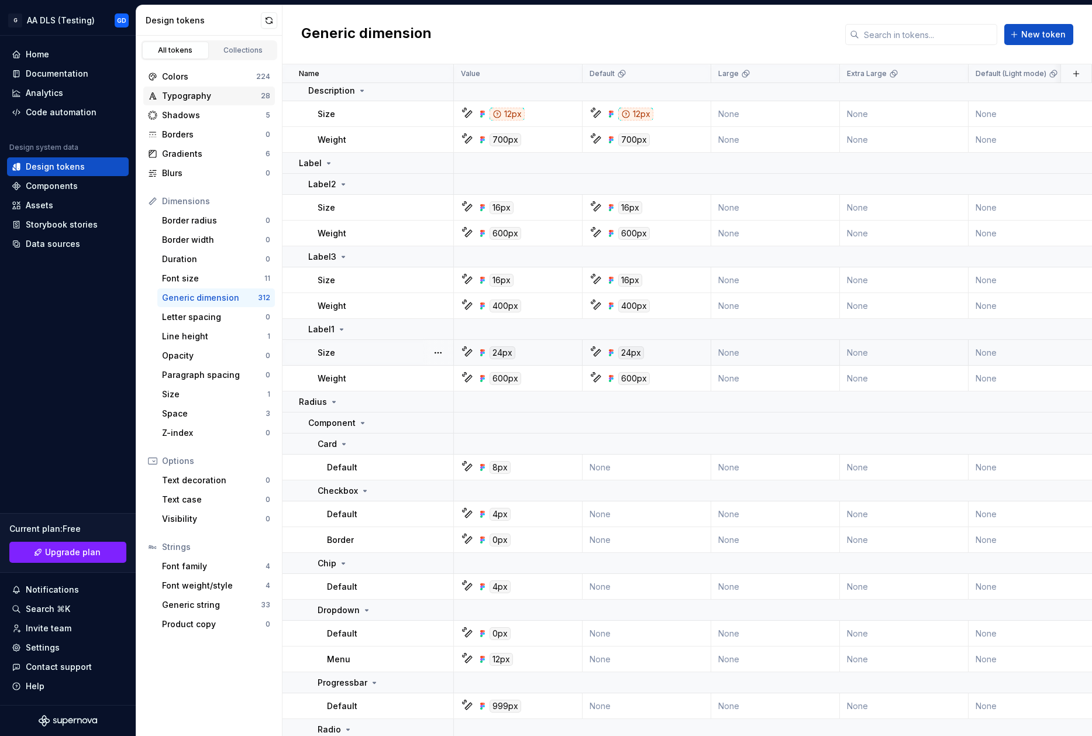
click at [223, 96] on div "Typography" at bounding box center [211, 96] width 99 height 12
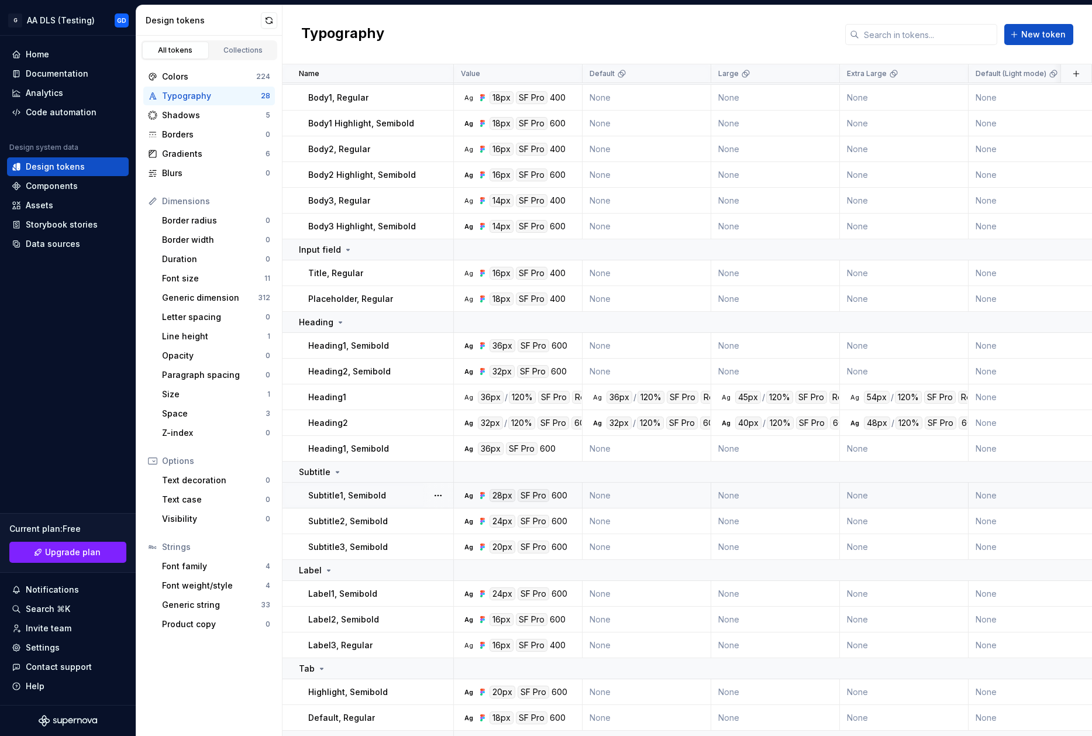
scroll to position [236, 0]
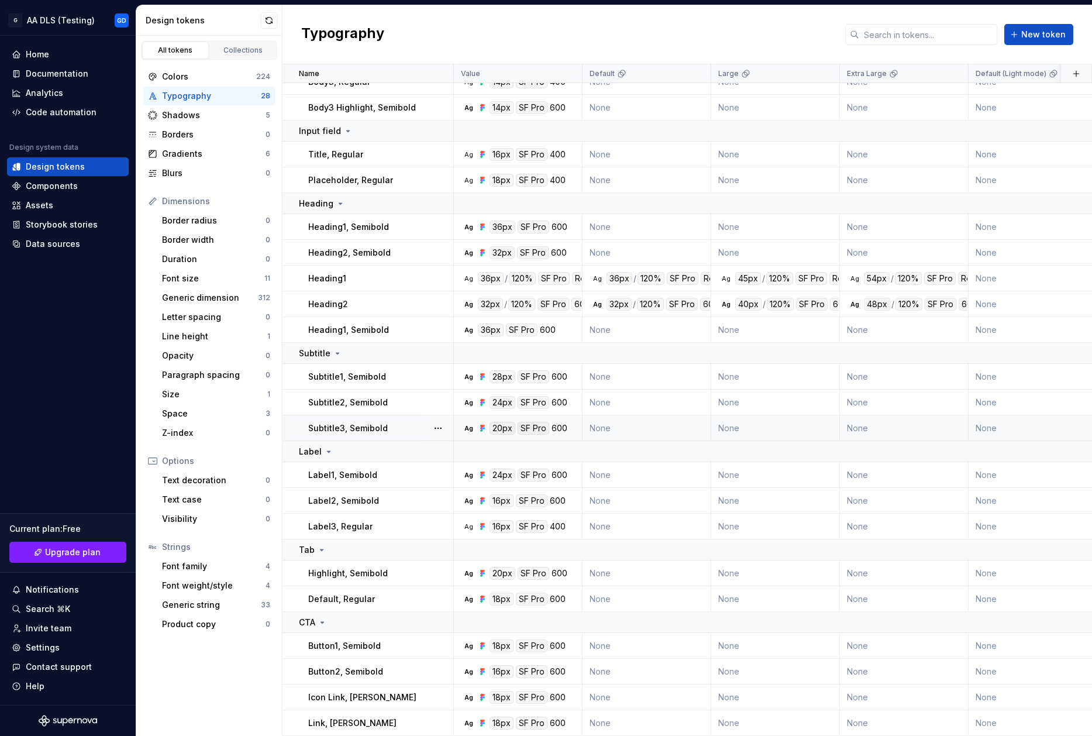
click at [421, 429] on div "Subtitle3, Semibold" at bounding box center [380, 428] width 145 height 12
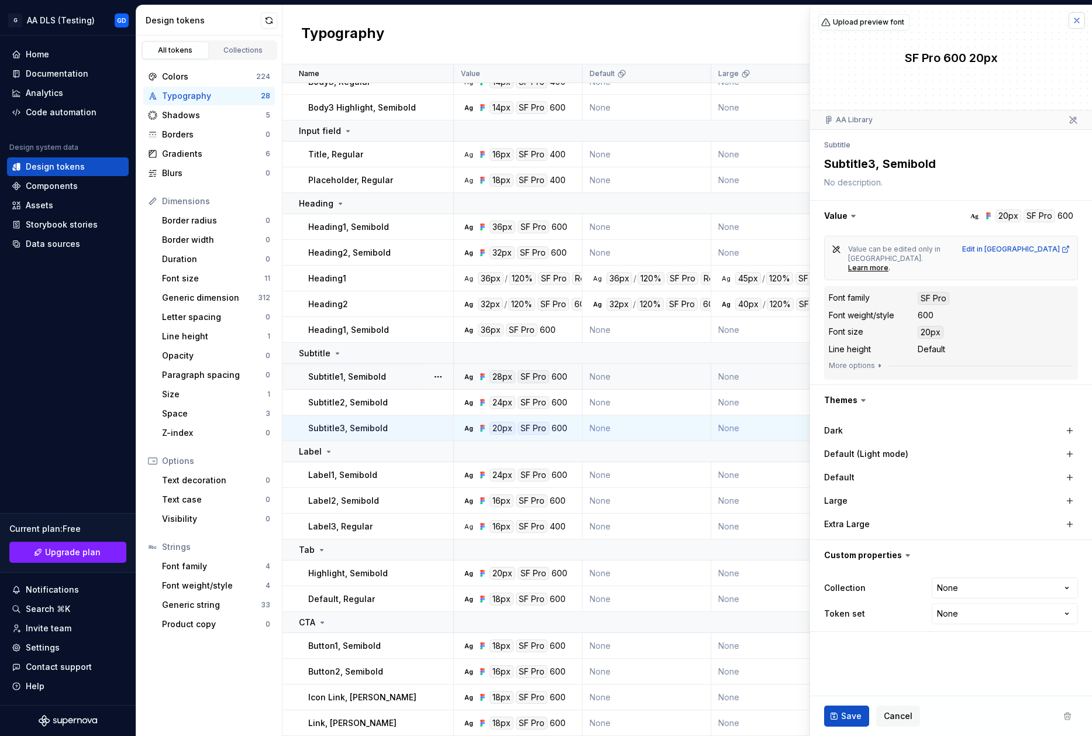
click at [1074, 23] on button "button" at bounding box center [1077, 20] width 16 height 16
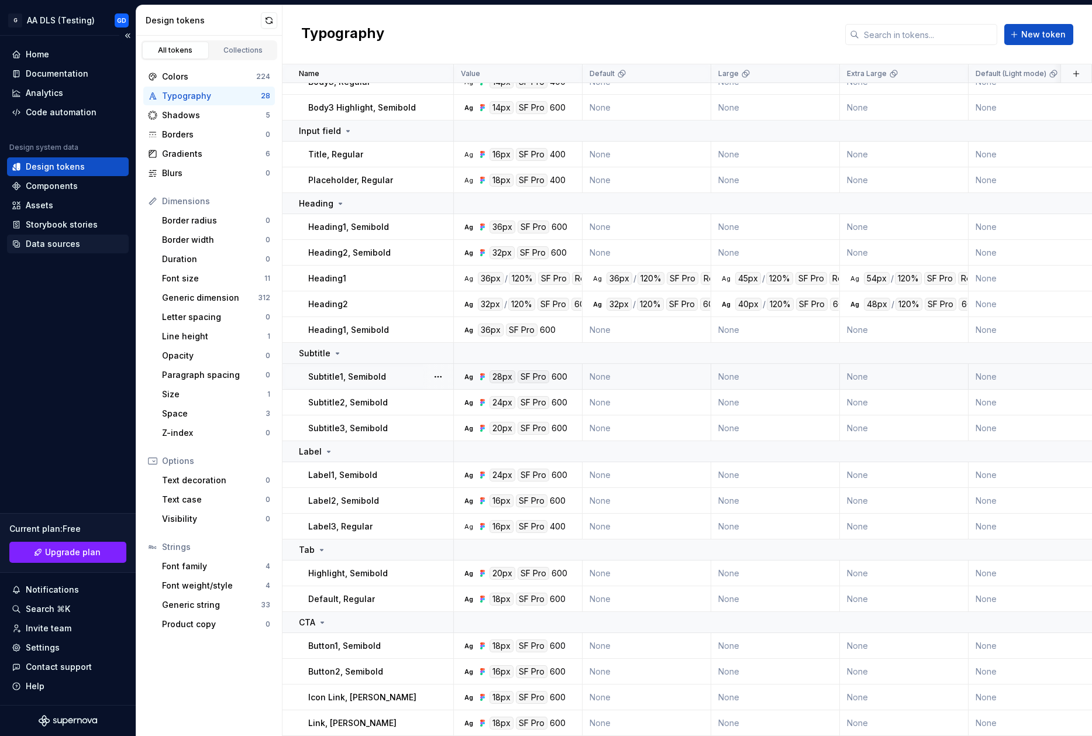
click at [73, 244] on div "Data sources" at bounding box center [53, 244] width 54 height 12
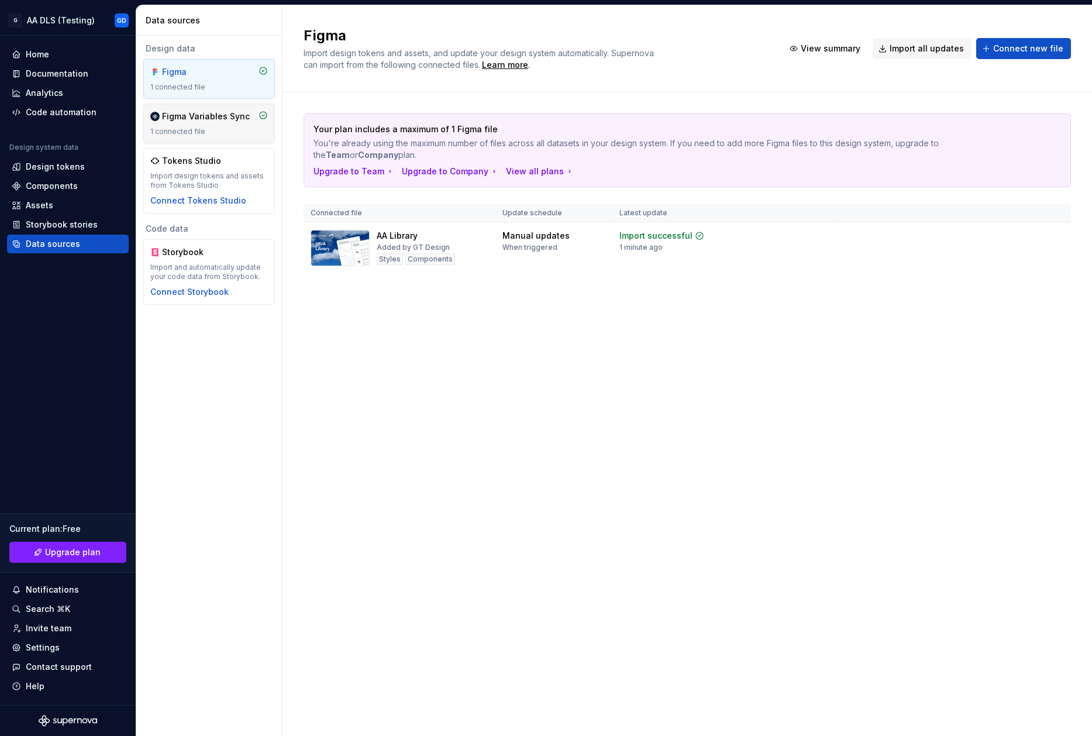
click at [220, 128] on div "1 connected file" at bounding box center [209, 131] width 118 height 9
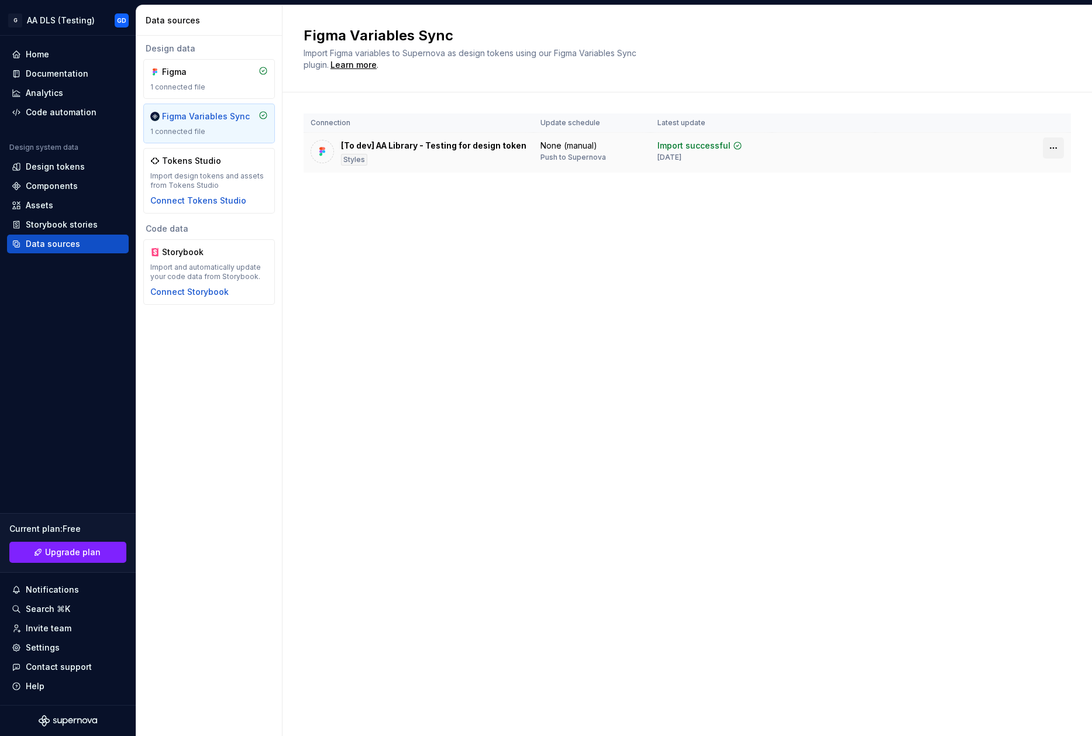
click at [1056, 148] on html "G AA DLS (Testing) GD Home Documentation Analytics Code automation Design syste…" at bounding box center [546, 368] width 1092 height 736
click at [1037, 171] on div "Disconnect plugin" at bounding box center [1047, 173] width 76 height 12
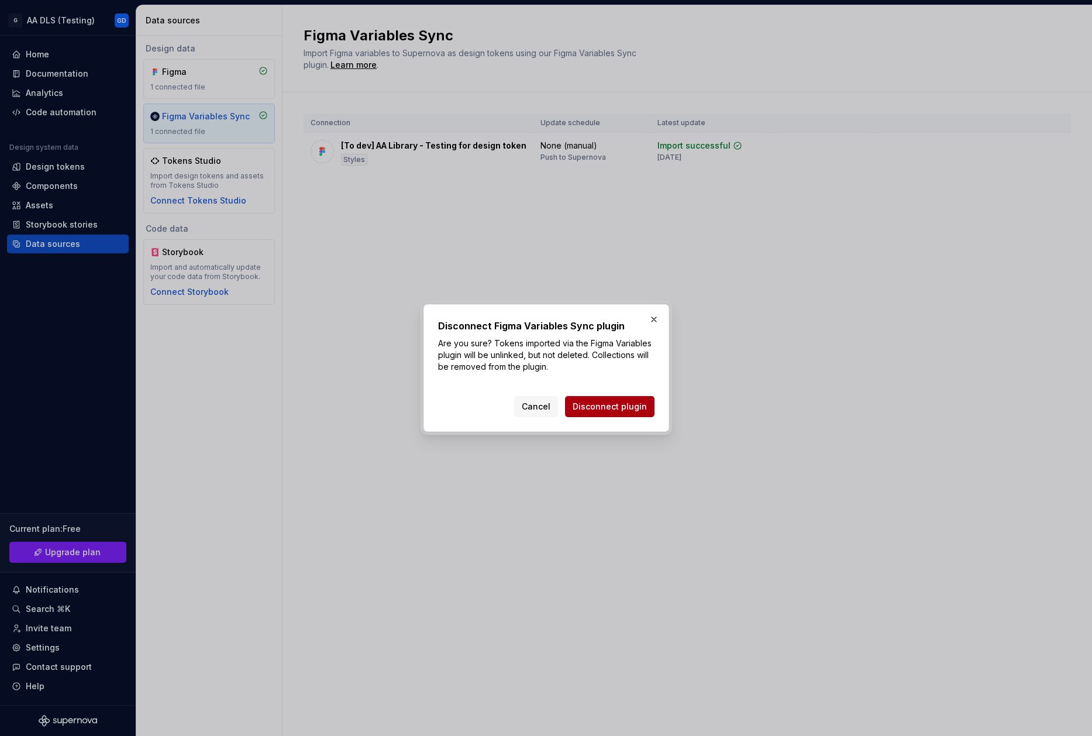
click at [619, 401] on span "Disconnect plugin" at bounding box center [610, 407] width 74 height 12
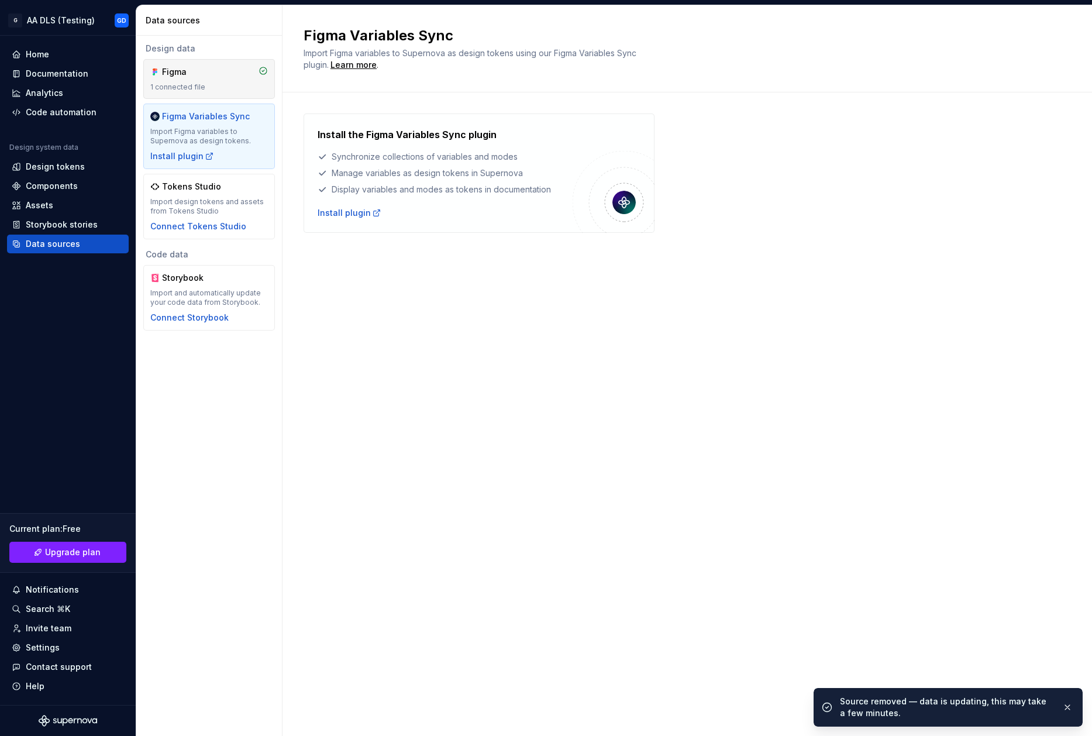
click at [191, 81] on div "Figma 1 connected file" at bounding box center [209, 79] width 118 height 26
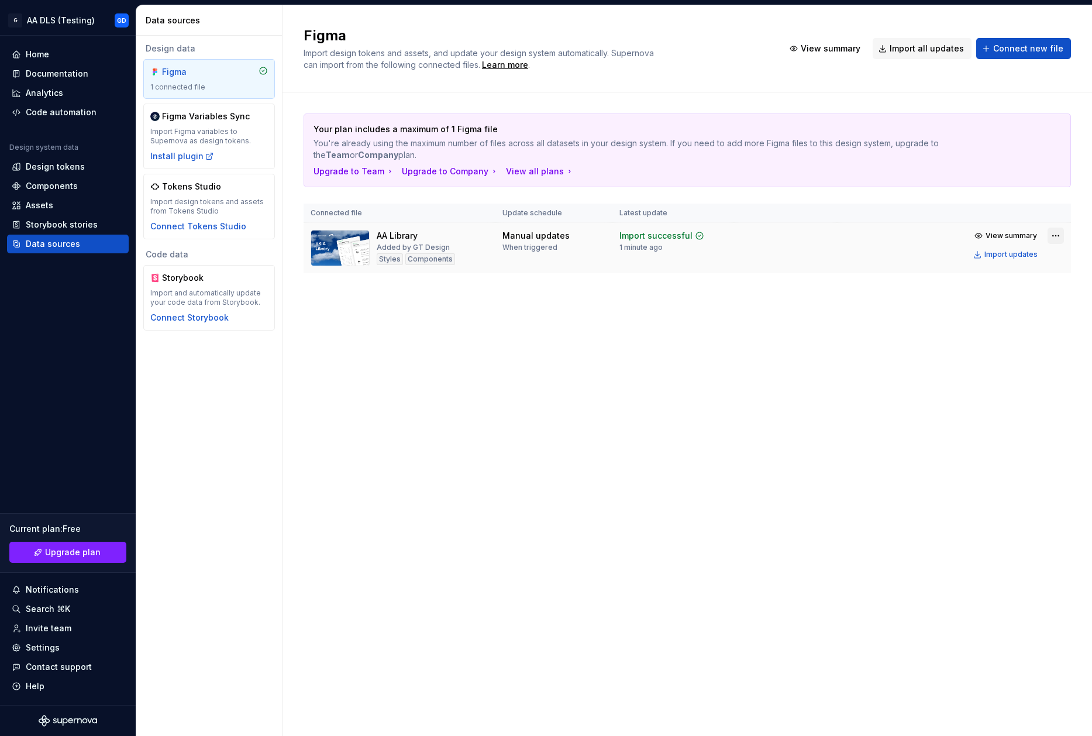
click at [1061, 236] on html "G AA DLS (Testing) GD Home Documentation Analytics Code automation Design syste…" at bounding box center [546, 368] width 1092 height 736
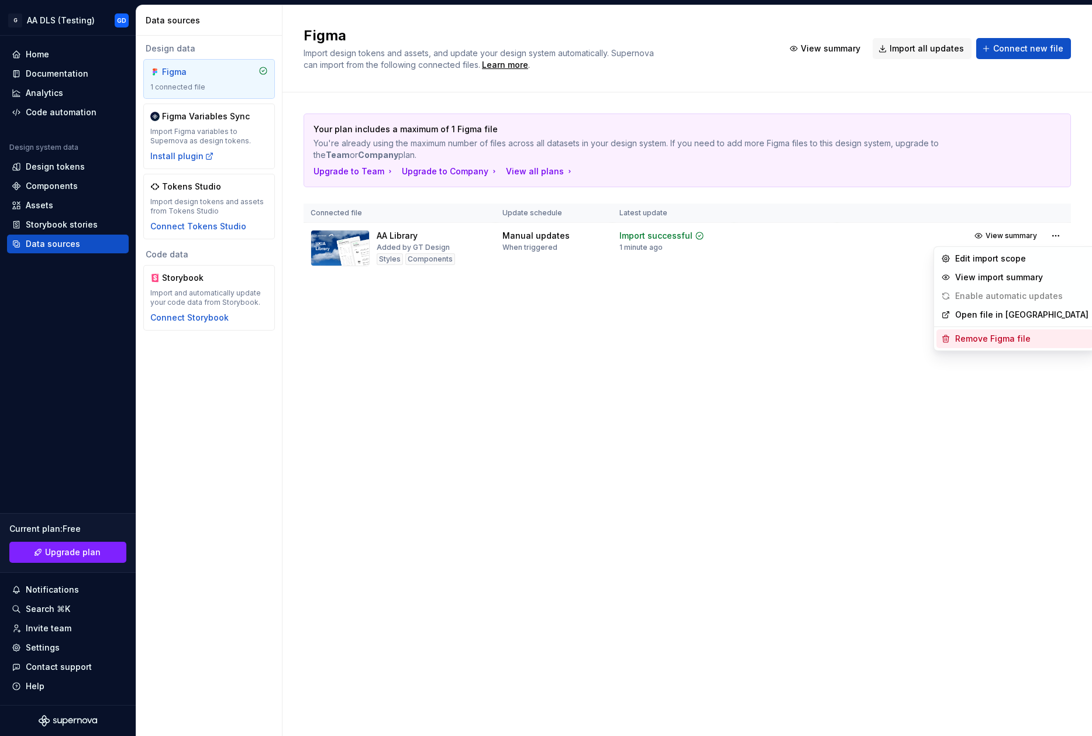
click at [985, 337] on div "Remove Figma file" at bounding box center [1021, 339] width 133 height 12
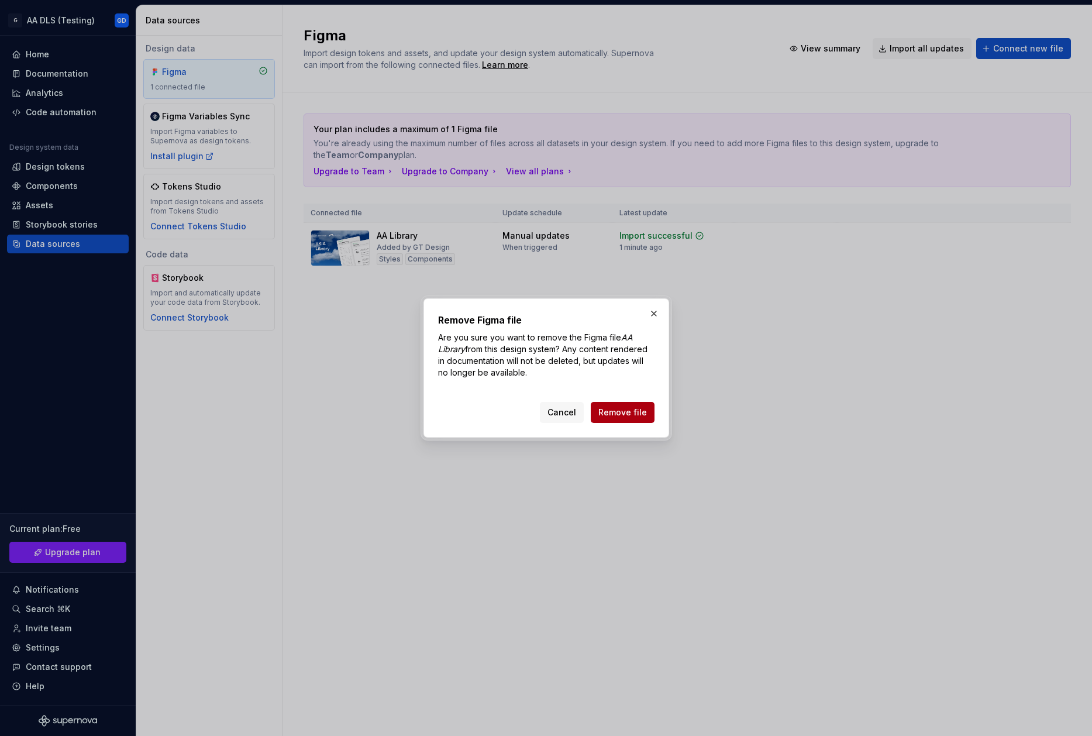
click at [622, 415] on span "Remove file" at bounding box center [623, 413] width 49 height 12
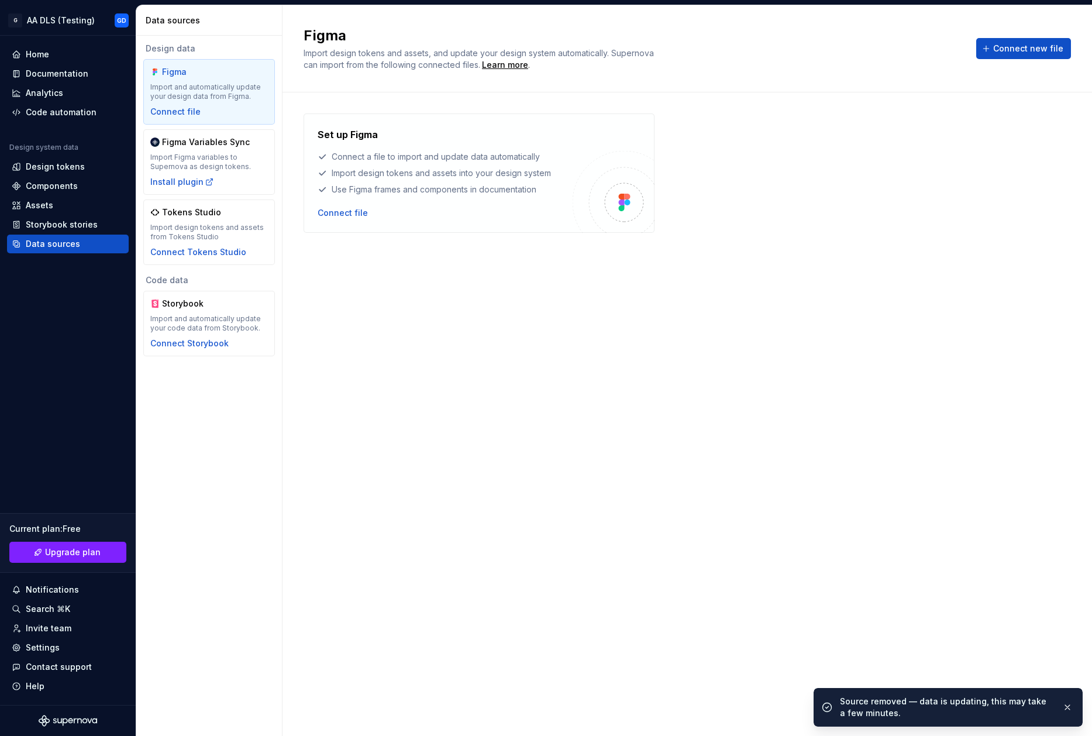
click at [351, 323] on div "Set up Figma Connect a file to import and update data automatically Import desi…" at bounding box center [688, 403] width 768 height 578
click at [72, 167] on div "Design tokens" at bounding box center [55, 167] width 59 height 12
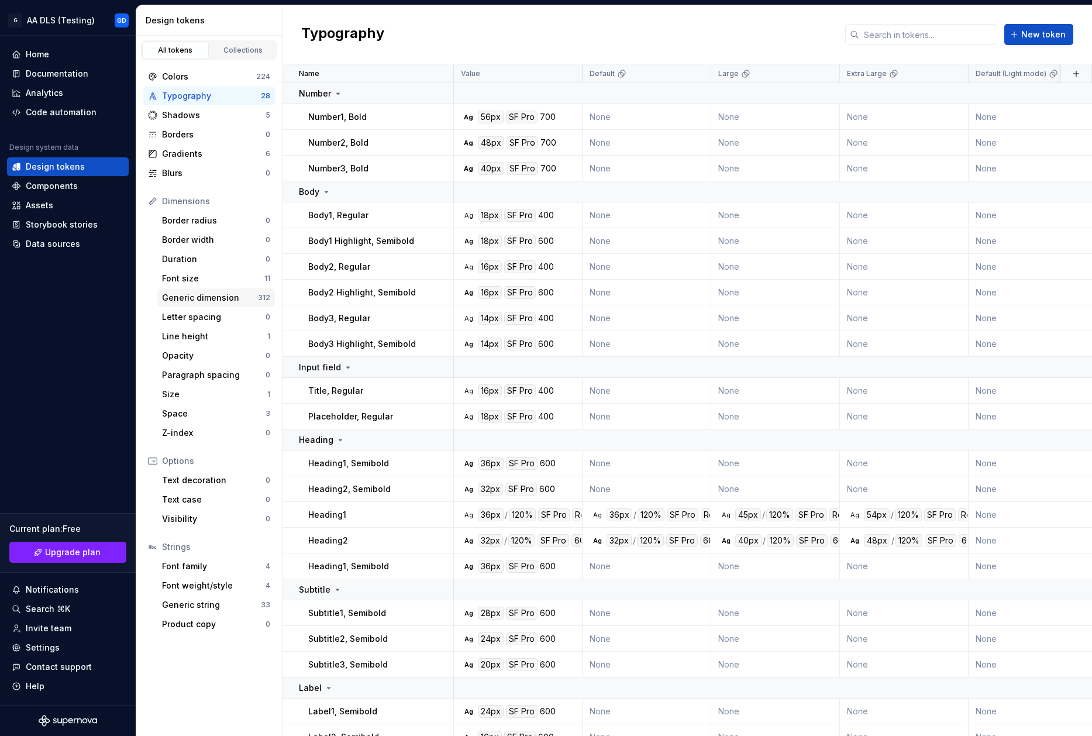
click at [223, 297] on div "Generic dimension" at bounding box center [210, 298] width 96 height 12
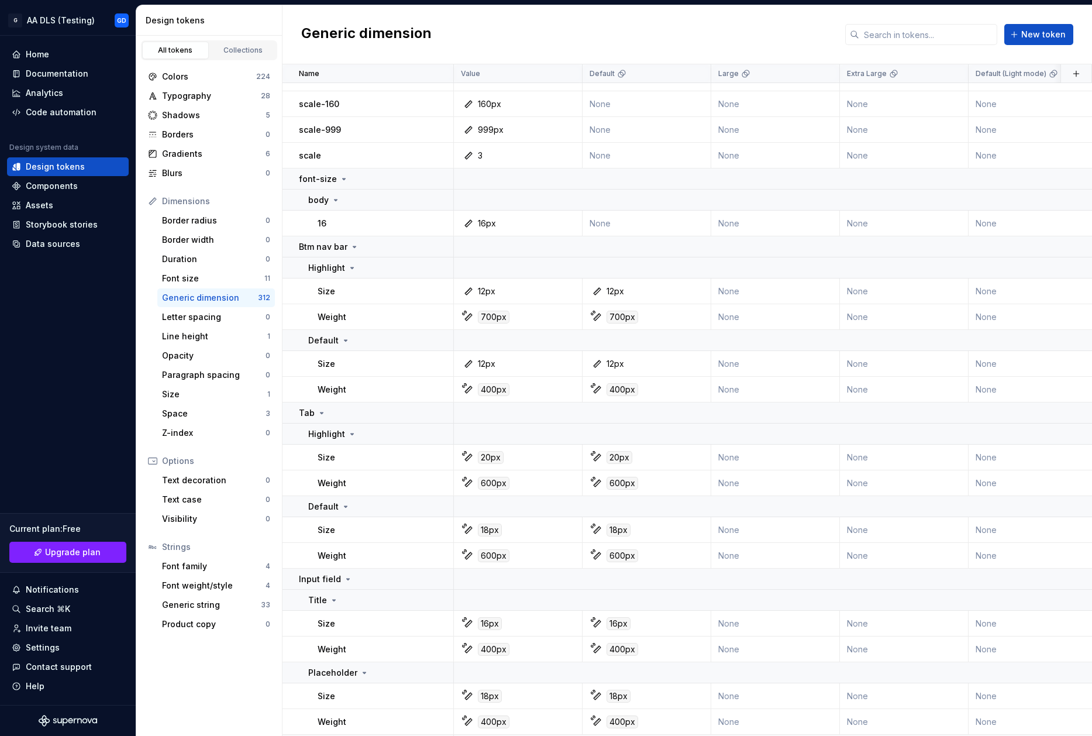
scroll to position [842, 0]
click at [293, 180] on icon at bounding box center [291, 178] width 3 height 5
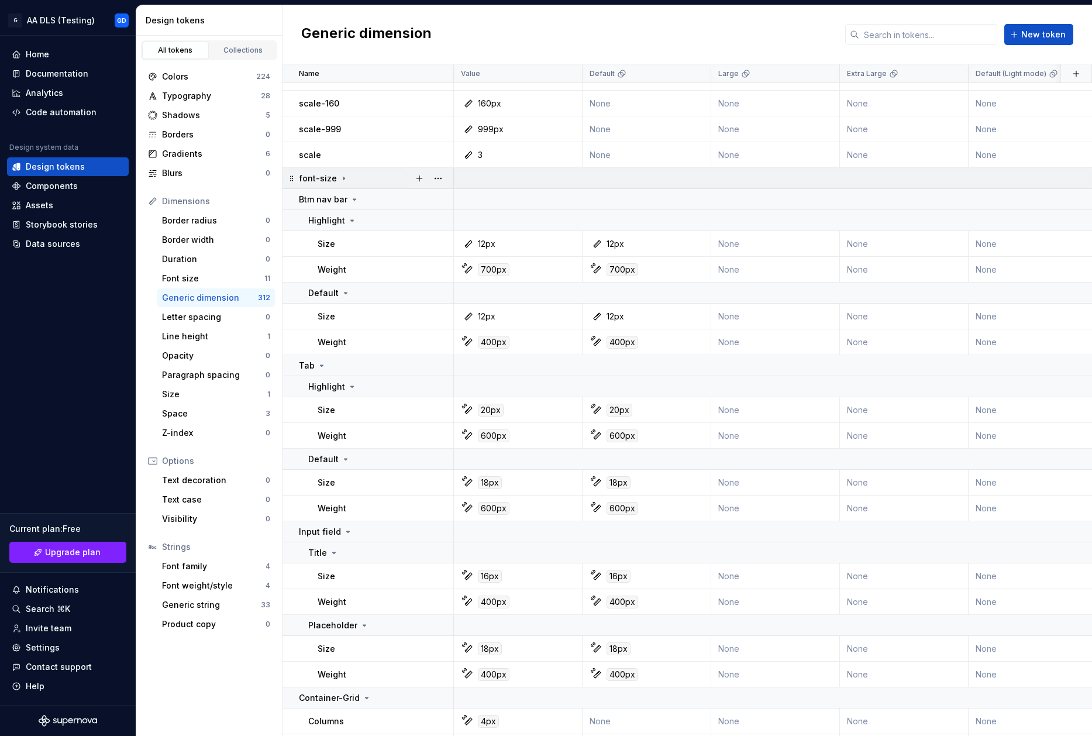
click at [293, 180] on icon at bounding box center [291, 178] width 3 height 5
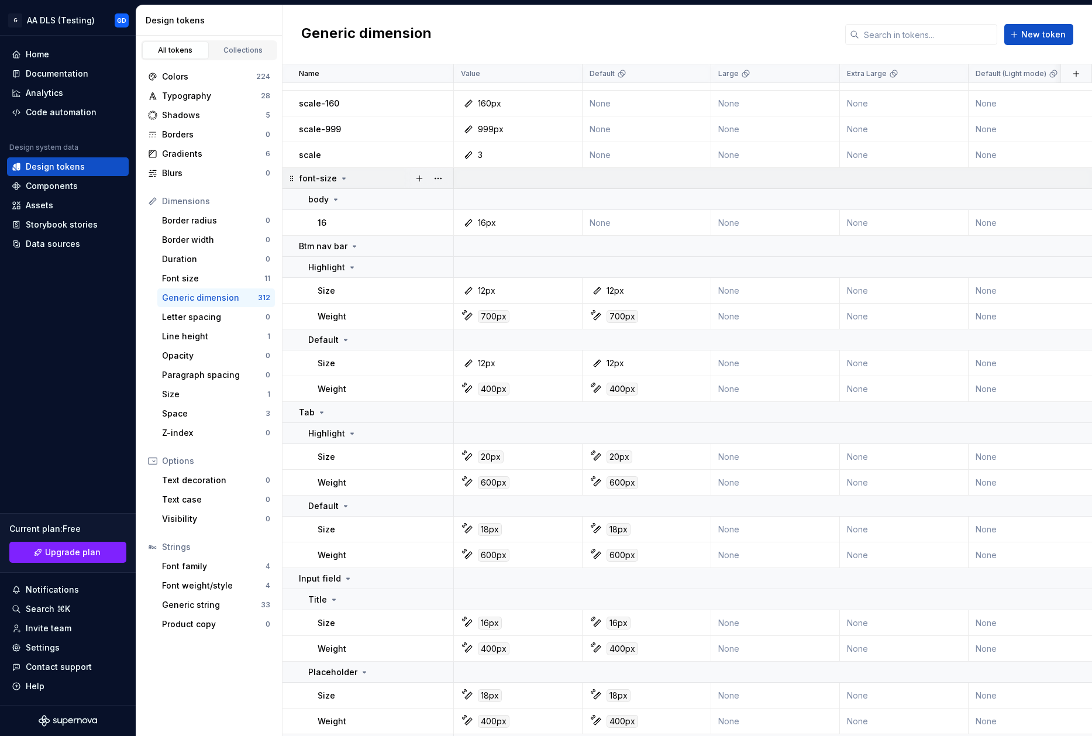
click at [339, 176] on icon at bounding box center [343, 178] width 9 height 9
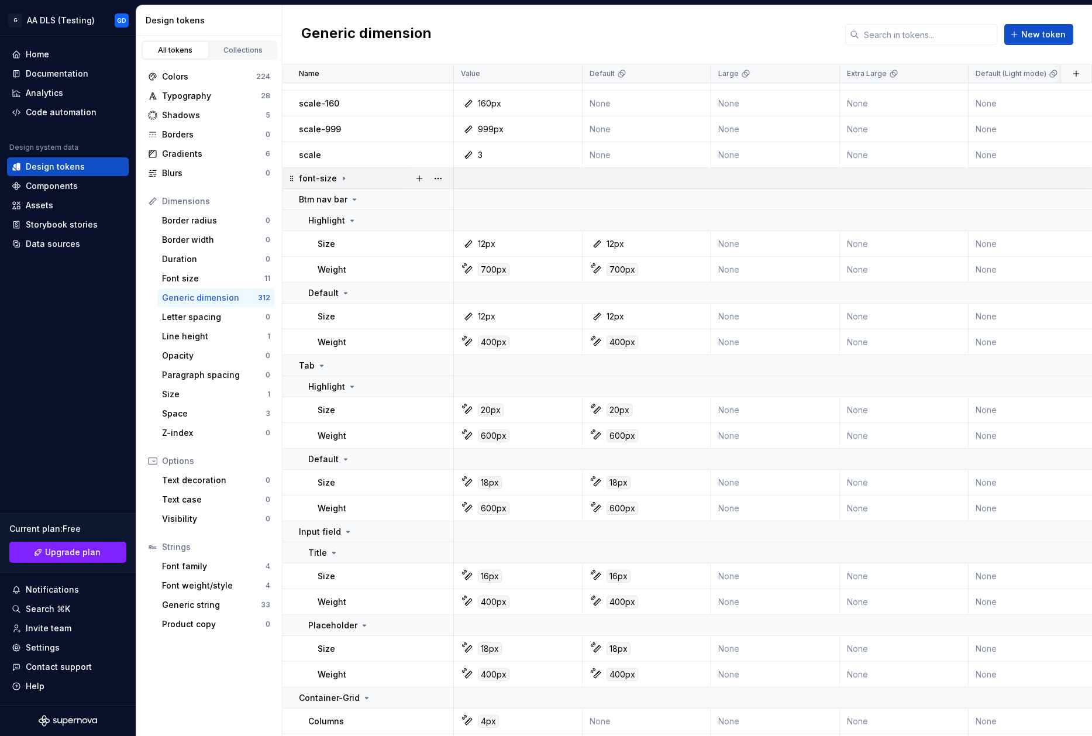
click at [339, 176] on icon at bounding box center [343, 178] width 9 height 9
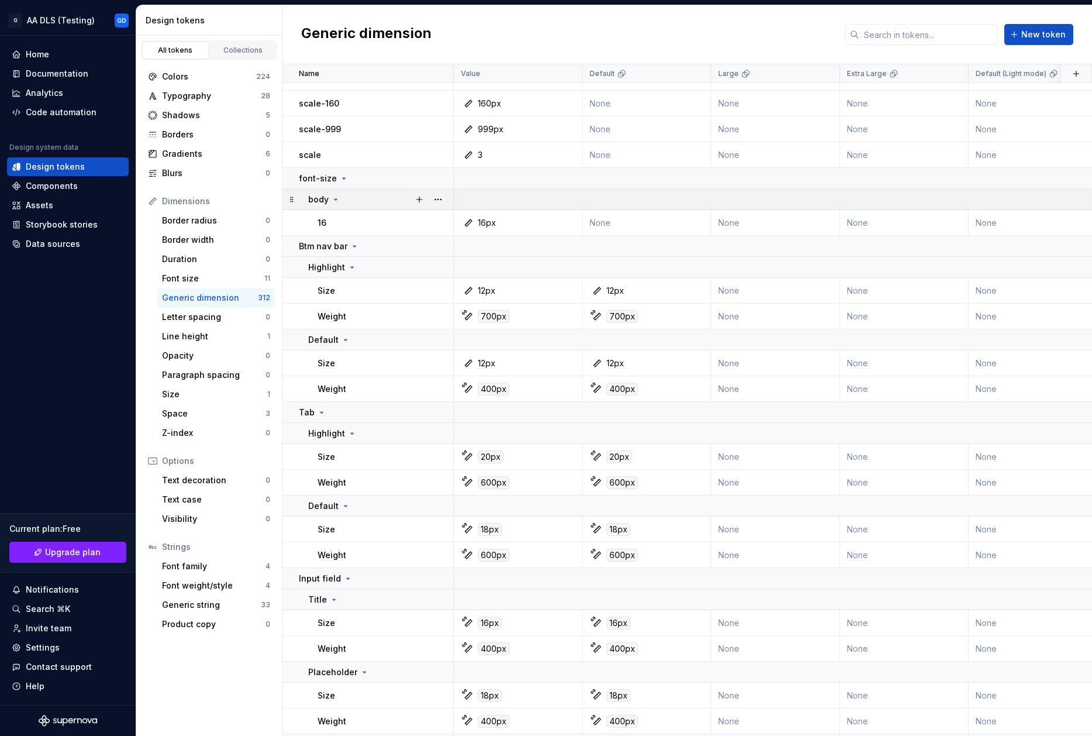
click at [333, 197] on icon at bounding box center [335, 199] width 9 height 9
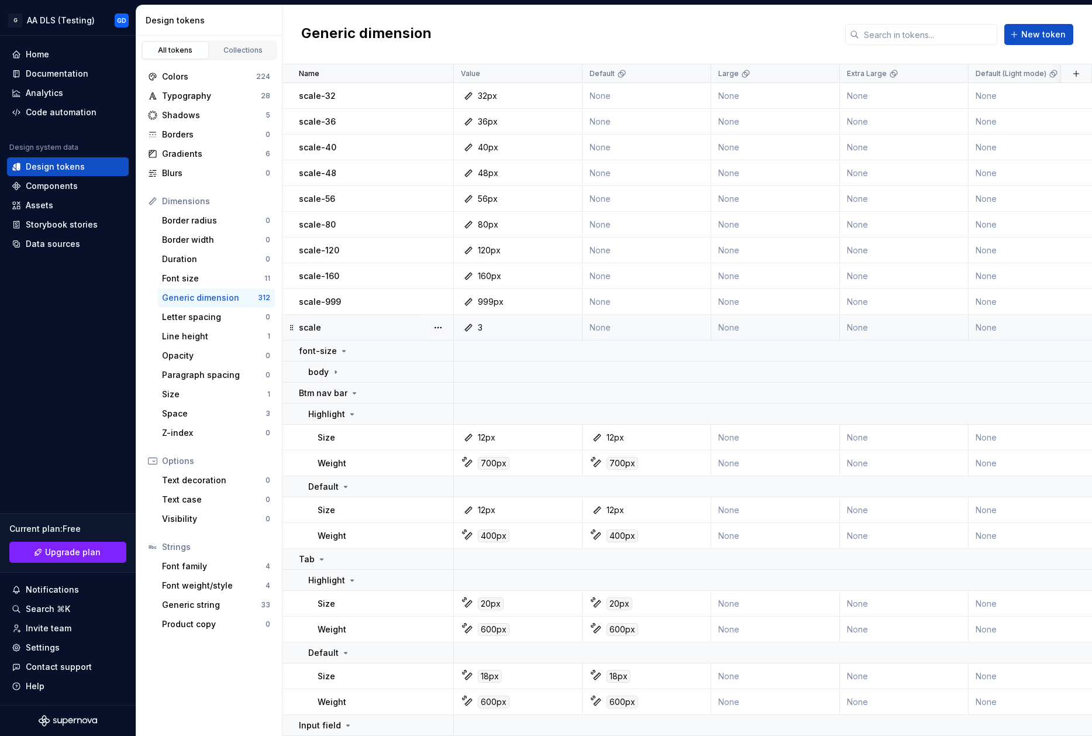
scroll to position [703, 0]
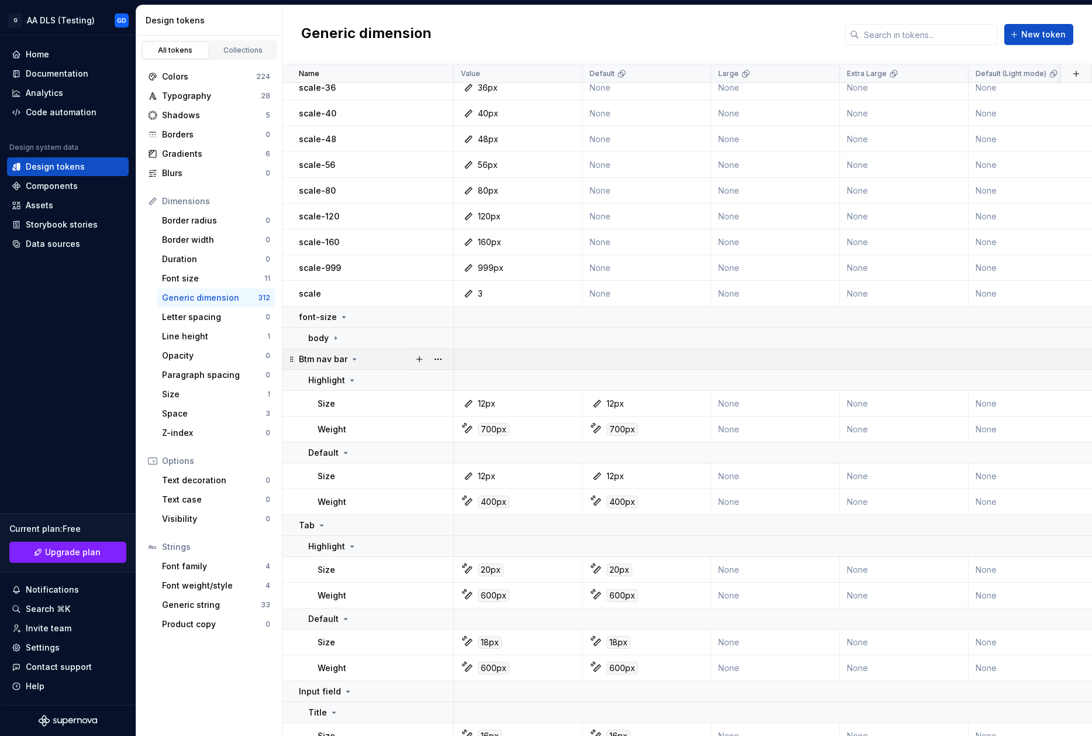
click at [291, 357] on icon at bounding box center [291, 359] width 9 height 9
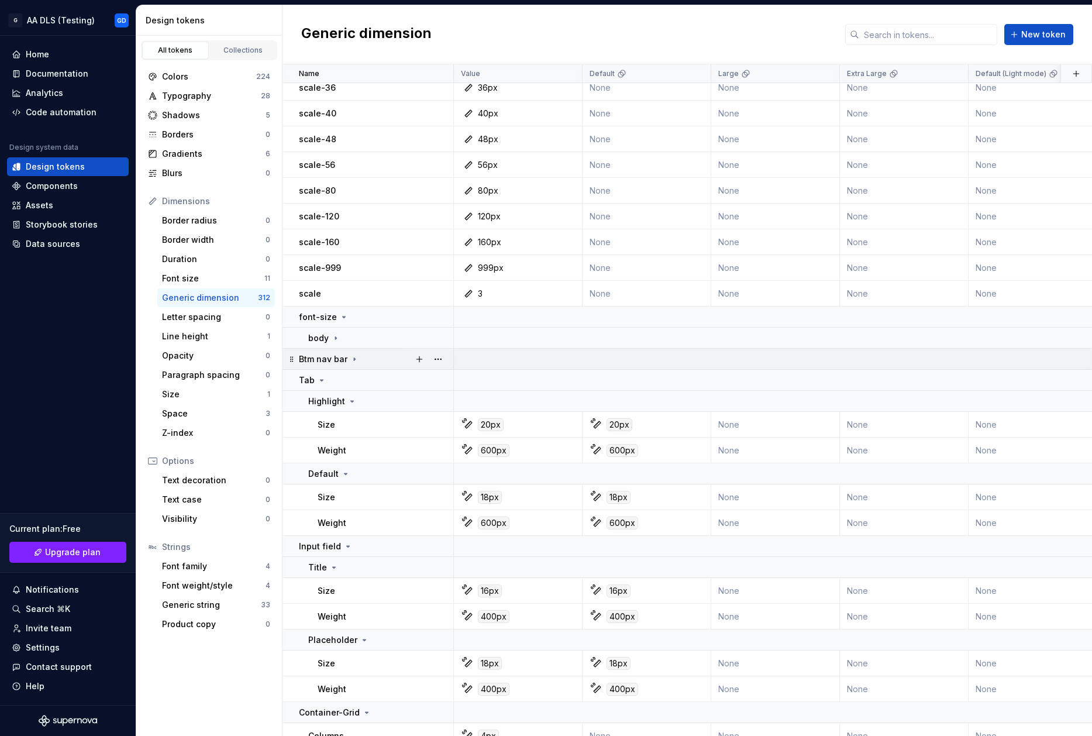
click at [291, 357] on icon at bounding box center [291, 359] width 9 height 9
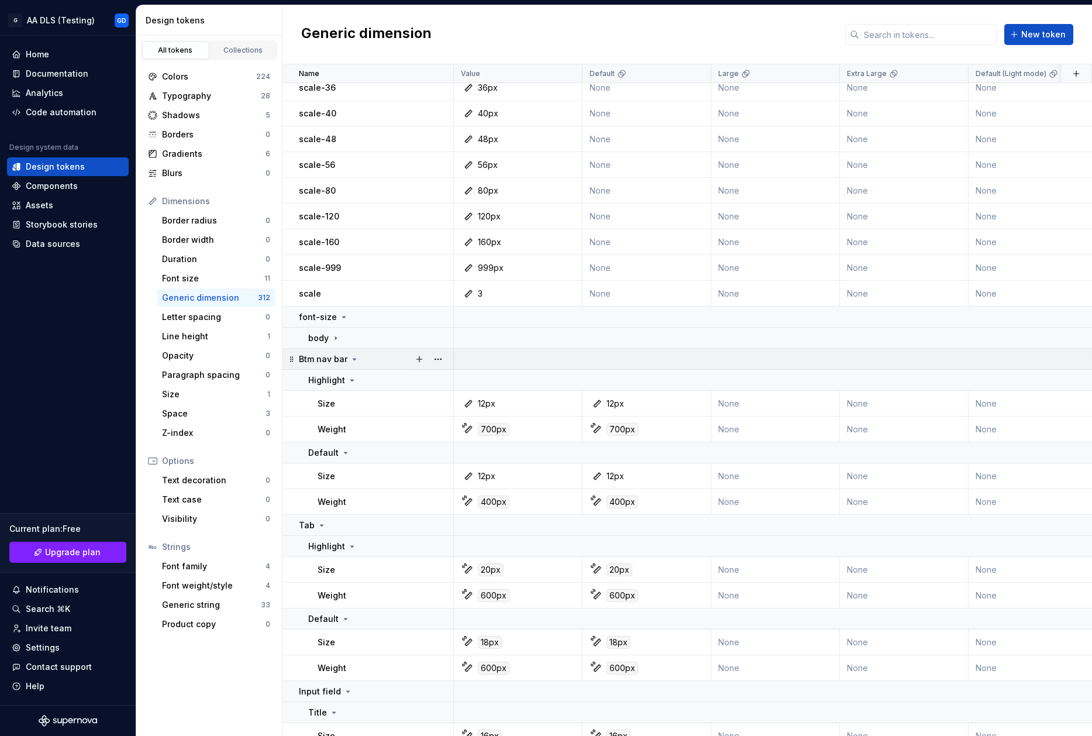
click at [293, 363] on icon at bounding box center [291, 359] width 9 height 9
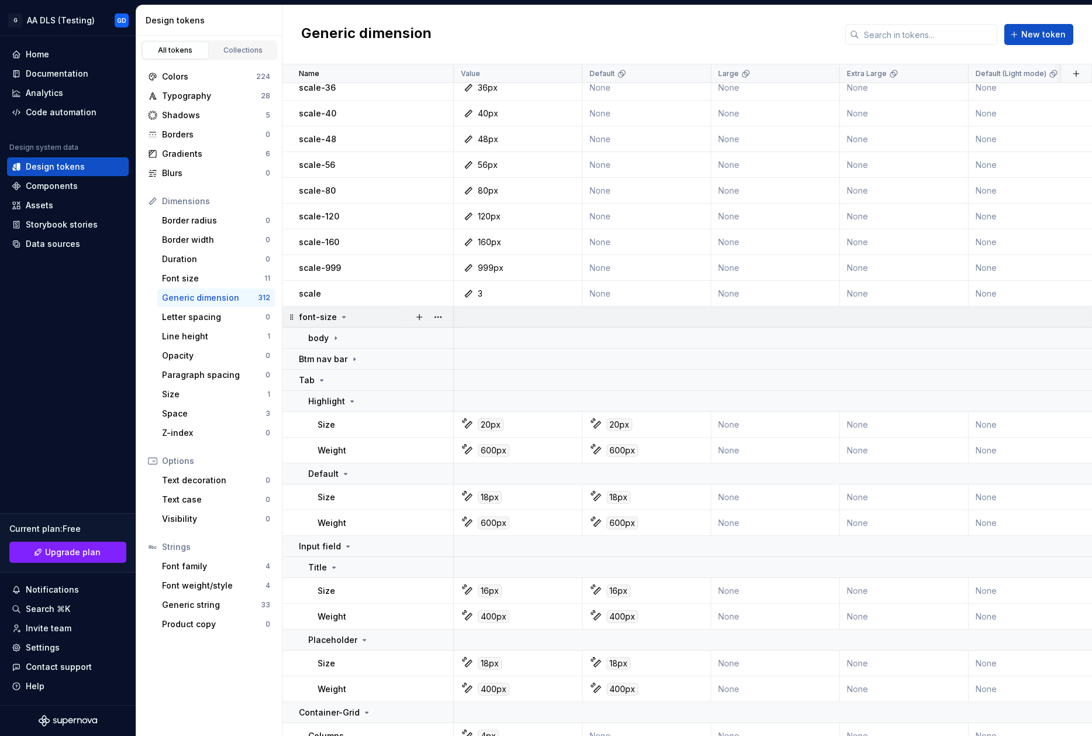
click at [292, 317] on icon at bounding box center [291, 316] width 9 height 9
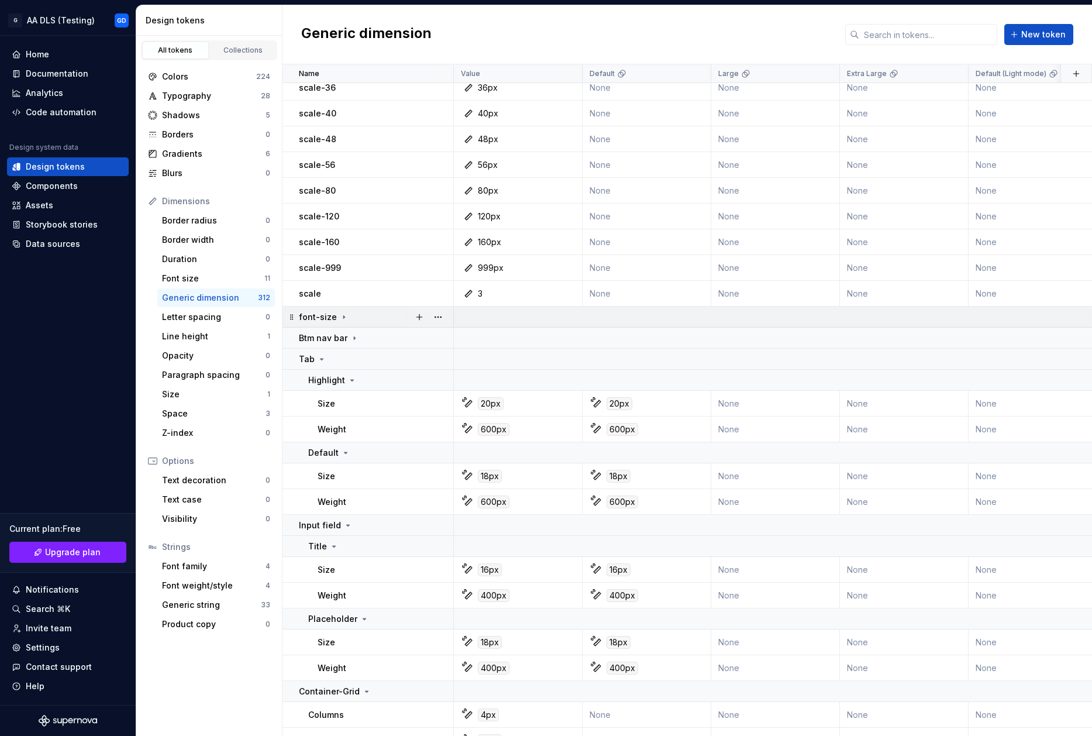
click at [301, 312] on p "font-size" at bounding box center [318, 317] width 38 height 12
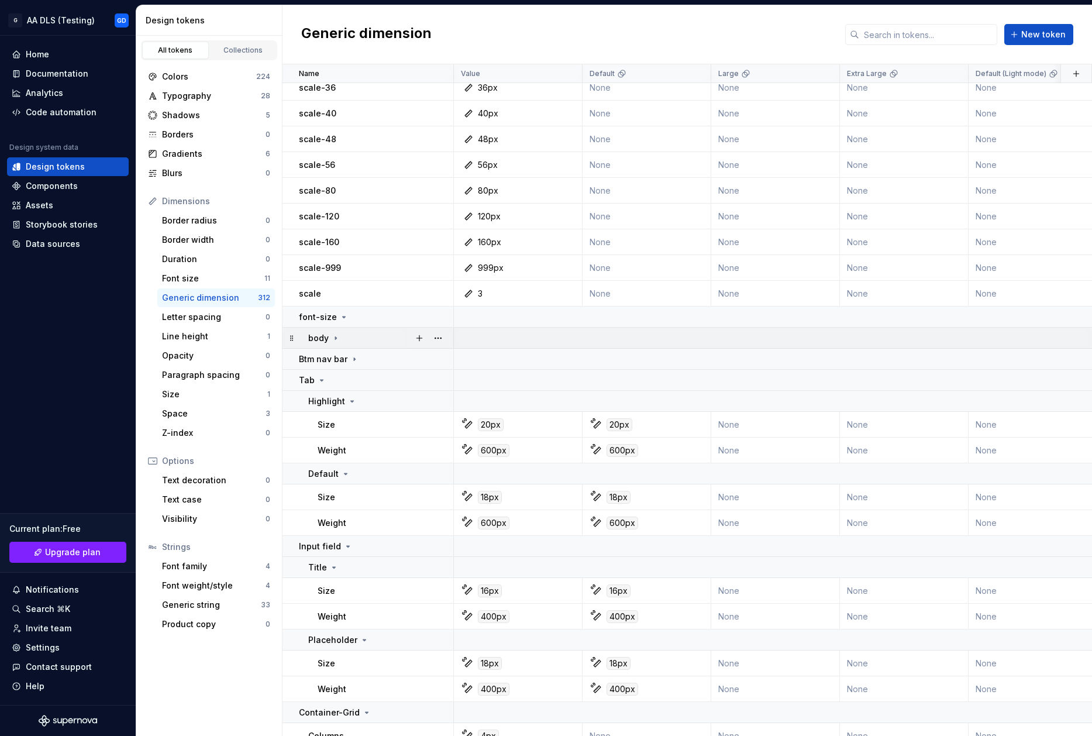
click at [321, 340] on p "body" at bounding box center [318, 338] width 20 height 12
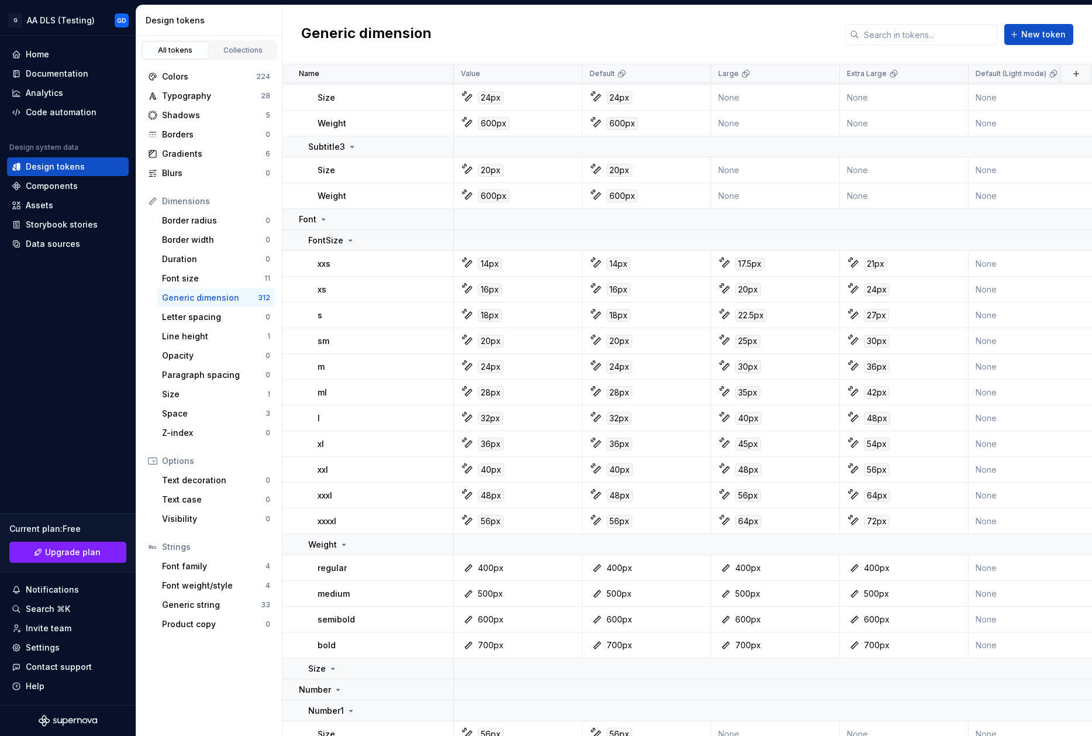
scroll to position [1654, 0]
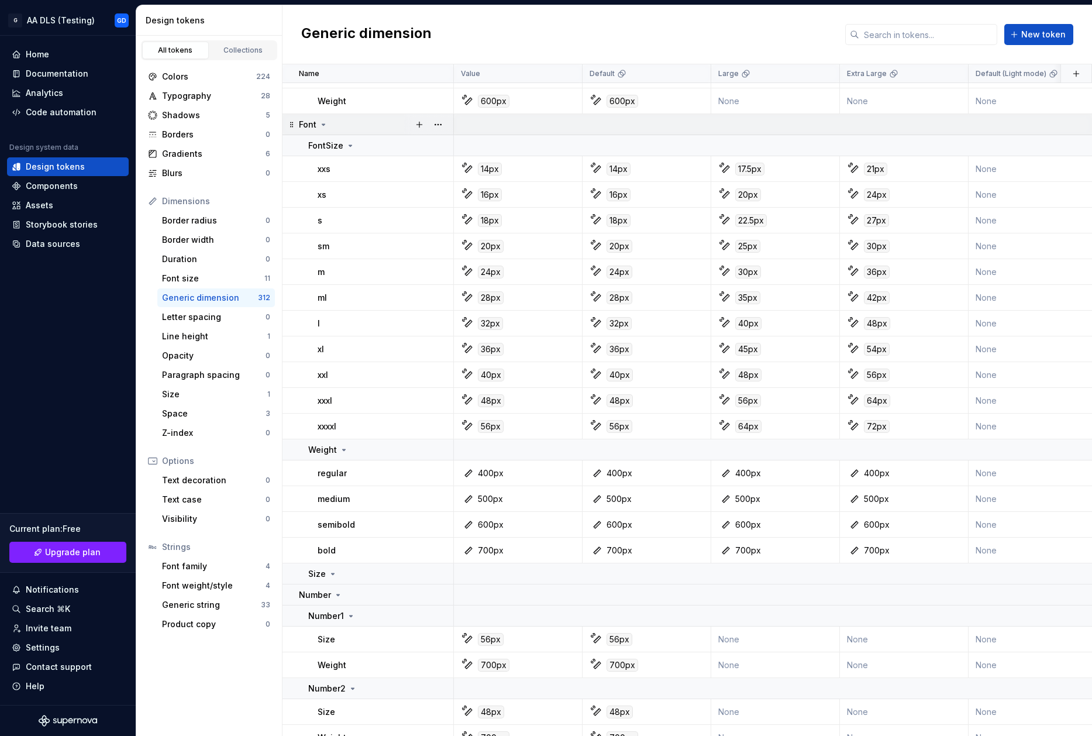
click at [347, 128] on div "Font" at bounding box center [376, 125] width 154 height 12
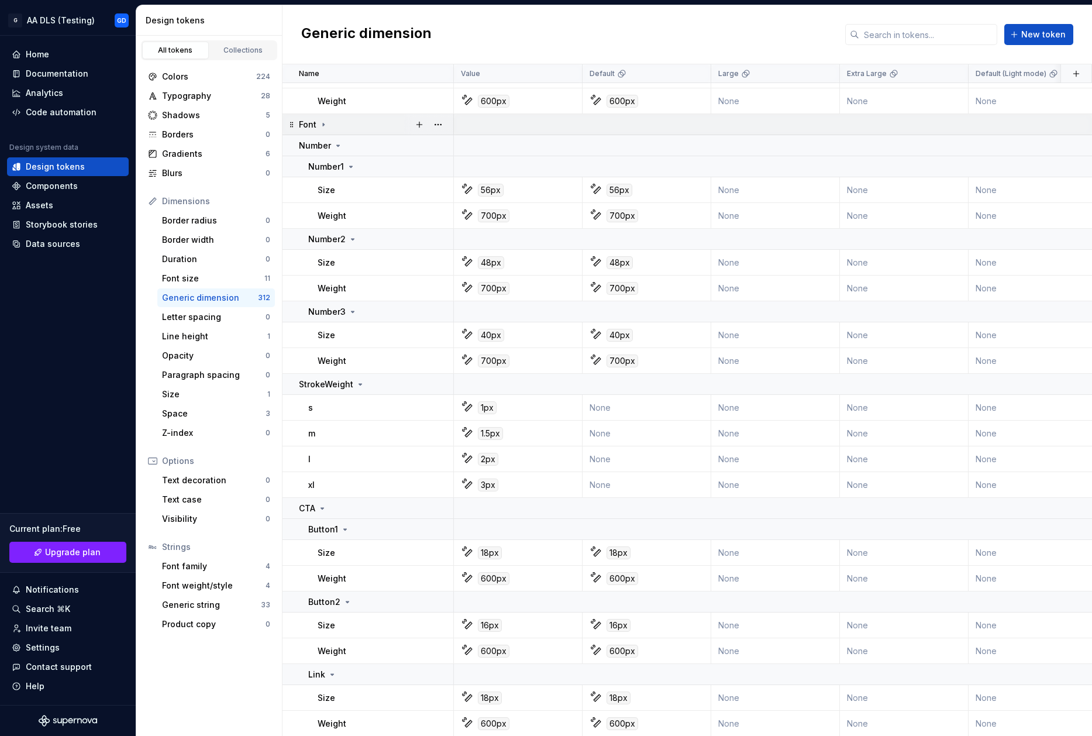
click at [347, 128] on div "Font" at bounding box center [376, 125] width 154 height 12
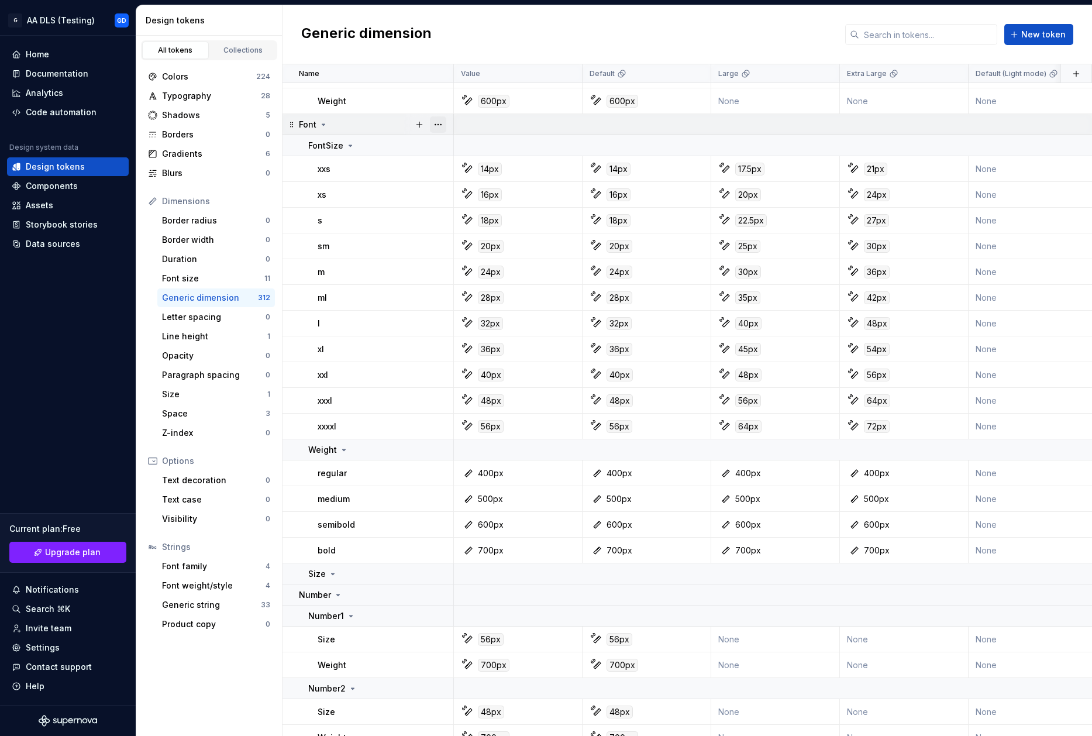
click at [443, 128] on button "button" at bounding box center [438, 124] width 16 height 16
click at [344, 116] on html "G AA DLS (Testing) GD Home Documentation Analytics Code automation Design syste…" at bounding box center [546, 368] width 1092 height 736
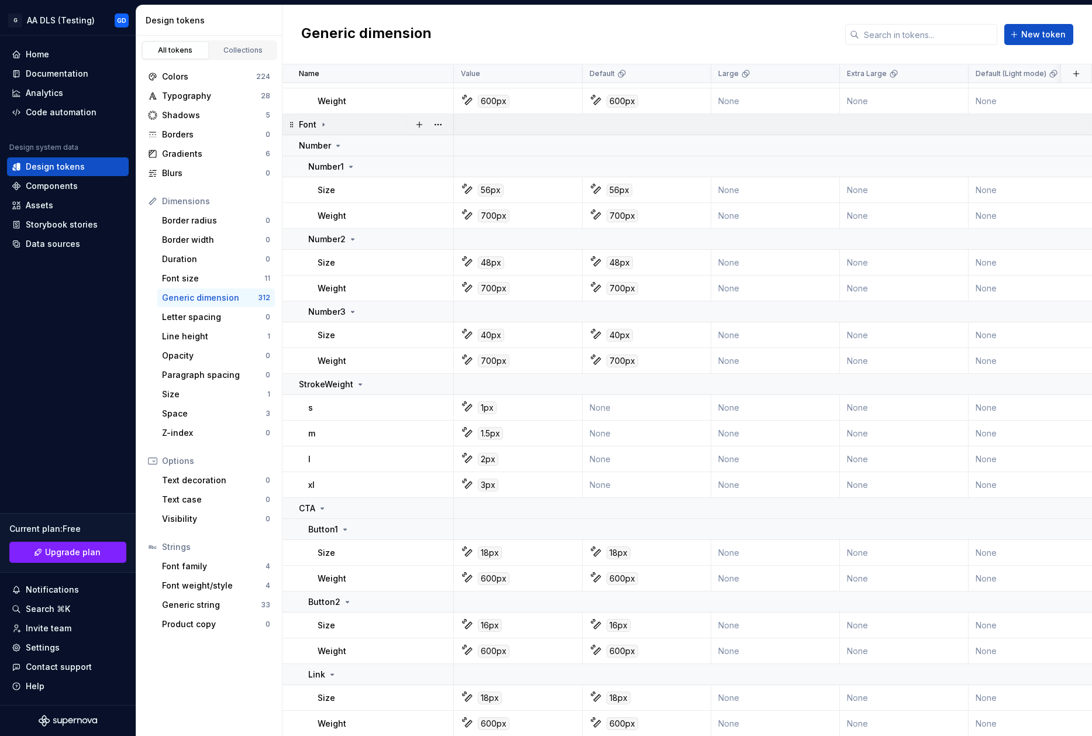
click at [329, 123] on div "Font" at bounding box center [376, 125] width 154 height 12
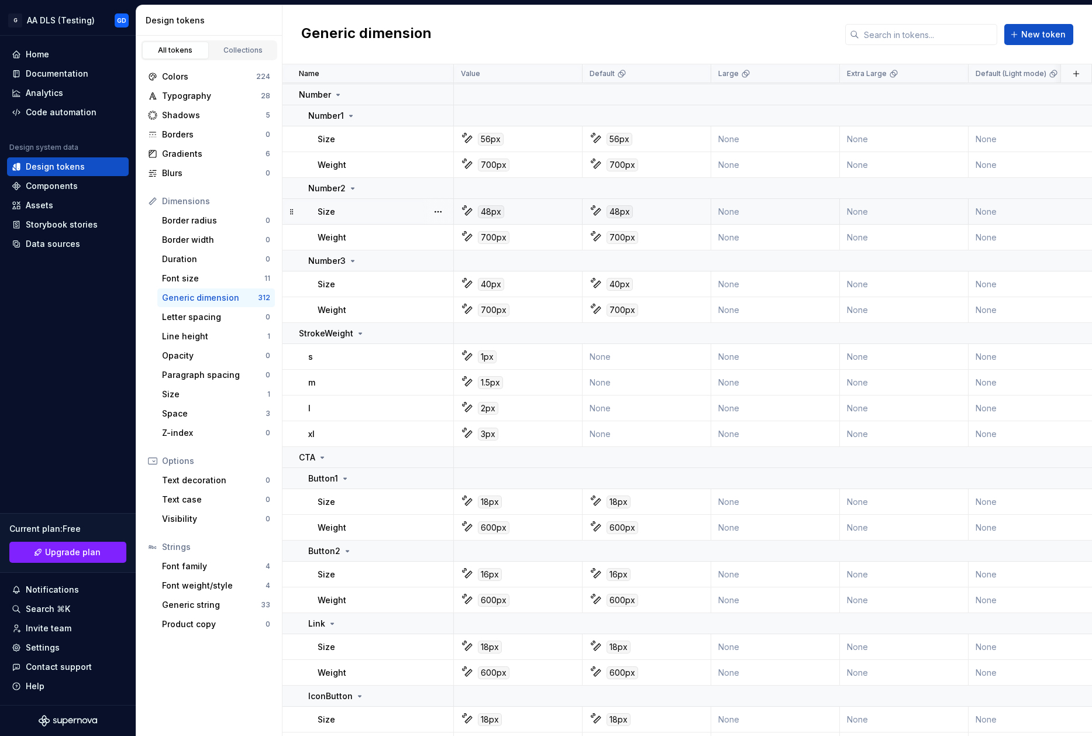
scroll to position [2142, 0]
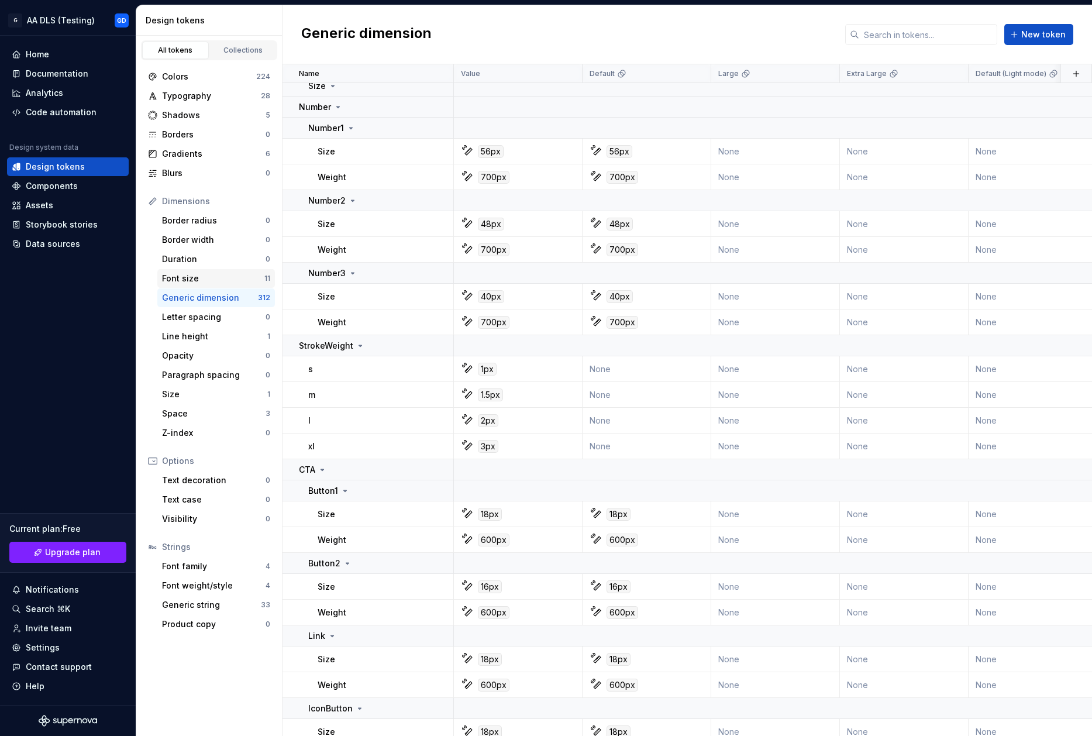
click at [183, 281] on div "Font size" at bounding box center [213, 279] width 102 height 12
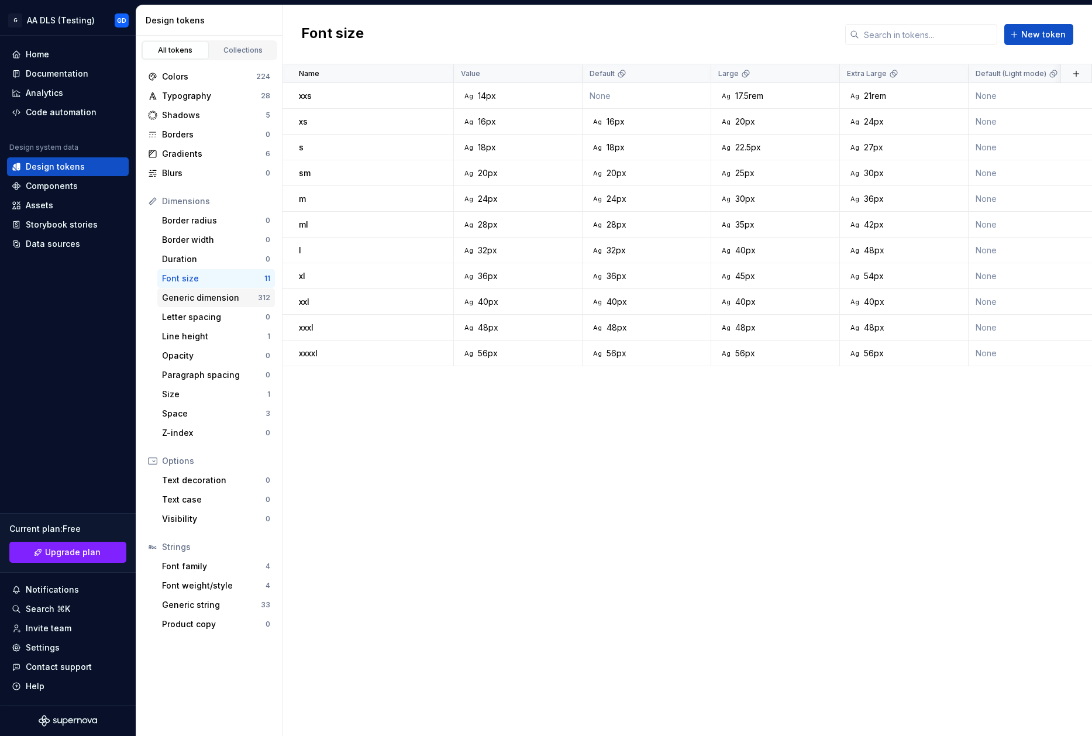
click at [194, 304] on div "Generic dimension 312" at bounding box center [216, 297] width 118 height 19
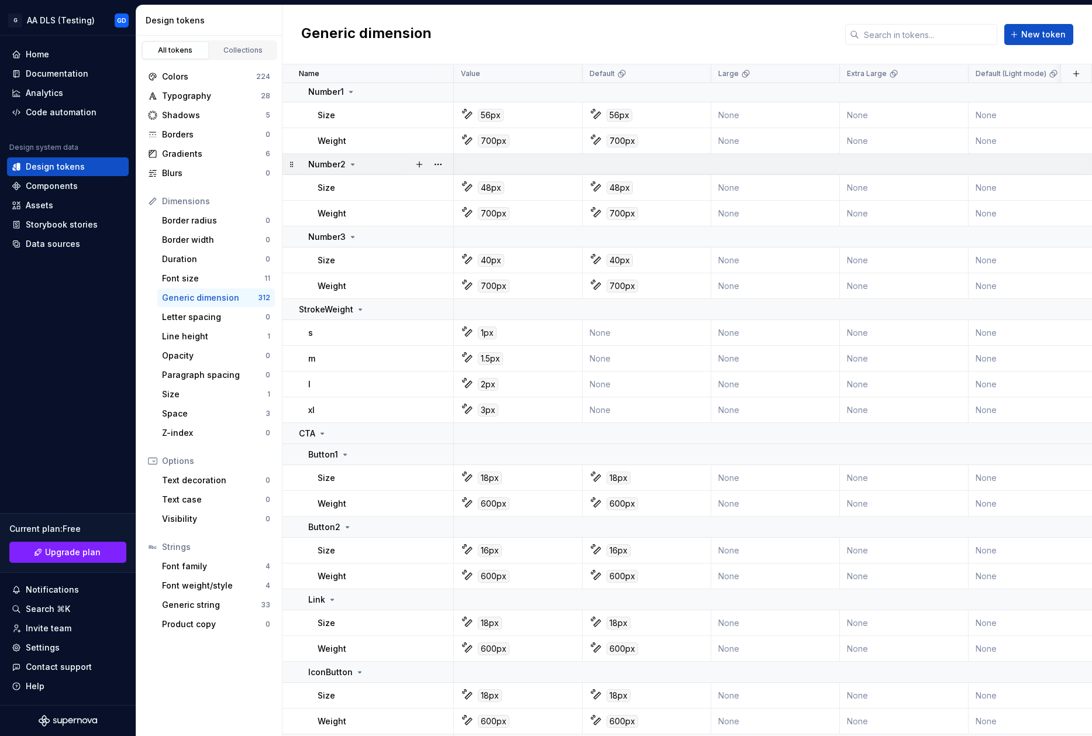
scroll to position [2095, 0]
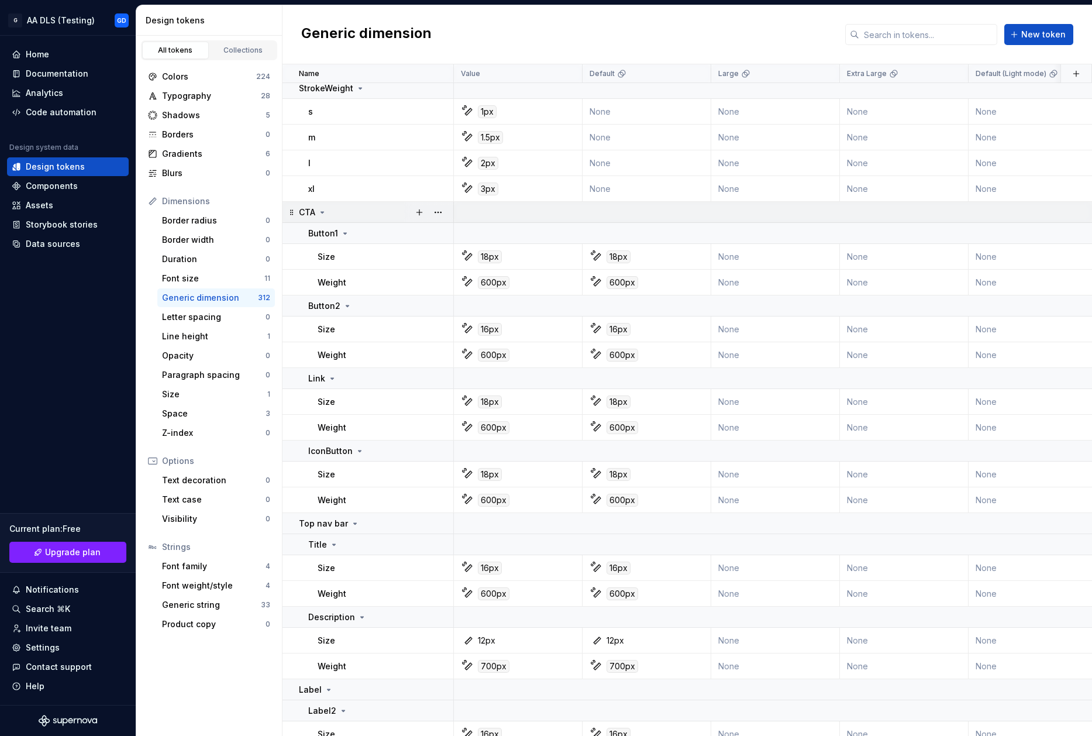
click at [292, 215] on icon at bounding box center [291, 212] width 9 height 9
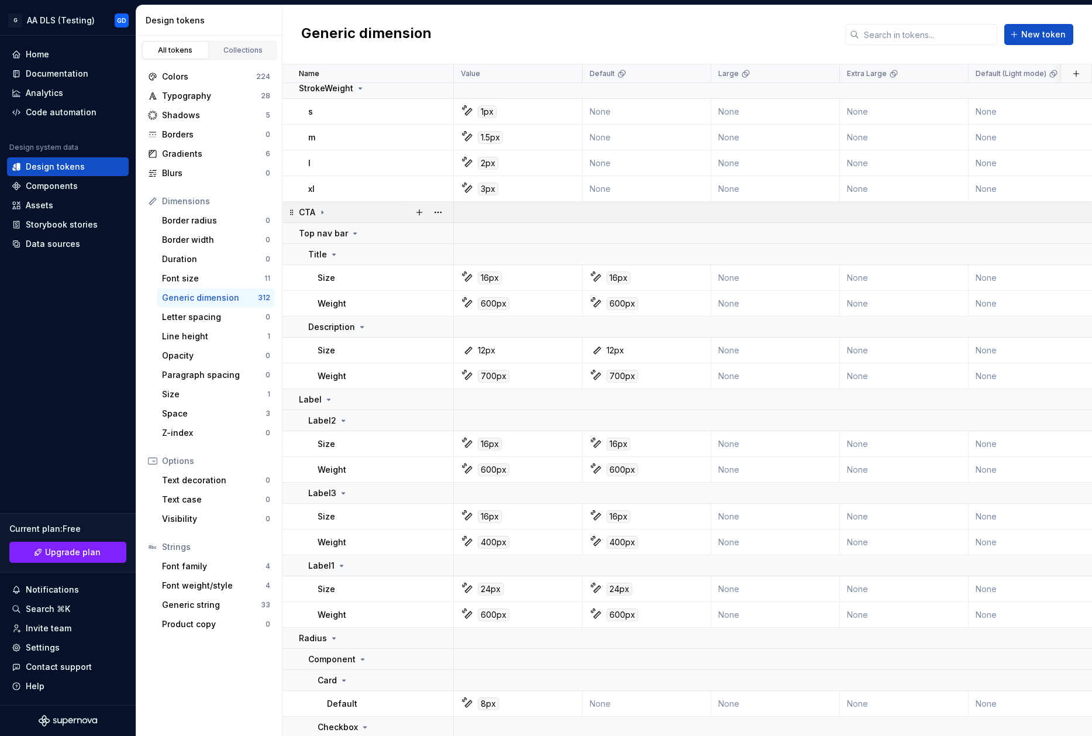
click at [292, 216] on icon at bounding box center [291, 212] width 9 height 9
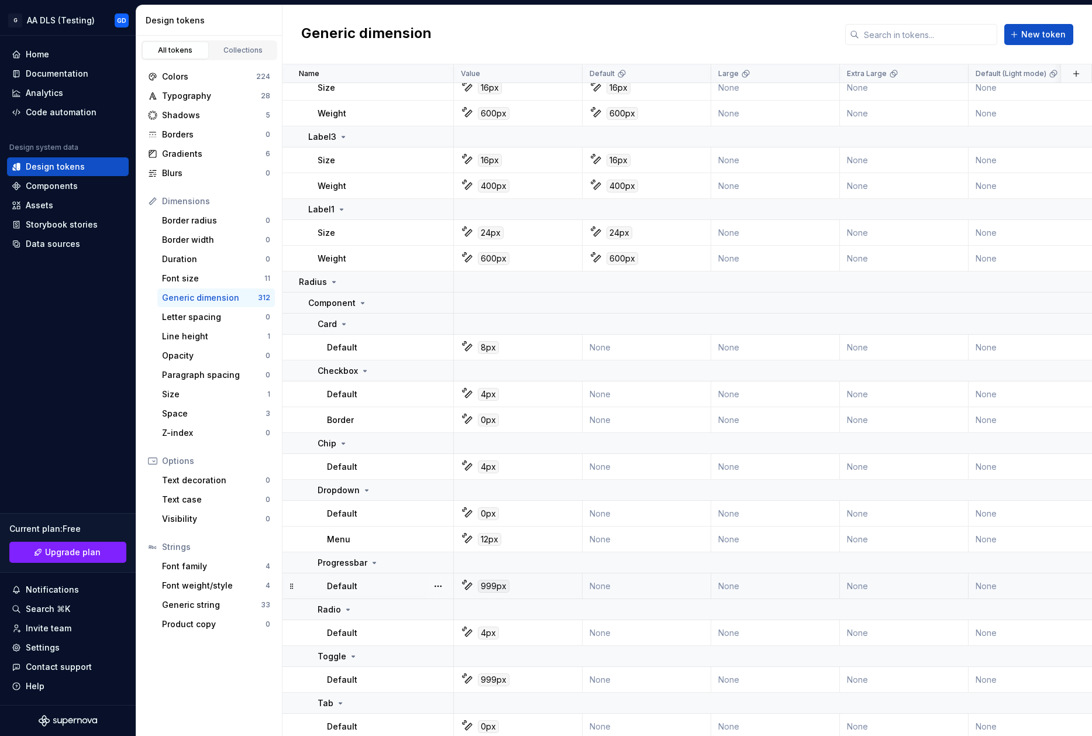
scroll to position [2763, 0]
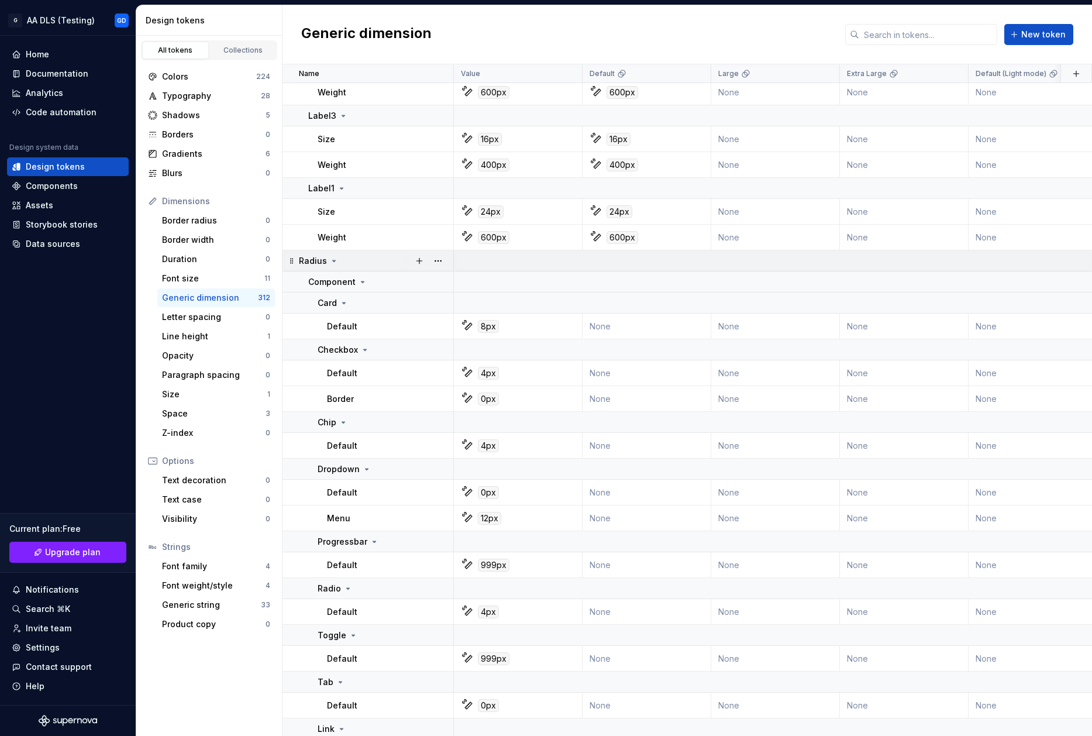
click at [290, 259] on icon at bounding box center [291, 260] width 3 height 5
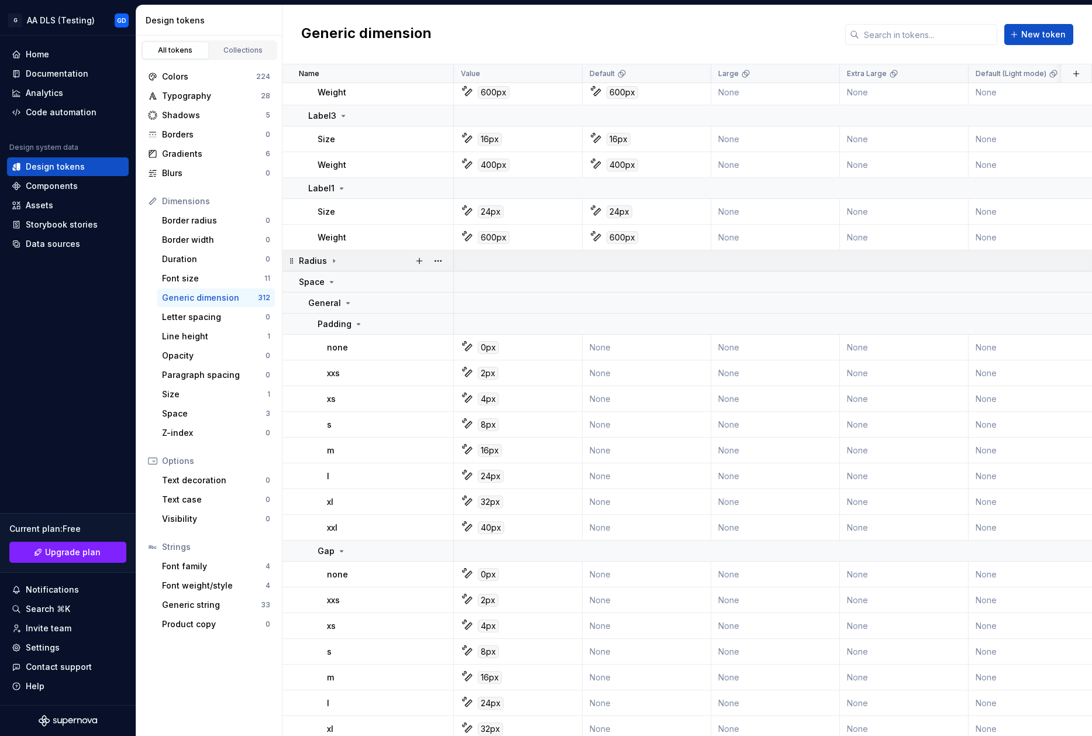
click at [364, 261] on div "Radius" at bounding box center [376, 261] width 154 height 12
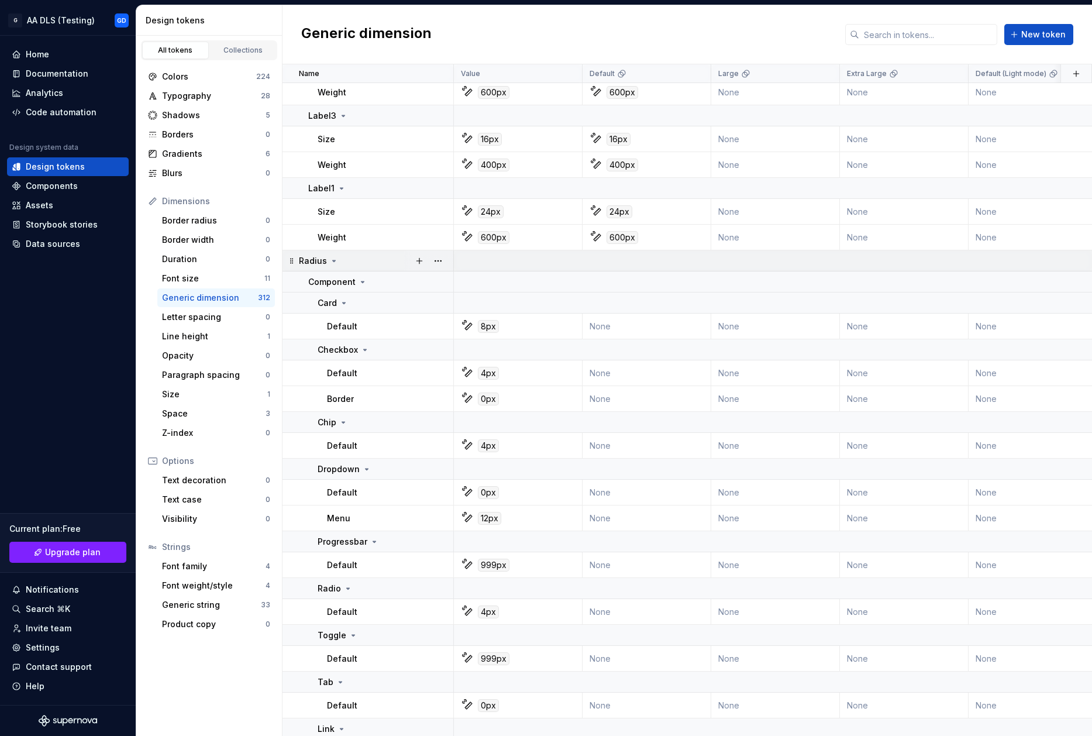
click at [293, 257] on icon at bounding box center [291, 260] width 9 height 9
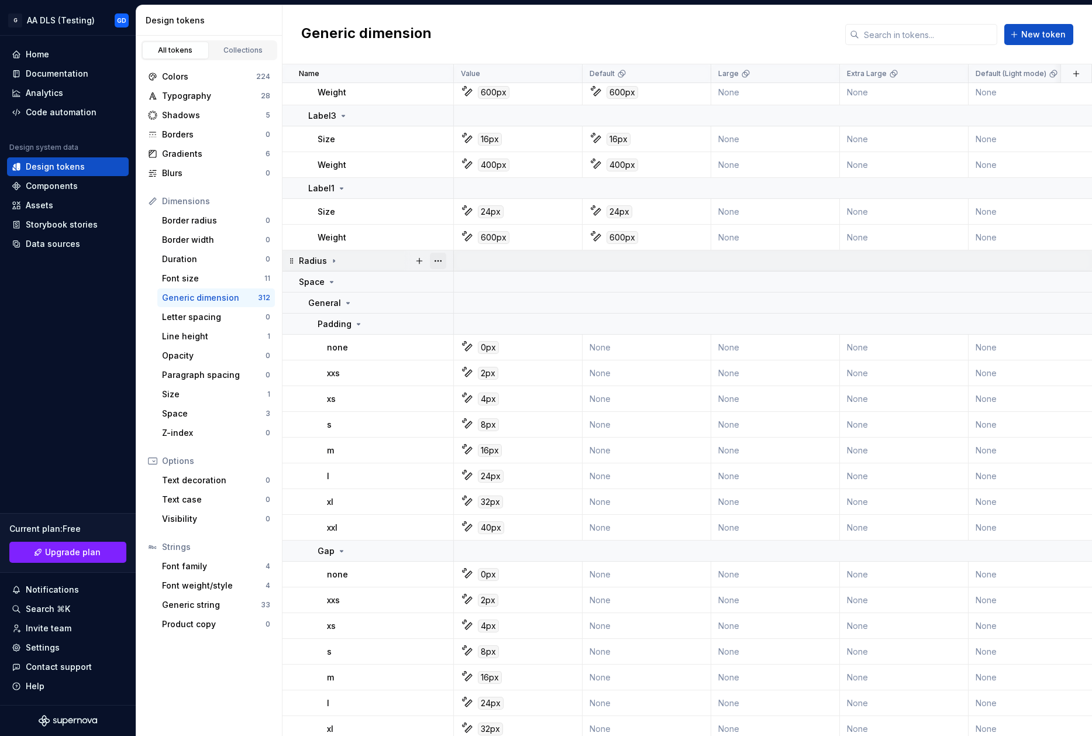
click at [443, 260] on button "button" at bounding box center [438, 261] width 16 height 16
click at [407, 270] on html "G AA DLS (Testing) GD Home Documentation Analytics Code automation Design syste…" at bounding box center [546, 368] width 1092 height 736
click at [369, 260] on div "Radius" at bounding box center [376, 261] width 154 height 12
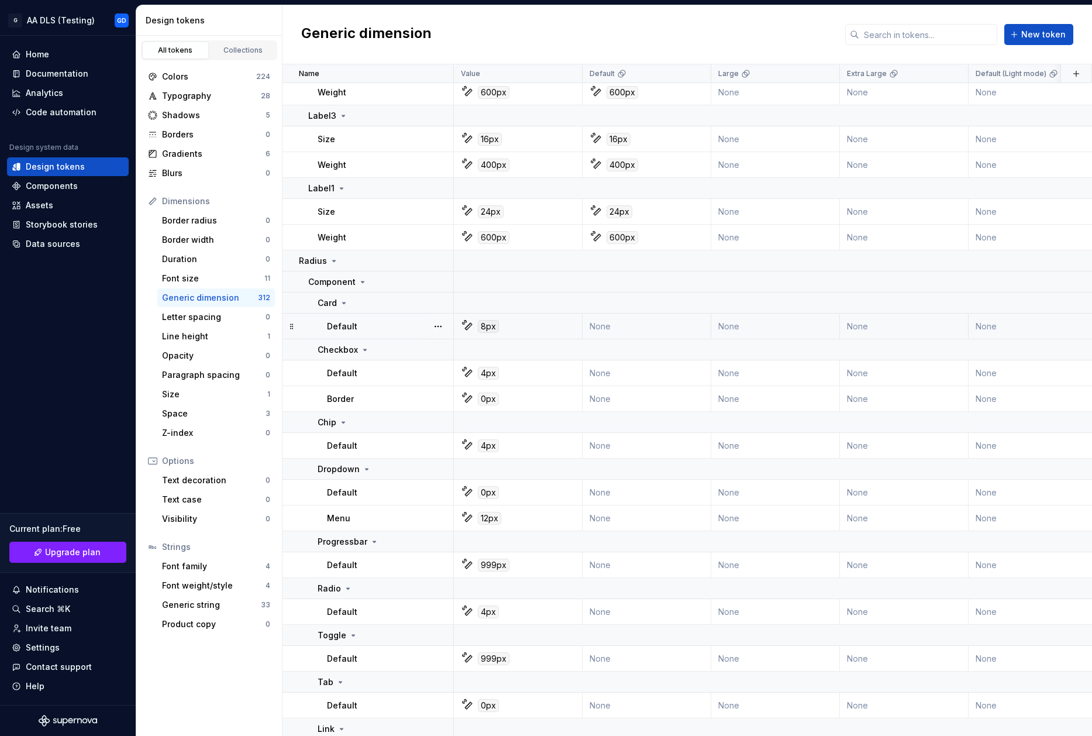
click at [383, 321] on div "Default" at bounding box center [390, 327] width 126 height 12
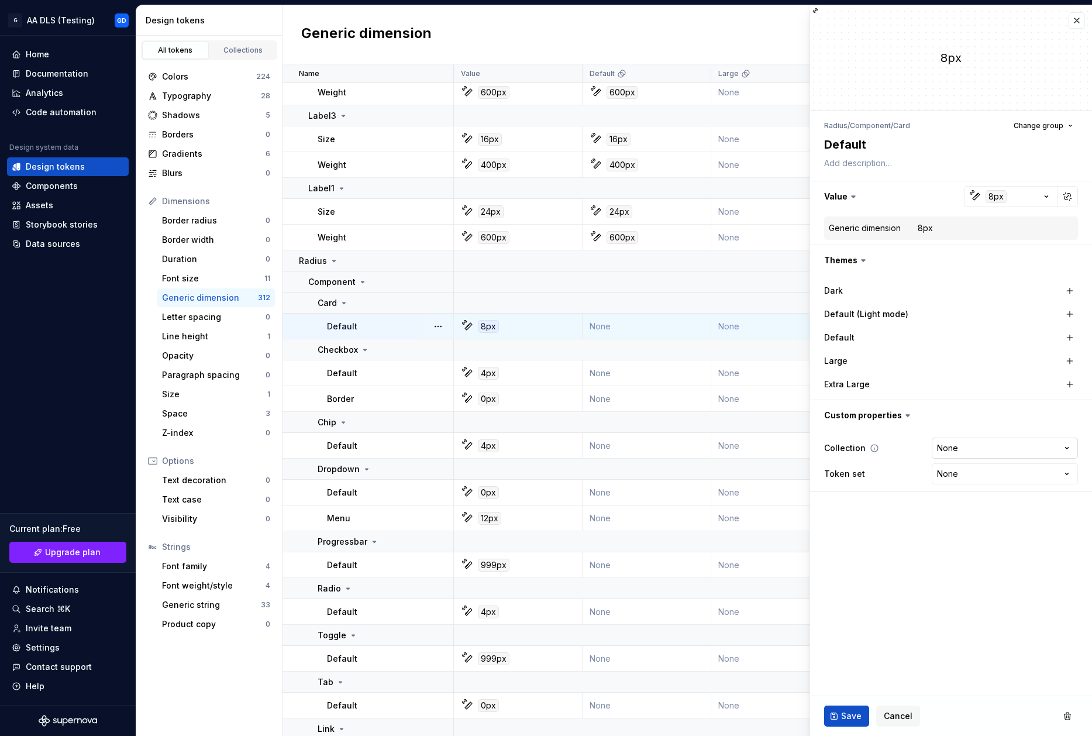
click at [1025, 448] on html "G AA DLS (Testing) GD Home Documentation Analytics Code automation Design syste…" at bounding box center [546, 368] width 1092 height 736
click at [994, 519] on html "G AA DLS (Testing) GD Home Documentation Analytics Code automation Design syste…" at bounding box center [546, 368] width 1092 height 736
click at [1007, 473] on html "G AA DLS (Testing) GD Home Documentation Analytics Code automation Design syste…" at bounding box center [546, 368] width 1092 height 736
click at [882, 525] on html "G AA DLS (Testing) GD Home Documentation Analytics Code automation Design syste…" at bounding box center [546, 368] width 1092 height 736
click at [993, 447] on html "G AA DLS (Testing) GD Home Documentation Analytics Code automation Design syste…" at bounding box center [546, 368] width 1092 height 736
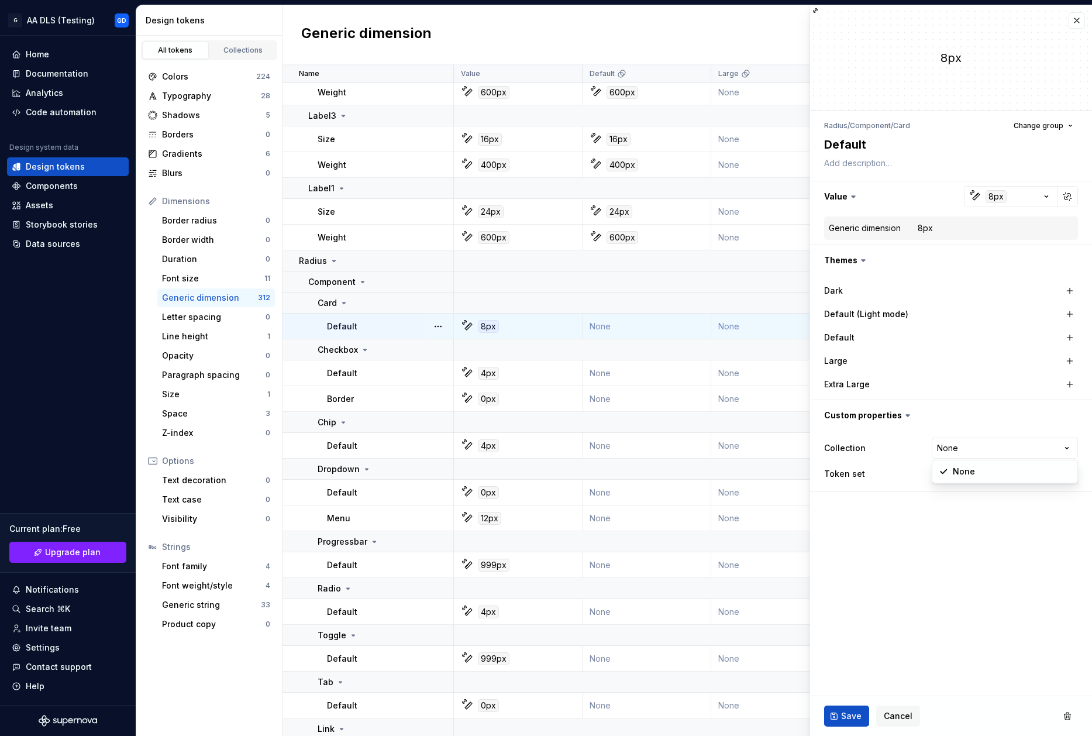
click at [892, 562] on html "G AA DLS (Testing) GD Home Documentation Analytics Code automation Design syste…" at bounding box center [546, 368] width 1092 height 736
click at [1058, 133] on button "Change group" at bounding box center [1044, 126] width 70 height 16
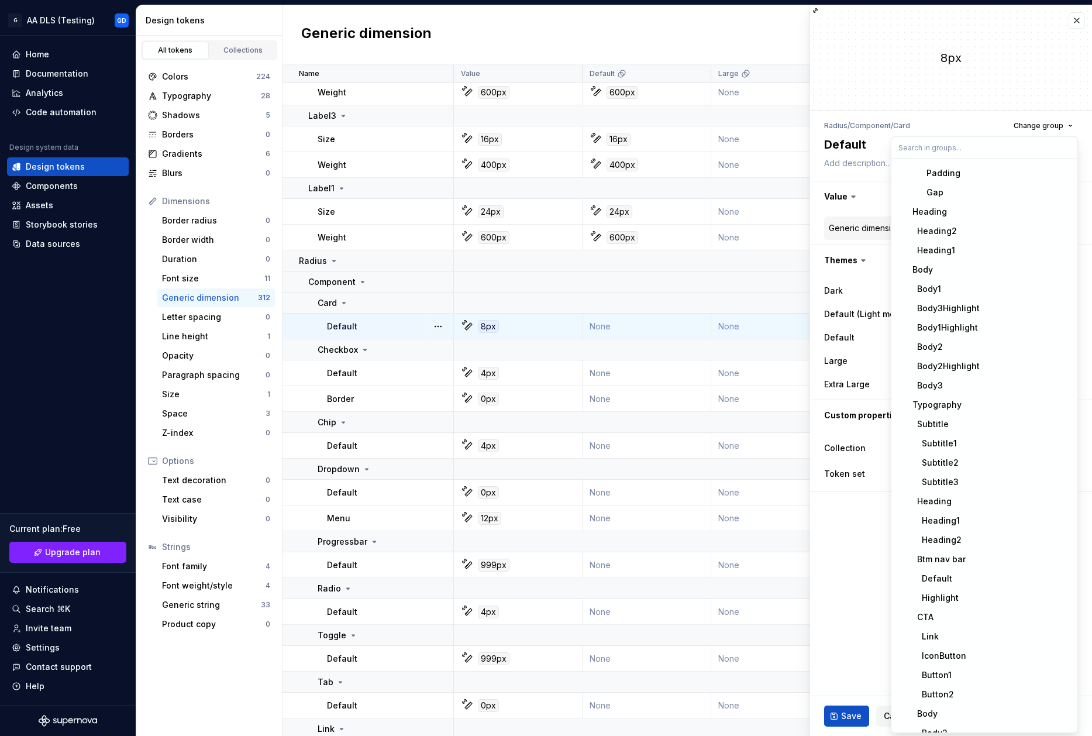
scroll to position [3108, 0]
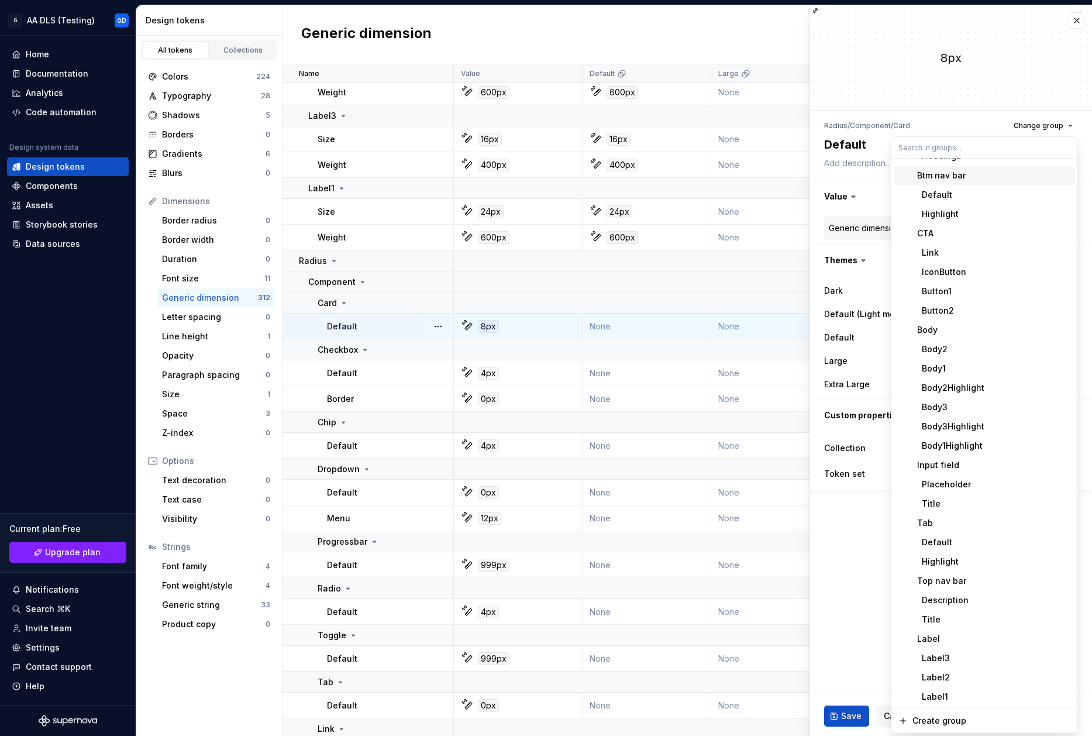
click at [995, 92] on div "8px" at bounding box center [951, 57] width 282 height 105
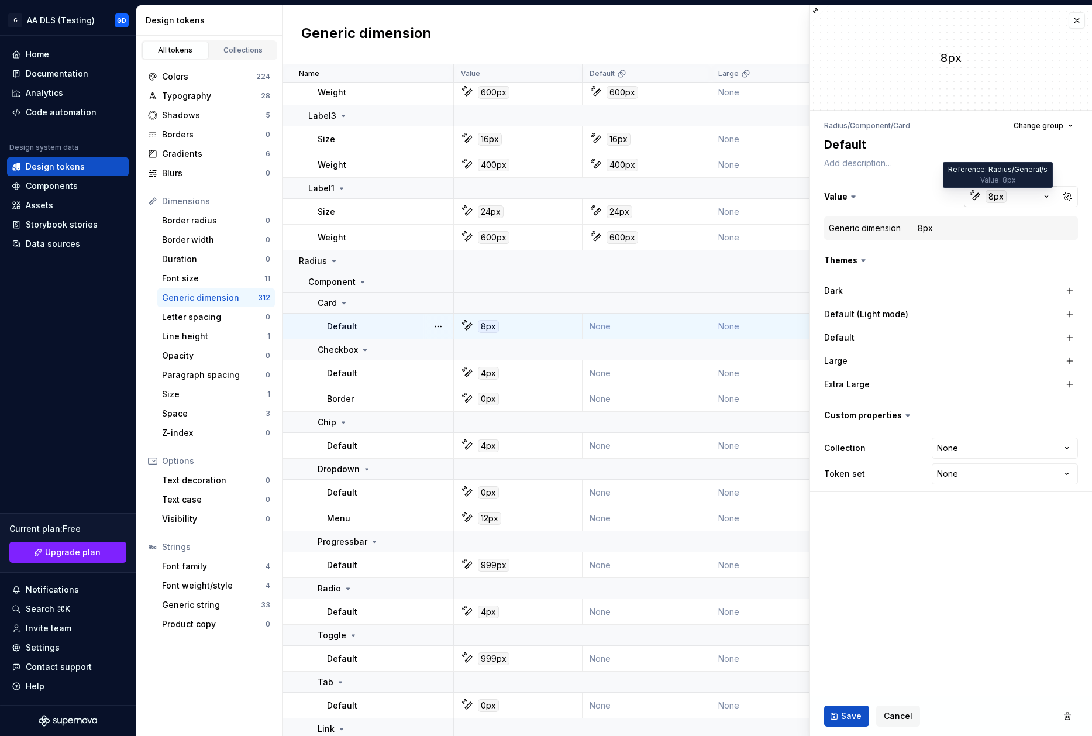
click at [996, 197] on div "8px" at bounding box center [996, 196] width 21 height 13
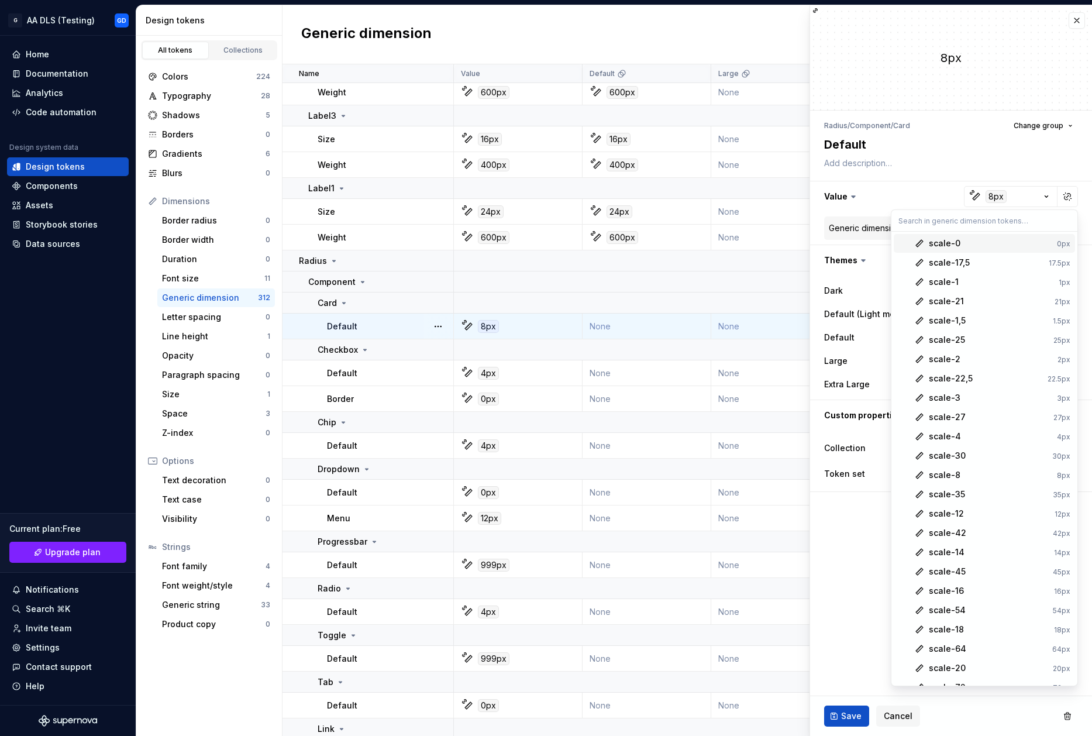
click at [999, 197] on html "G AA DLS (Testing) GD Home Documentation Analytics Code automation Design syste…" at bounding box center [546, 368] width 1092 height 736
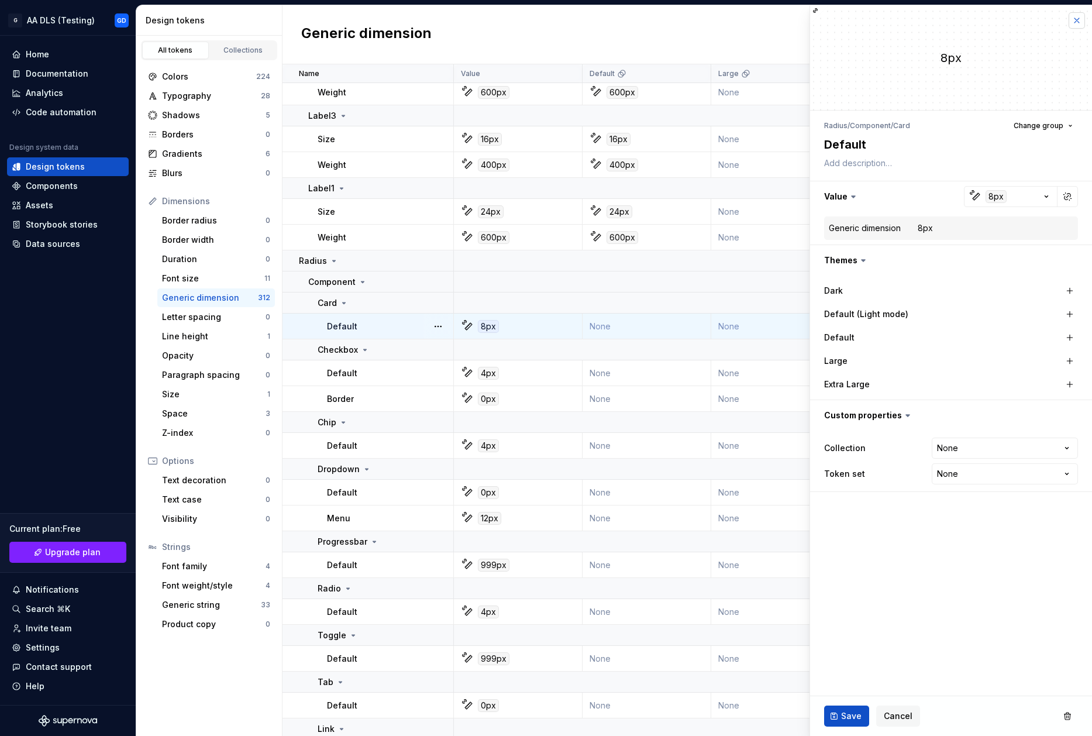
click at [1074, 24] on button "button" at bounding box center [1077, 20] width 16 height 16
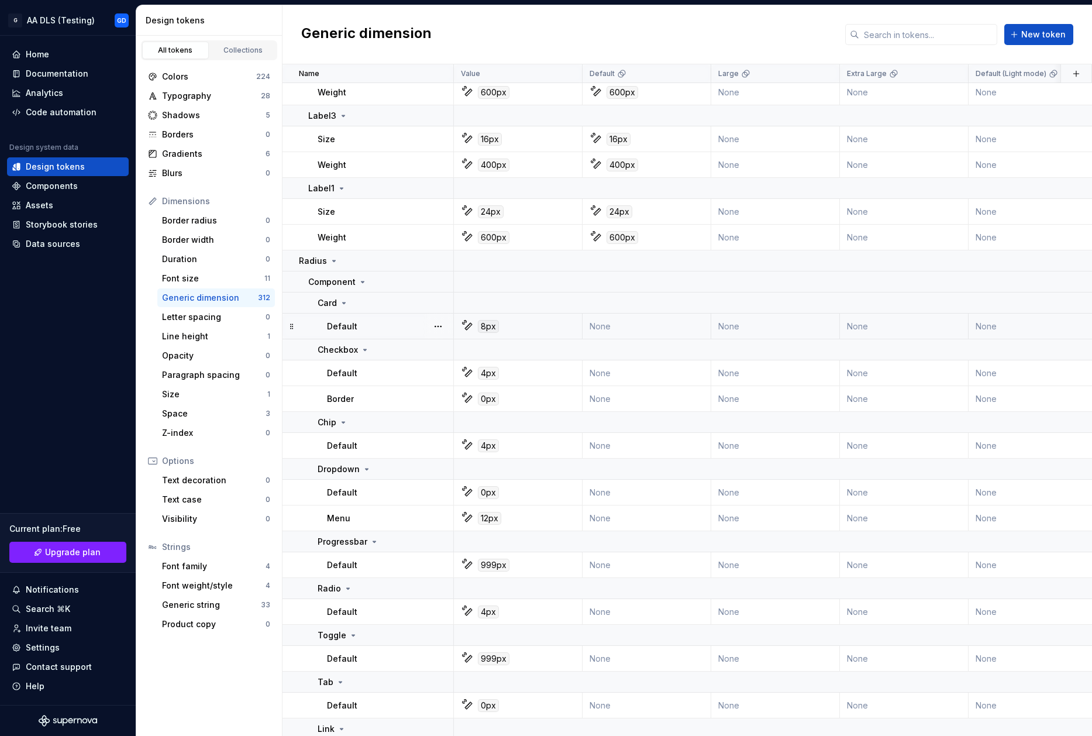
click at [518, 332] on div "8px" at bounding box center [522, 326] width 120 height 13
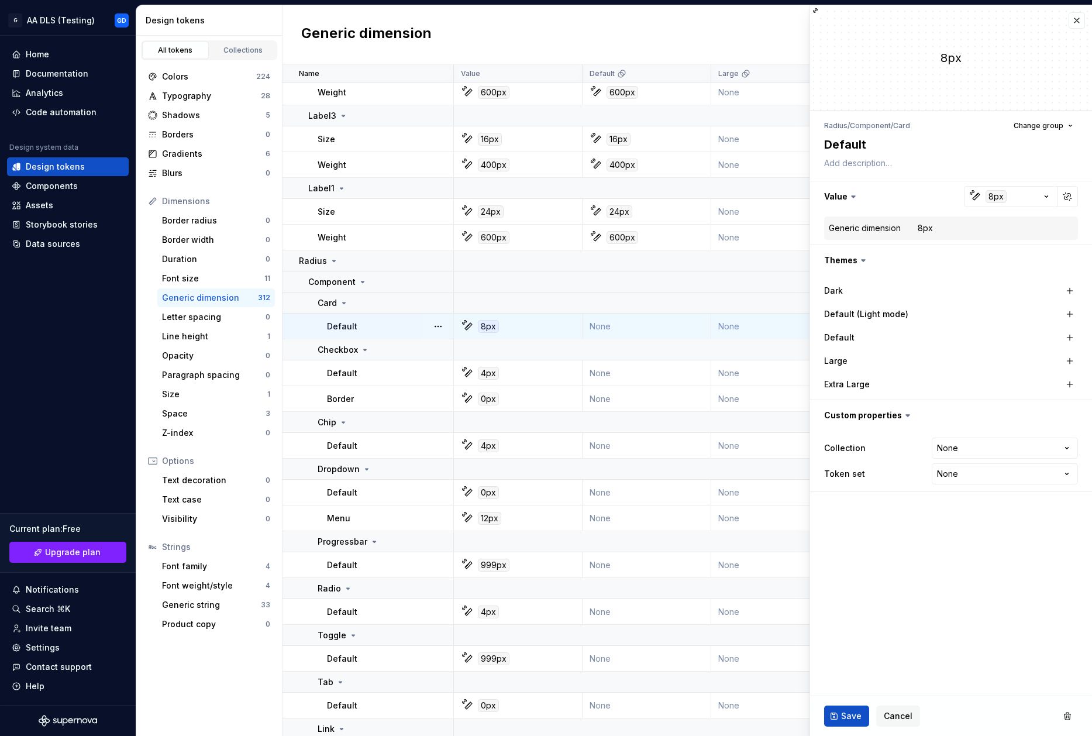
click at [935, 235] on div "Generic dimension 8px" at bounding box center [951, 228] width 245 height 14
click at [927, 226] on div "8px" at bounding box center [925, 228] width 15 height 12
click at [1044, 196] on icon "button" at bounding box center [1047, 197] width 12 height 12
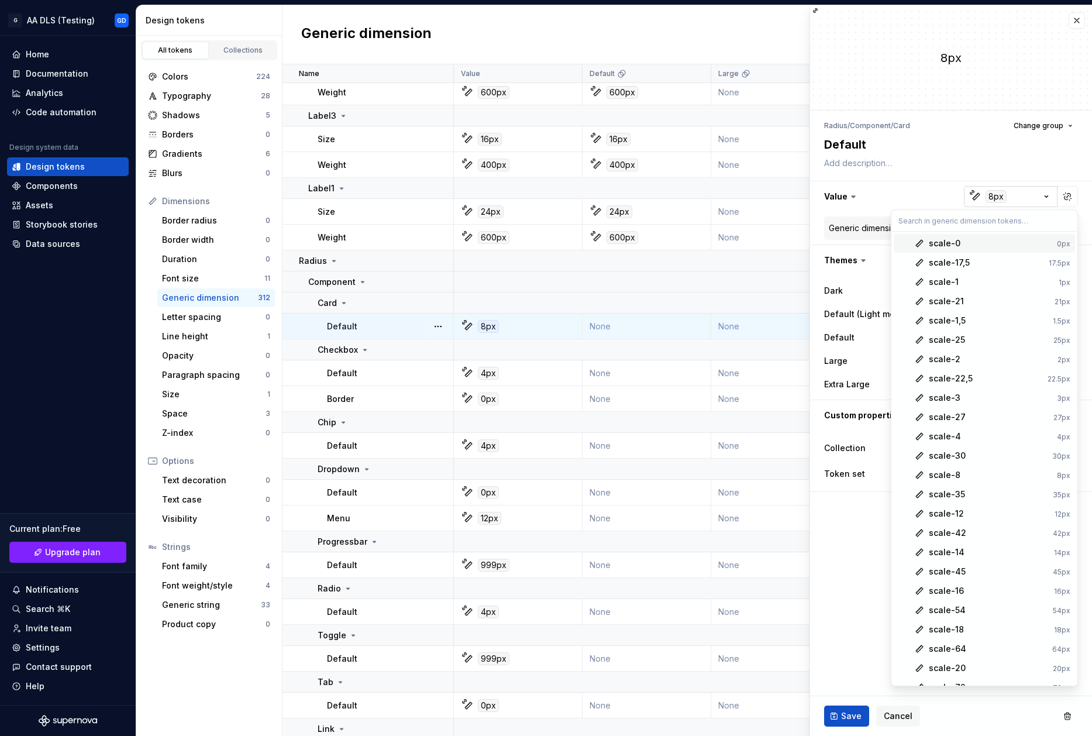
click at [1041, 197] on html "G AA DLS (Testing) GD Home Documentation Analytics Code automation Design syste…" at bounding box center [546, 368] width 1092 height 736
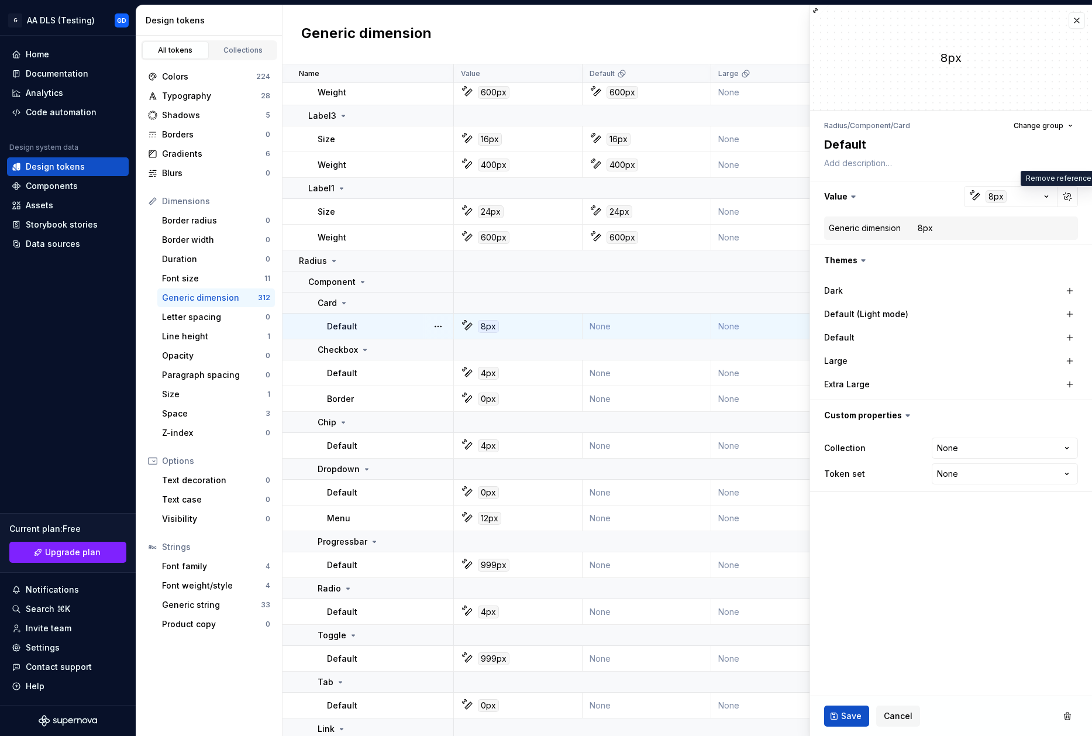
click at [888, 225] on div "Generic dimension" at bounding box center [865, 228] width 72 height 12
drag, startPoint x: 949, startPoint y: 228, endPoint x: 849, endPoint y: 228, distance: 99.5
click at [849, 228] on div "Generic dimension 8px" at bounding box center [951, 228] width 245 height 14
click at [924, 231] on div "8px" at bounding box center [925, 228] width 15 height 12
drag, startPoint x: 938, startPoint y: 231, endPoint x: 854, endPoint y: 225, distance: 84.4
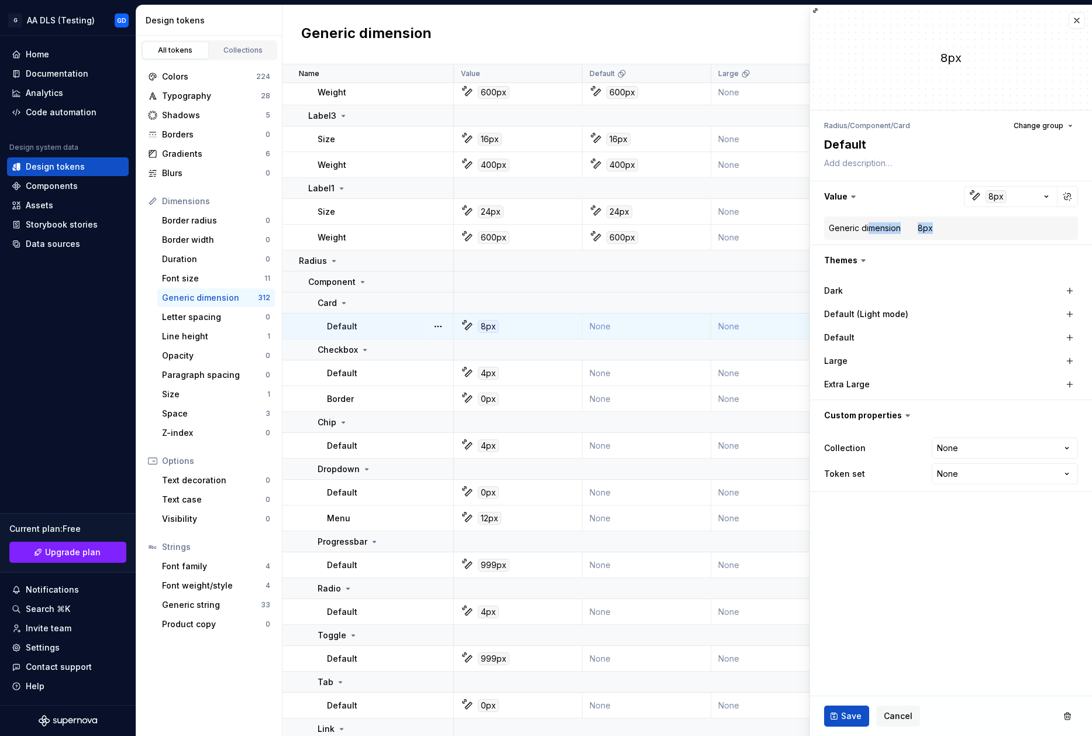
click at [854, 225] on div "Generic dimension 8px" at bounding box center [951, 228] width 245 height 14
click at [882, 232] on div "Generic dimension" at bounding box center [865, 228] width 72 height 12
click at [943, 232] on dd "8px" at bounding box center [996, 228] width 156 height 12
click at [931, 230] on div "8px" at bounding box center [925, 228] width 15 height 12
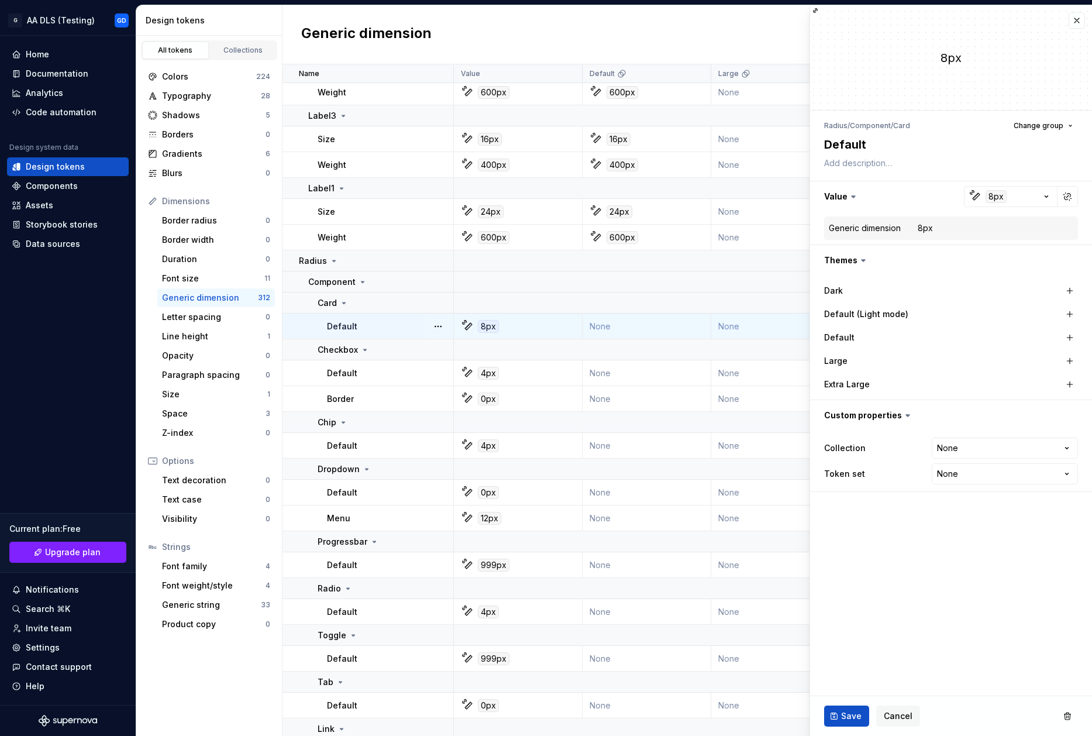
click at [946, 230] on dd "8px" at bounding box center [996, 228] width 156 height 12
click at [999, 229] on dd "8px" at bounding box center [996, 228] width 156 height 12
click at [862, 195] on button "button" at bounding box center [951, 196] width 282 height 30
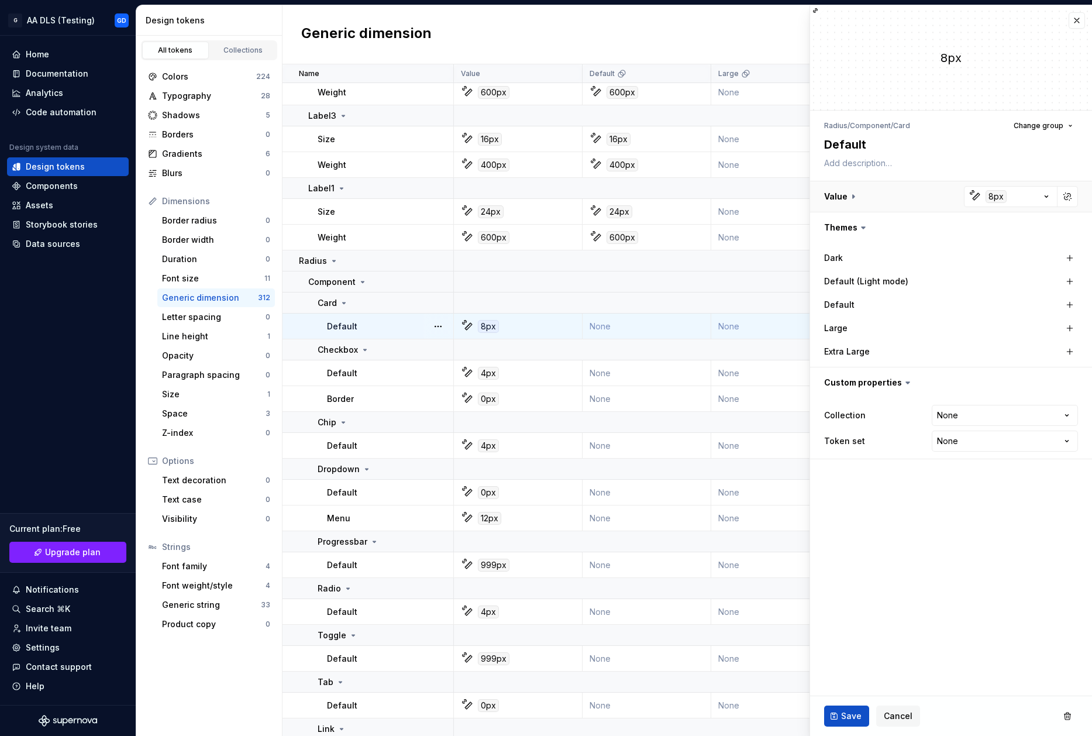
click at [857, 196] on button "button" at bounding box center [951, 196] width 282 height 30
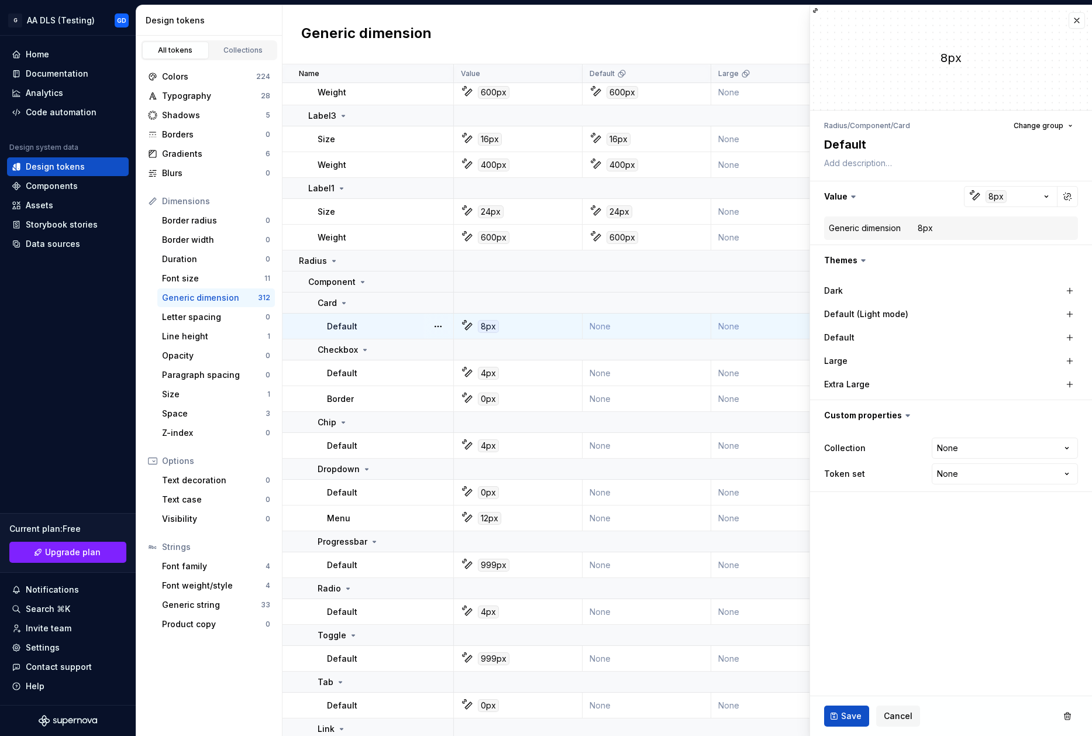
click at [816, 11] on icon at bounding box center [816, 11] width 4 height 4
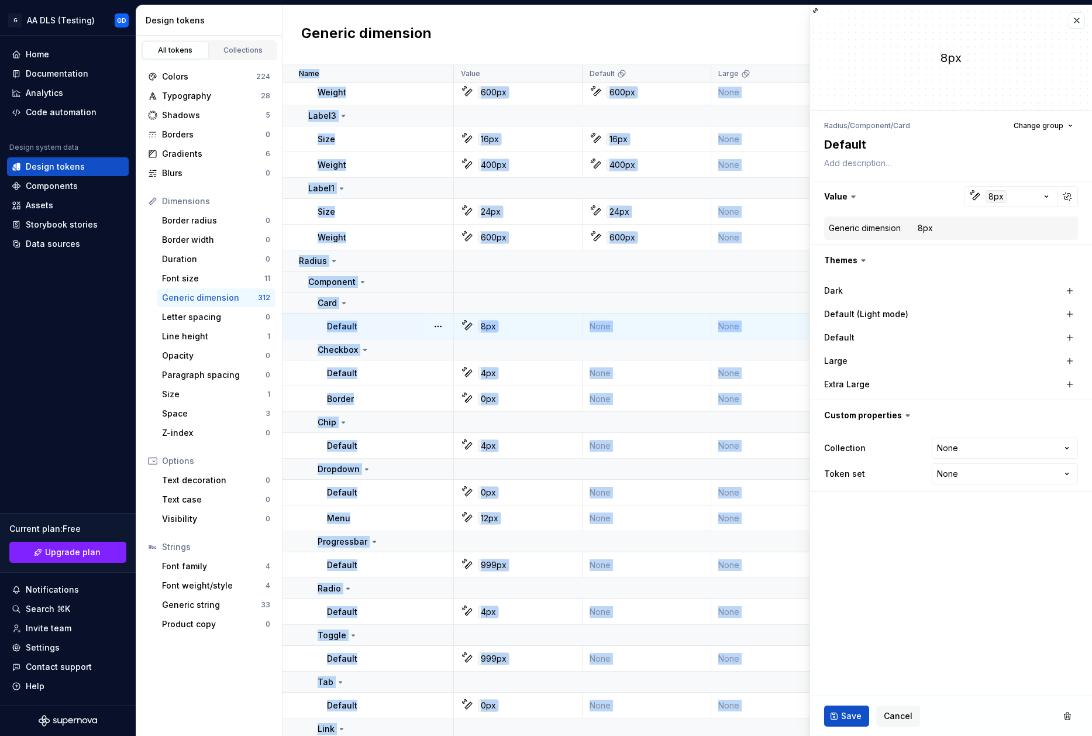
drag, startPoint x: 820, startPoint y: 13, endPoint x: 807, endPoint y: 7, distance: 13.6
click at [807, 7] on body "G AA DLS (Testing) GD Home Documentation Analytics Code automation Design syste…" at bounding box center [546, 368] width 1092 height 736
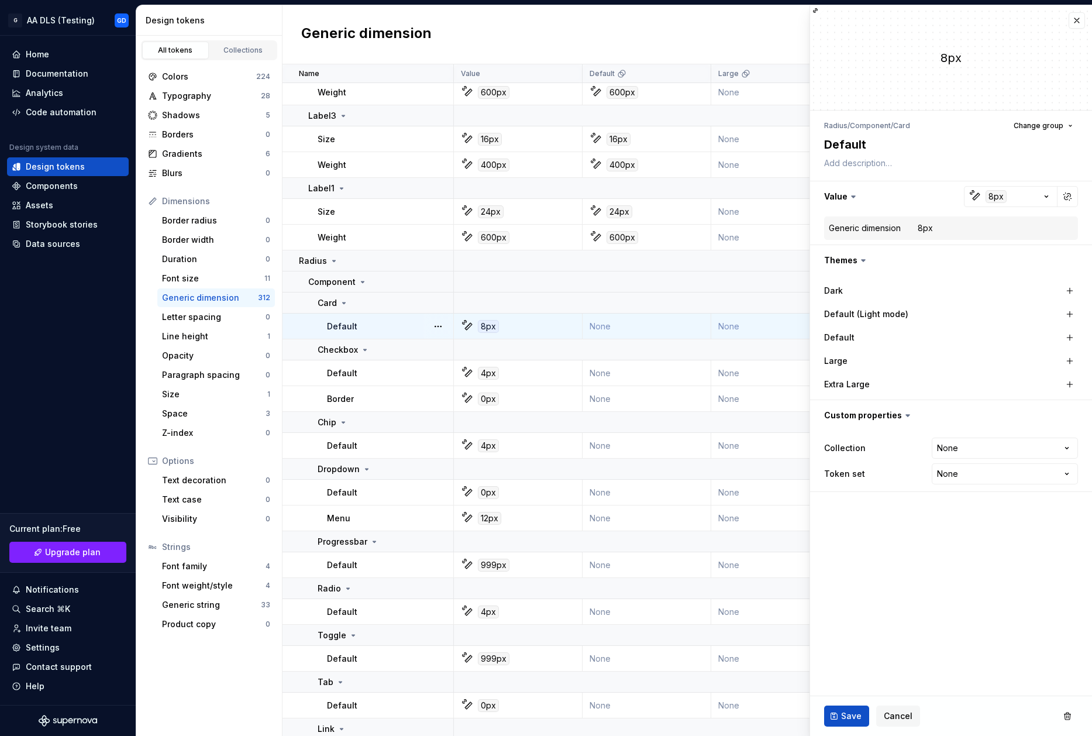
click at [873, 32] on div "8px" at bounding box center [951, 57] width 282 height 105
click at [817, 9] on icon at bounding box center [816, 11] width 4 height 4
click at [906, 415] on icon at bounding box center [908, 416] width 4 height 2
click at [897, 417] on button "button" at bounding box center [951, 415] width 282 height 30
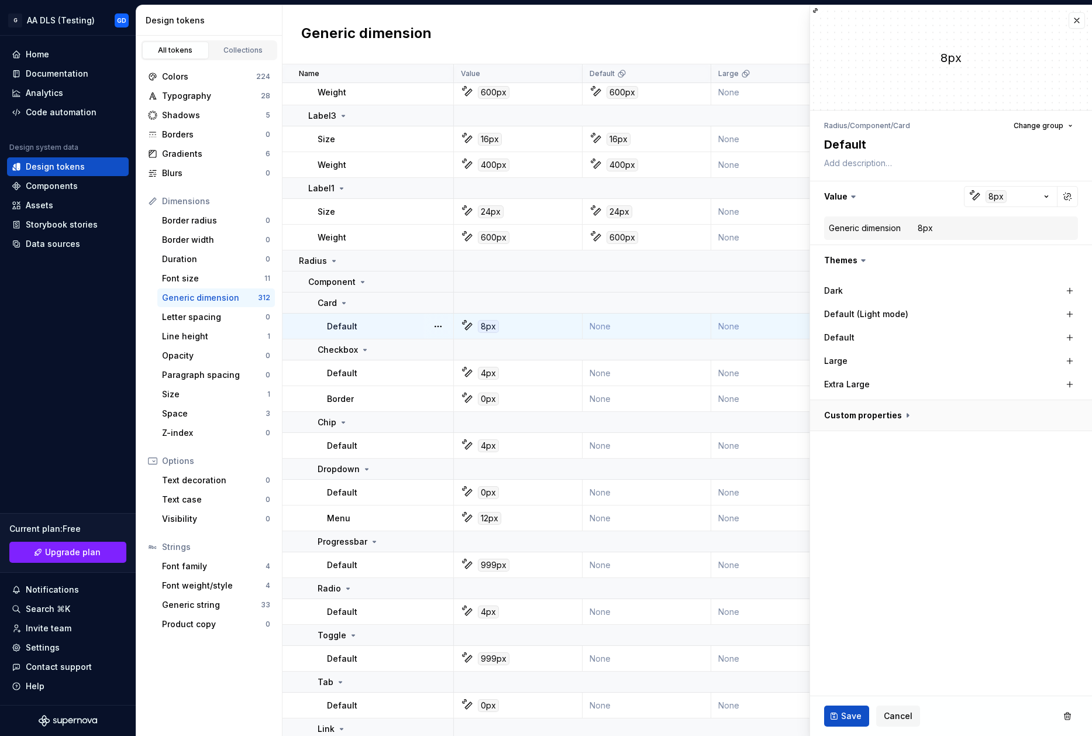
type textarea "*"
click at [978, 445] on html "G AA DLS (Testing) GD Home Documentation Analytics Code automation Design syste…" at bounding box center [546, 368] width 1092 height 736
click at [968, 534] on html "G AA DLS (Testing) GD Home Documentation Analytics Code automation Design syste…" at bounding box center [546, 368] width 1092 height 736
click at [979, 471] on html "G AA DLS (Testing) GD Home Documentation Analytics Code automation Design syste…" at bounding box center [546, 368] width 1092 height 736
select select "**********"
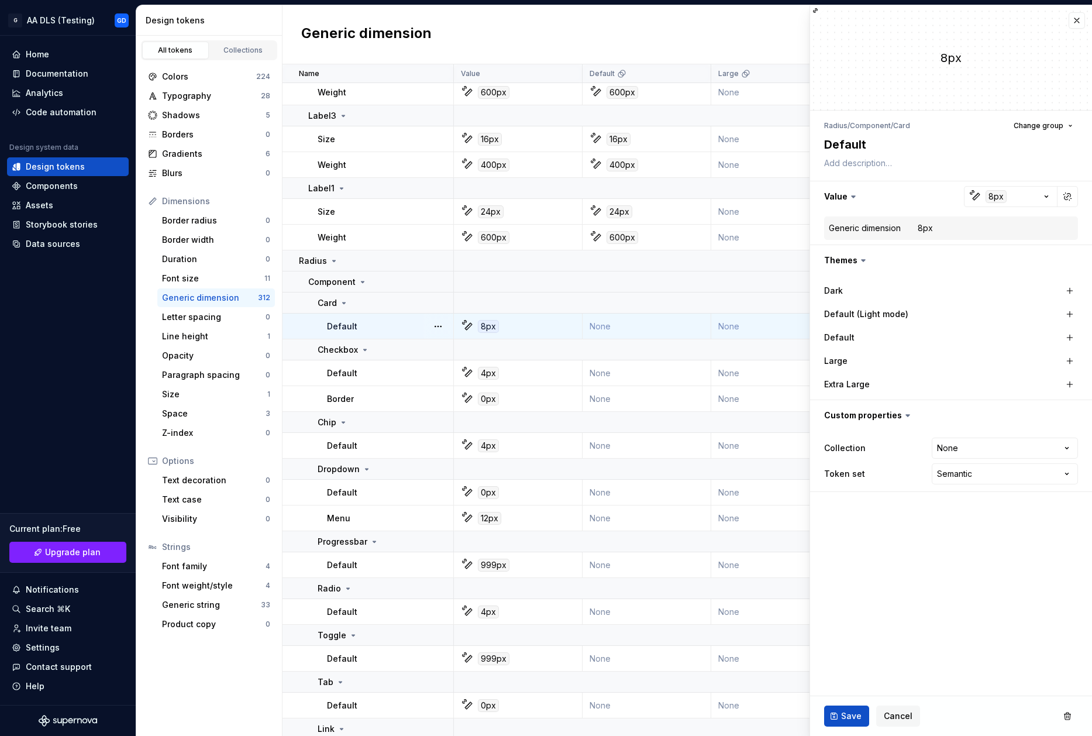
click at [979, 547] on fieldset "8px Radius / Component / Card Change group Default Value 8px Generic dimension …" at bounding box center [951, 370] width 282 height 731
click at [847, 716] on span "Save" at bounding box center [851, 716] width 20 height 12
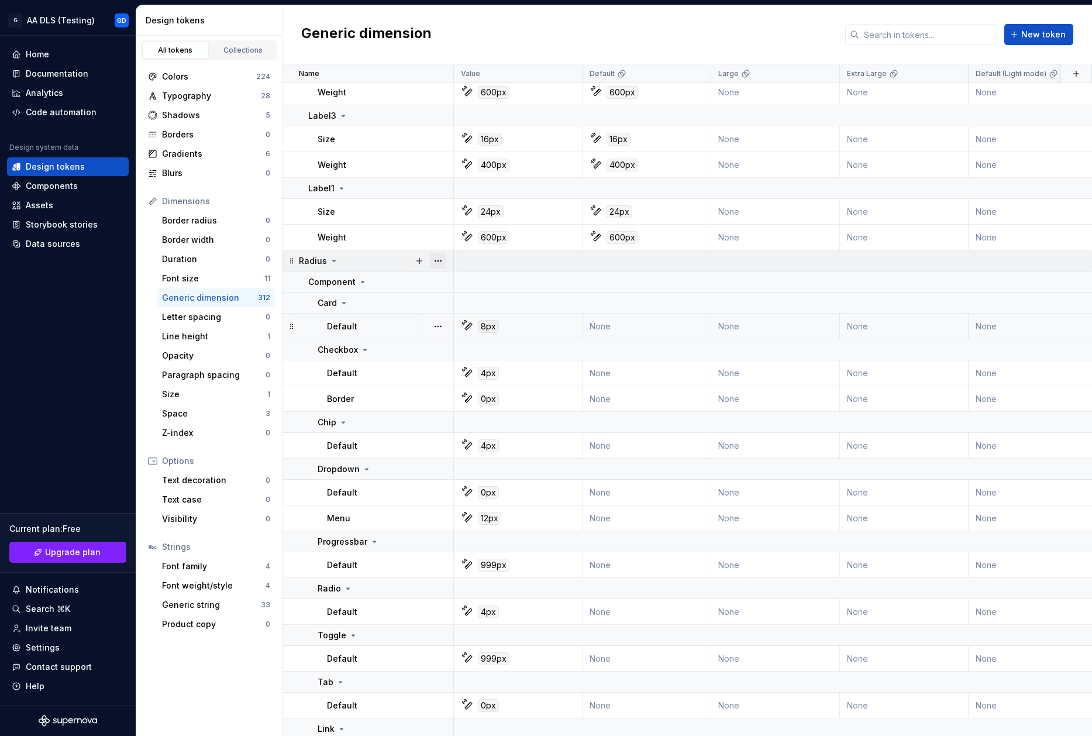
click at [439, 264] on button "button" at bounding box center [438, 261] width 16 height 16
click at [219, 283] on div "Font size" at bounding box center [213, 279] width 102 height 12
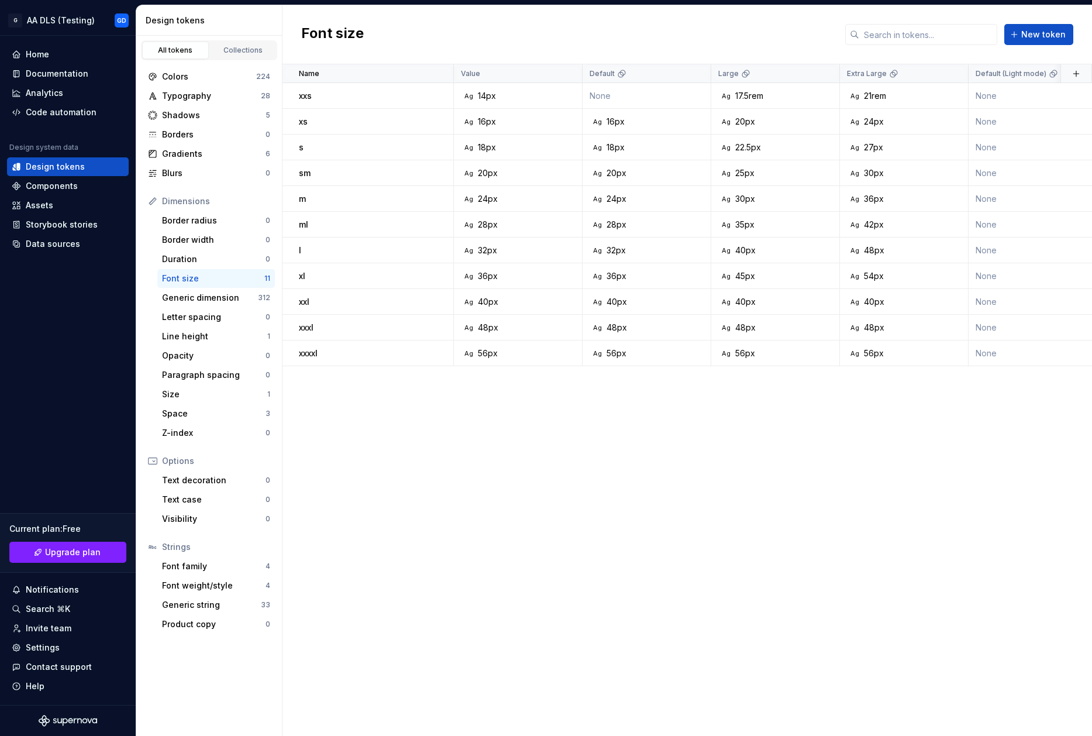
click at [198, 200] on div "Dimensions" at bounding box center [216, 201] width 108 height 12
drag, startPoint x: 232, startPoint y: 202, endPoint x: 150, endPoint y: 202, distance: 82.5
click at [150, 202] on div "Dimensions" at bounding box center [209, 201] width 122 height 12
click at [434, 99] on button "button" at bounding box center [438, 96] width 16 height 16
click at [474, 116] on div "Open detail" at bounding box center [490, 119] width 76 height 12
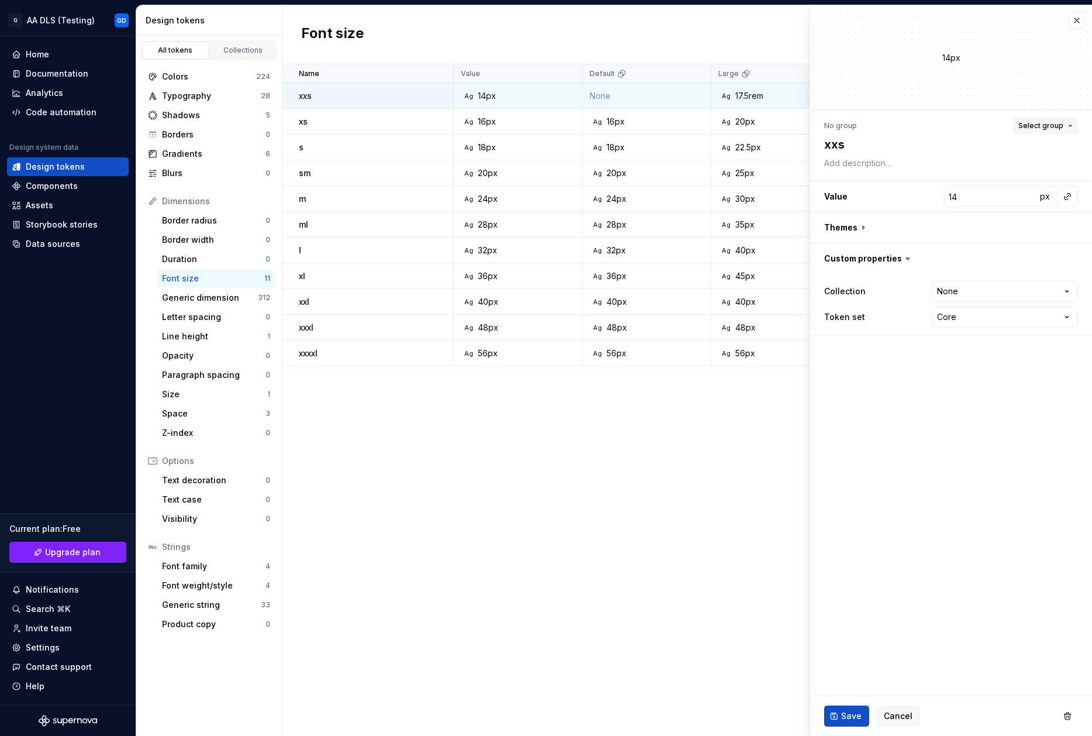
click at [1065, 121] on button "Select group" at bounding box center [1045, 126] width 65 height 16
click at [941, 197] on div "Create group" at bounding box center [940, 194] width 54 height 12
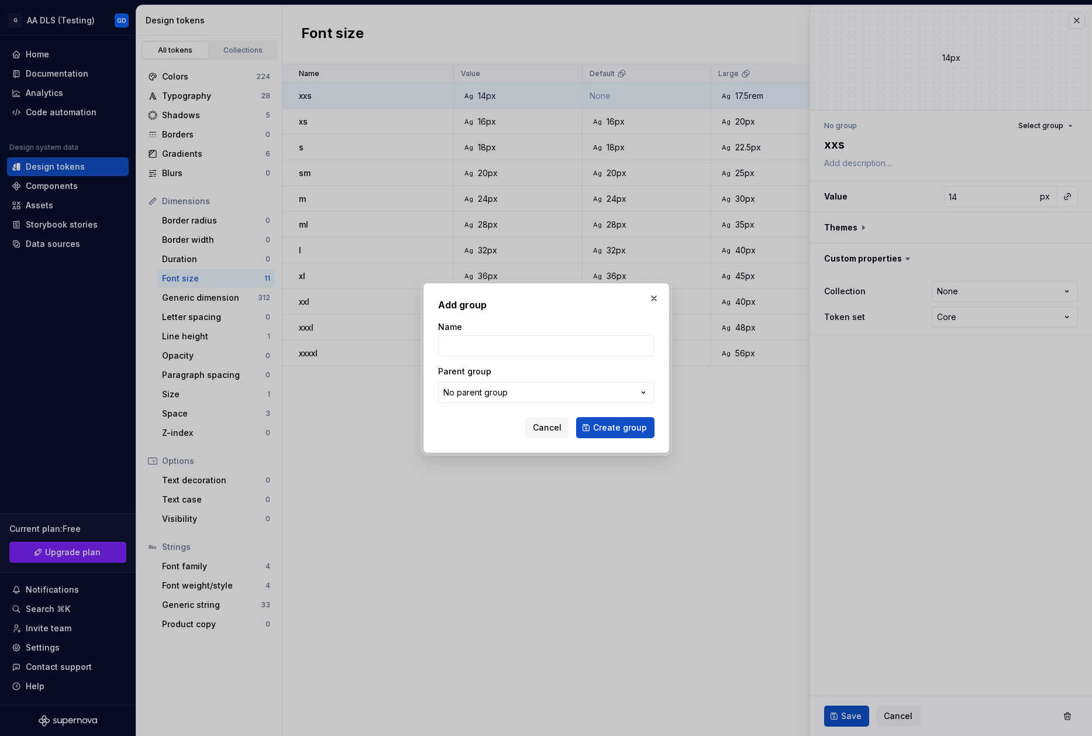
click at [528, 409] on form "Name Parent group No parent group Cancel Create group" at bounding box center [546, 379] width 216 height 117
click at [528, 398] on button "No parent group" at bounding box center [546, 392] width 216 height 21
click at [527, 376] on div "Add group Name Parent group No parent group Cancel Create group" at bounding box center [546, 368] width 1092 height 736
click at [553, 425] on span "Cancel" at bounding box center [547, 428] width 29 height 12
type textarea "*"
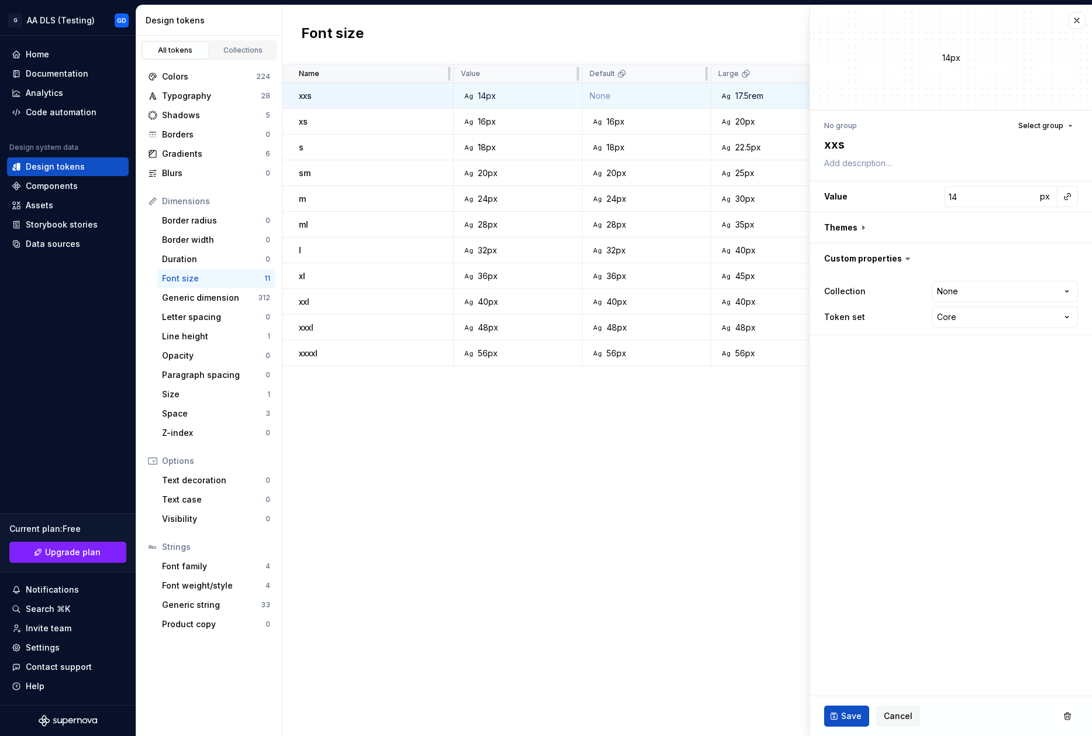
click at [325, 70] on div "Name" at bounding box center [372, 73] width 147 height 9
click at [221, 300] on div "Generic dimension" at bounding box center [210, 298] width 96 height 12
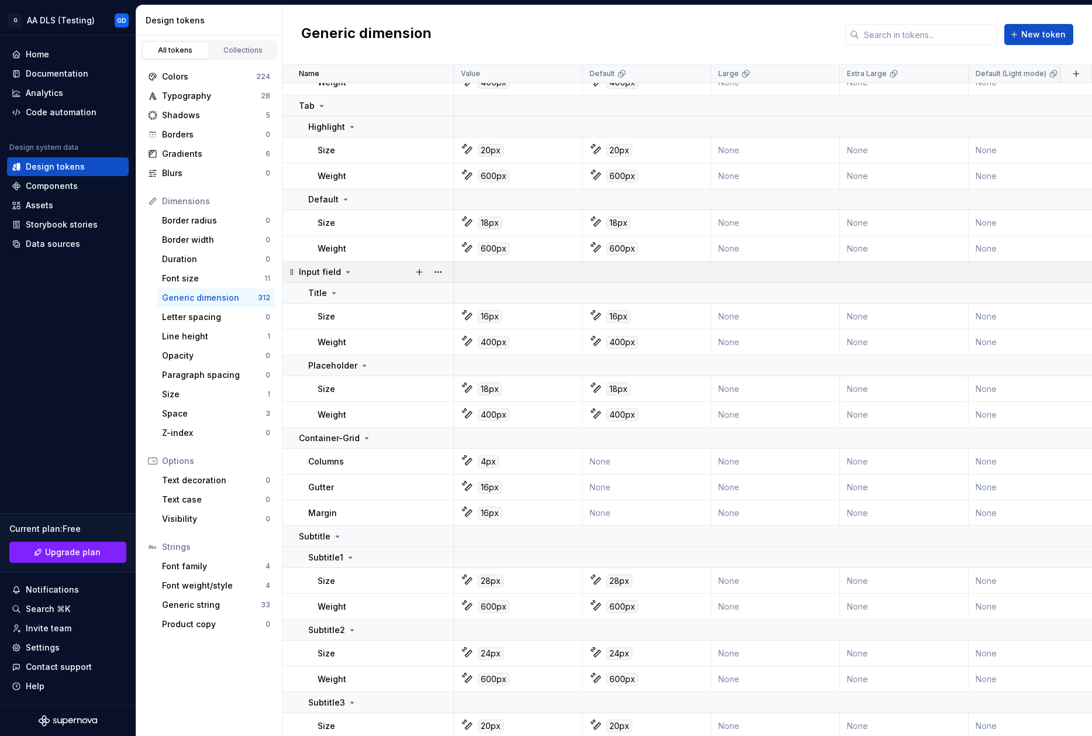
scroll to position [1170, 0]
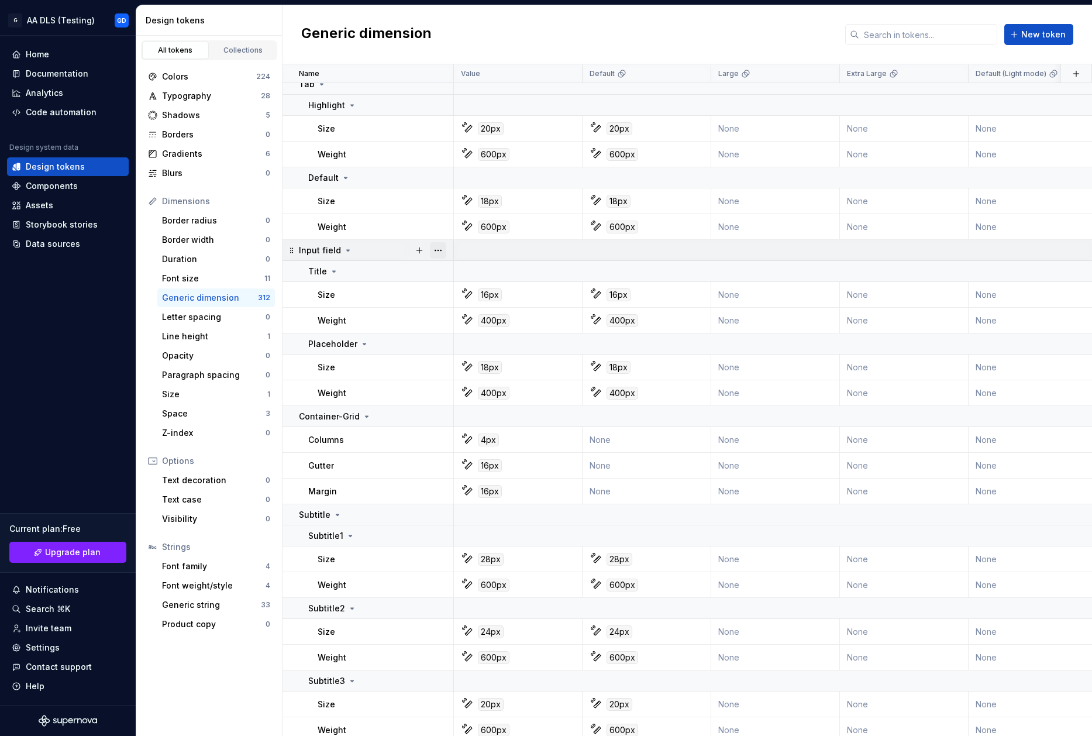
click at [445, 246] on button "button" at bounding box center [438, 250] width 16 height 16
click at [400, 251] on html "G AA DLS (Testing) GD Home Documentation Analytics Code automation Design syste…" at bounding box center [546, 368] width 1092 height 736
click at [214, 94] on div "Typography" at bounding box center [211, 96] width 99 height 12
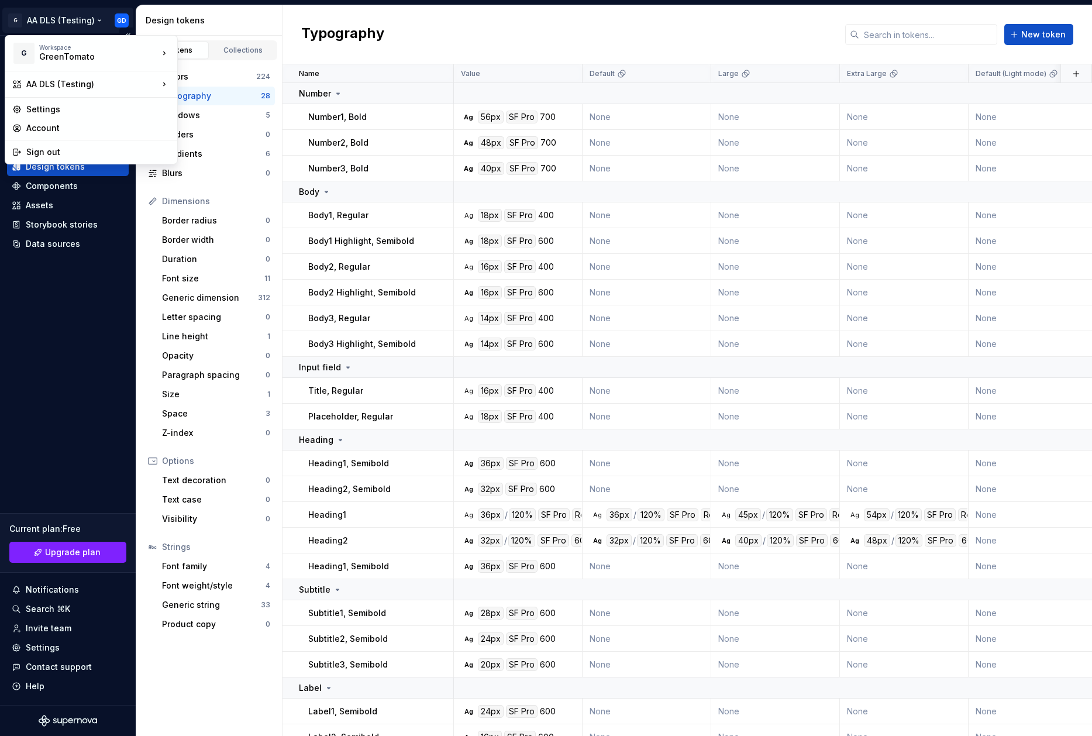
click at [125, 16] on html "G AA DLS (Testing) GD Home Documentation Analytics Code automation Design syste…" at bounding box center [546, 368] width 1092 height 736
click at [40, 154] on div "Sign out" at bounding box center [98, 152] width 144 height 12
